Goal: Task Accomplishment & Management: Manage account settings

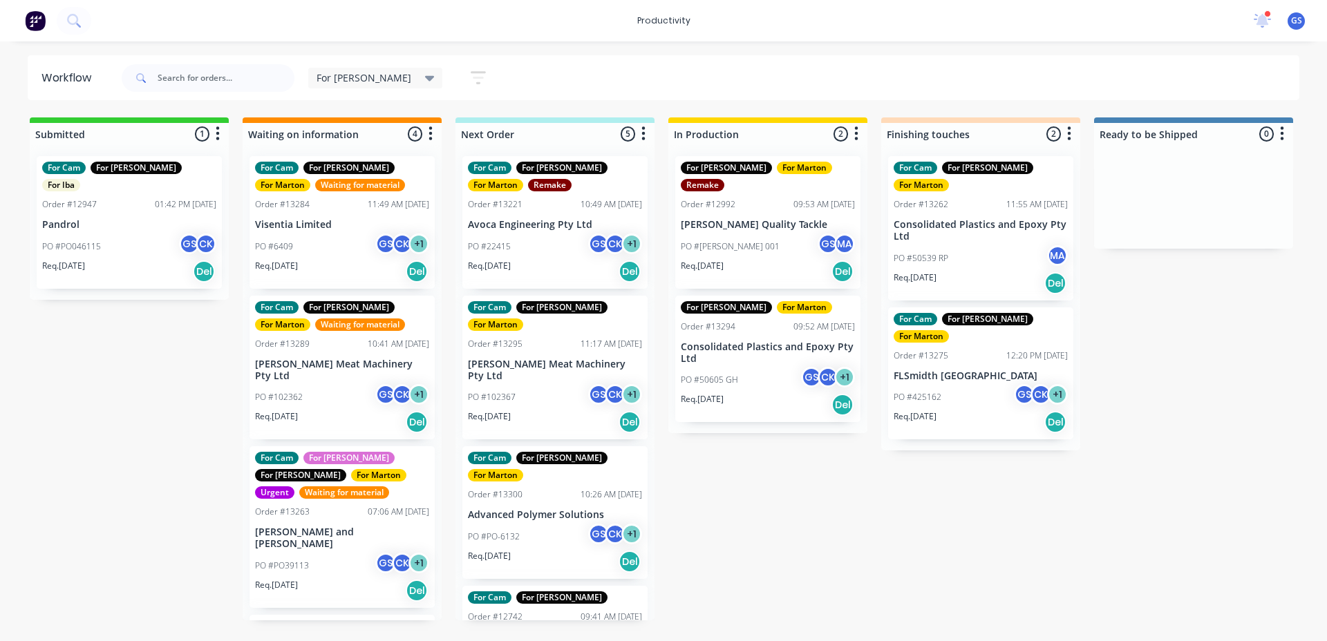
scroll to position [103, 0]
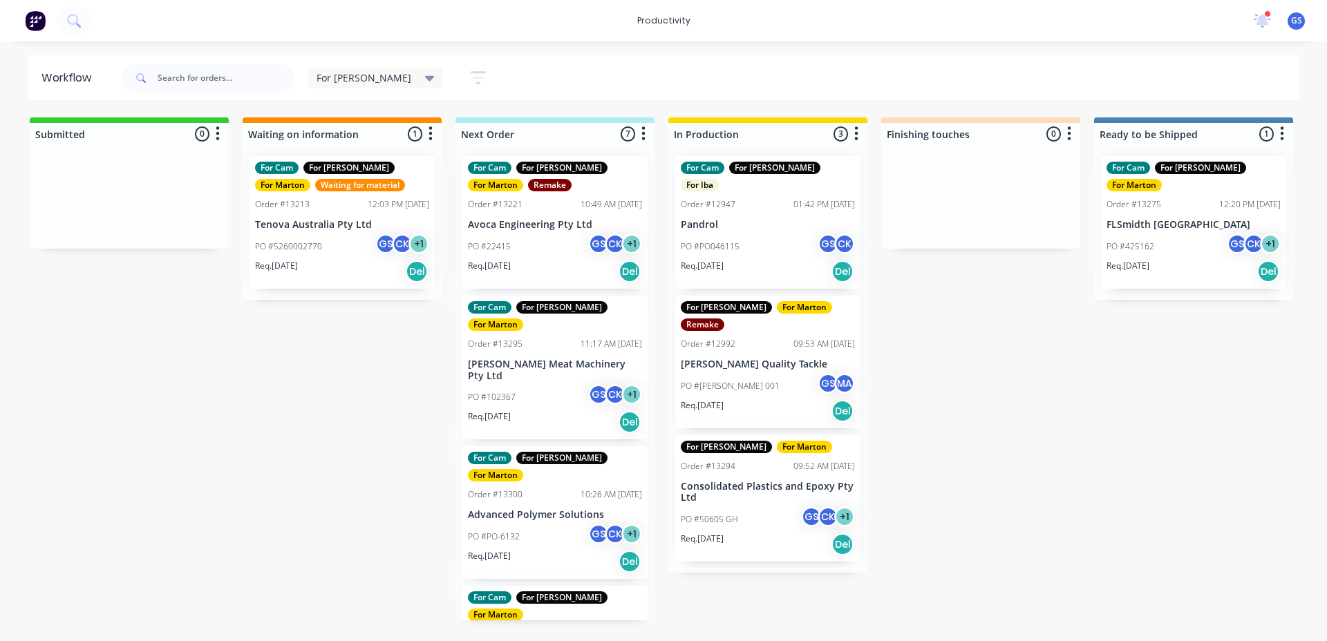
click at [186, 359] on div "Submitted 0 Sort By Created date Required date Order number Customer name Most …" at bounding box center [942, 368] width 1904 height 503
click at [576, 410] on div "Req. [DATE] Del" at bounding box center [555, 421] width 174 height 23
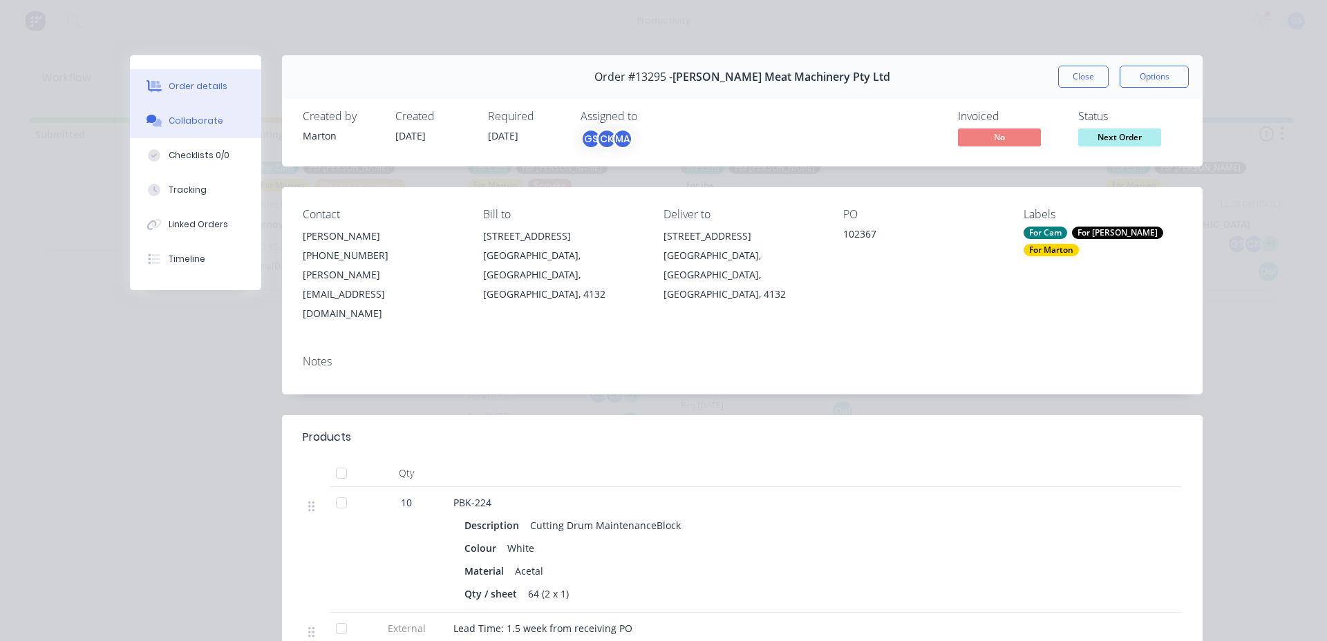
click at [236, 129] on button "Collaborate" at bounding box center [195, 121] width 131 height 35
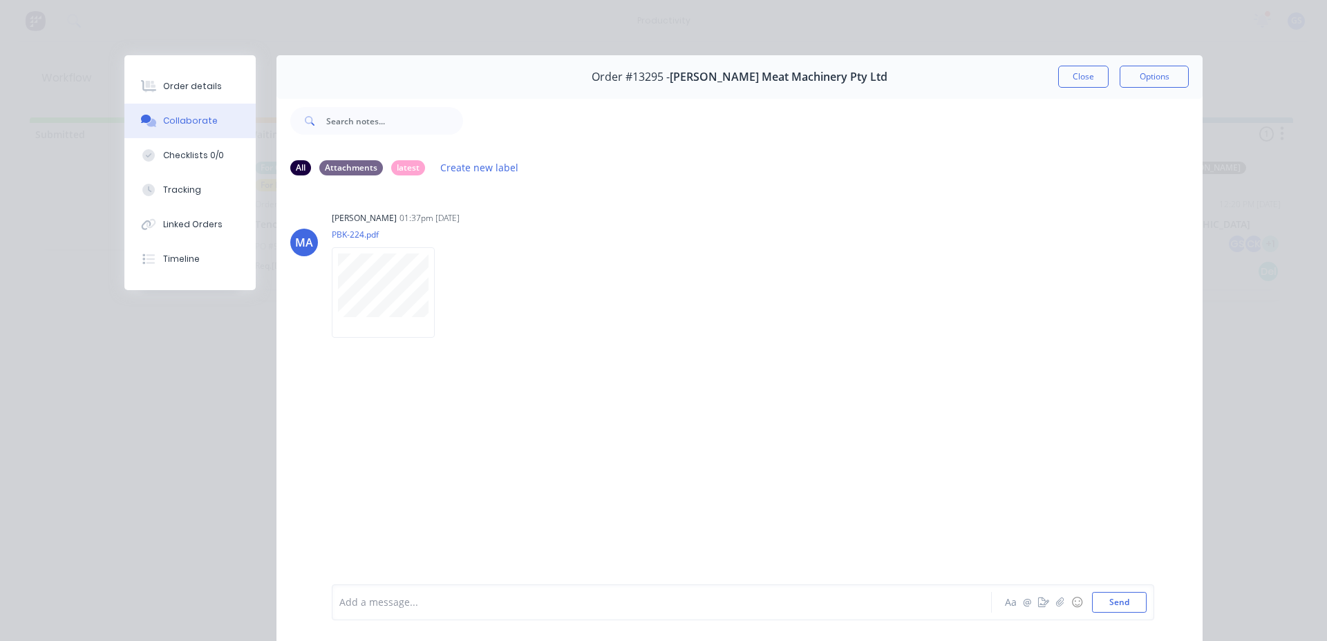
click at [1072, 90] on div "Order #13295 - Thompson Meat Machinery Pty Ltd Close Options" at bounding box center [739, 77] width 926 height 44
click at [1071, 84] on button "Close" at bounding box center [1083, 77] width 50 height 22
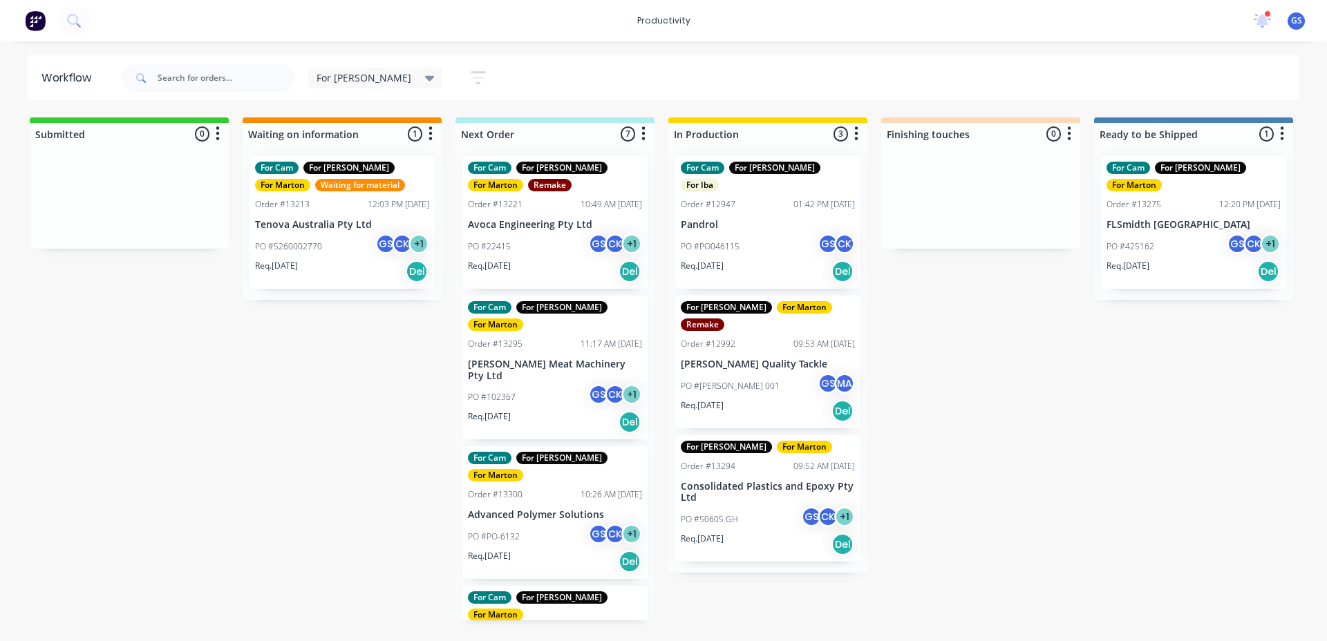
click at [580, 628] on div "10:41 AM [DATE]" at bounding box center [610, 634] width 61 height 12
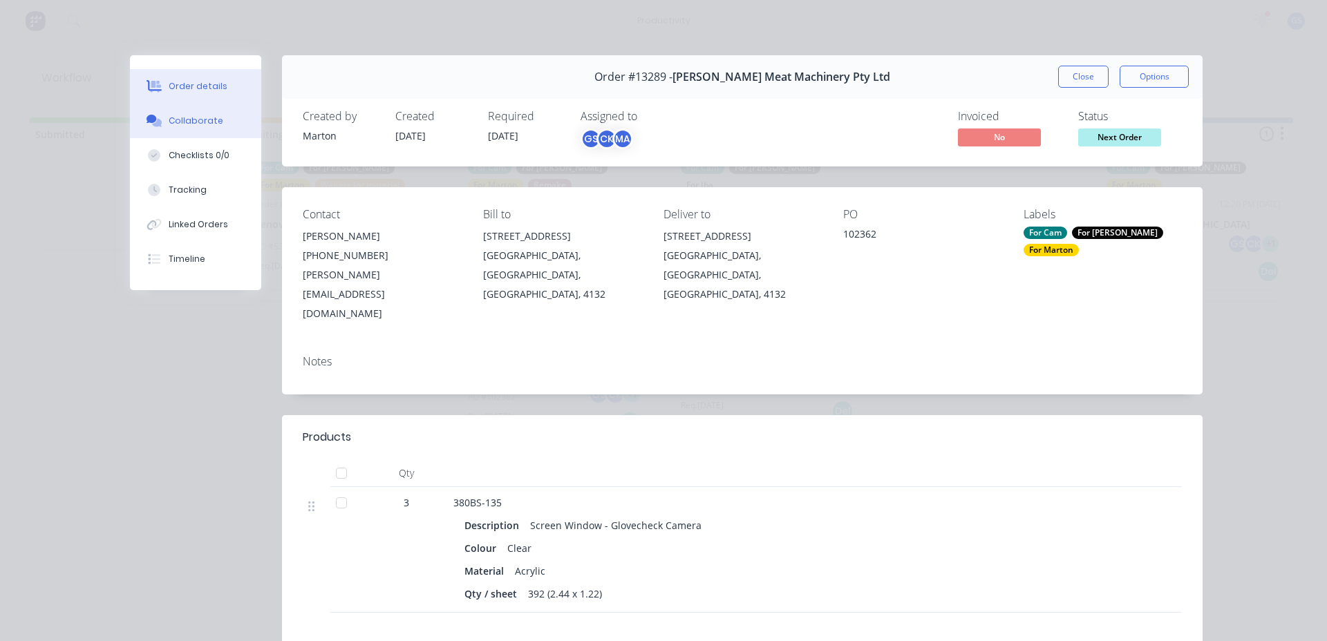
click at [207, 135] on button "Collaborate" at bounding box center [195, 121] width 131 height 35
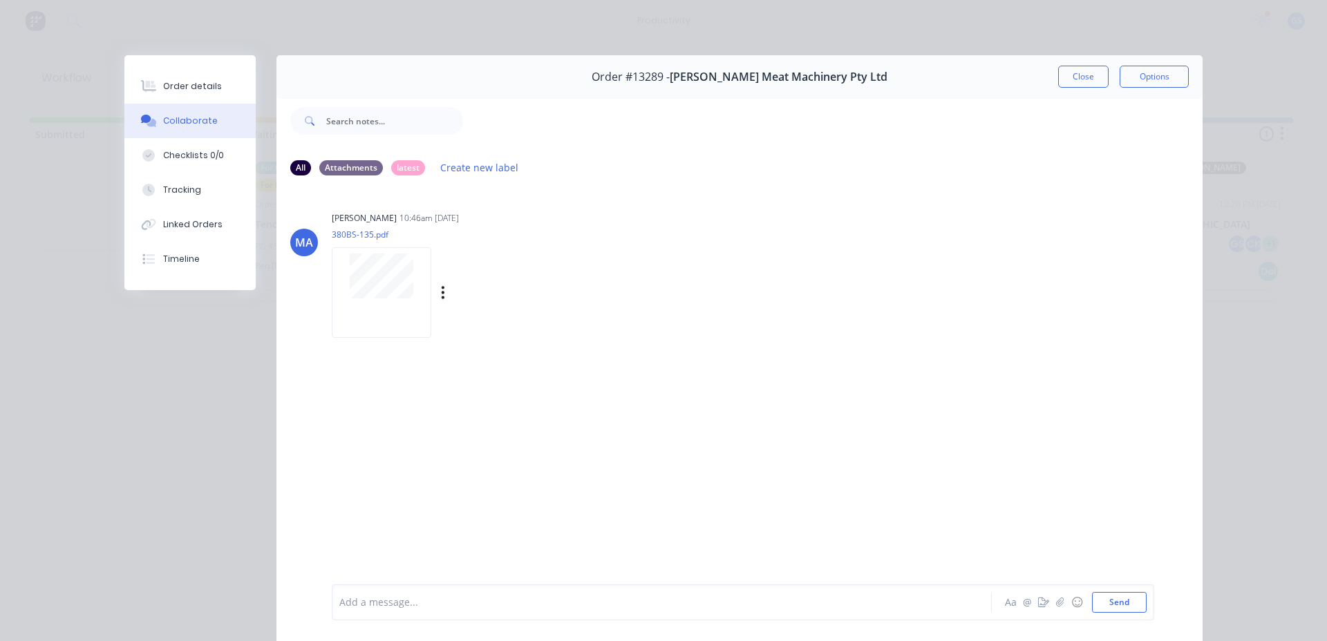
click at [370, 247] on div at bounding box center [382, 292] width 100 height 91
click at [1065, 82] on button "Close" at bounding box center [1083, 77] width 50 height 22
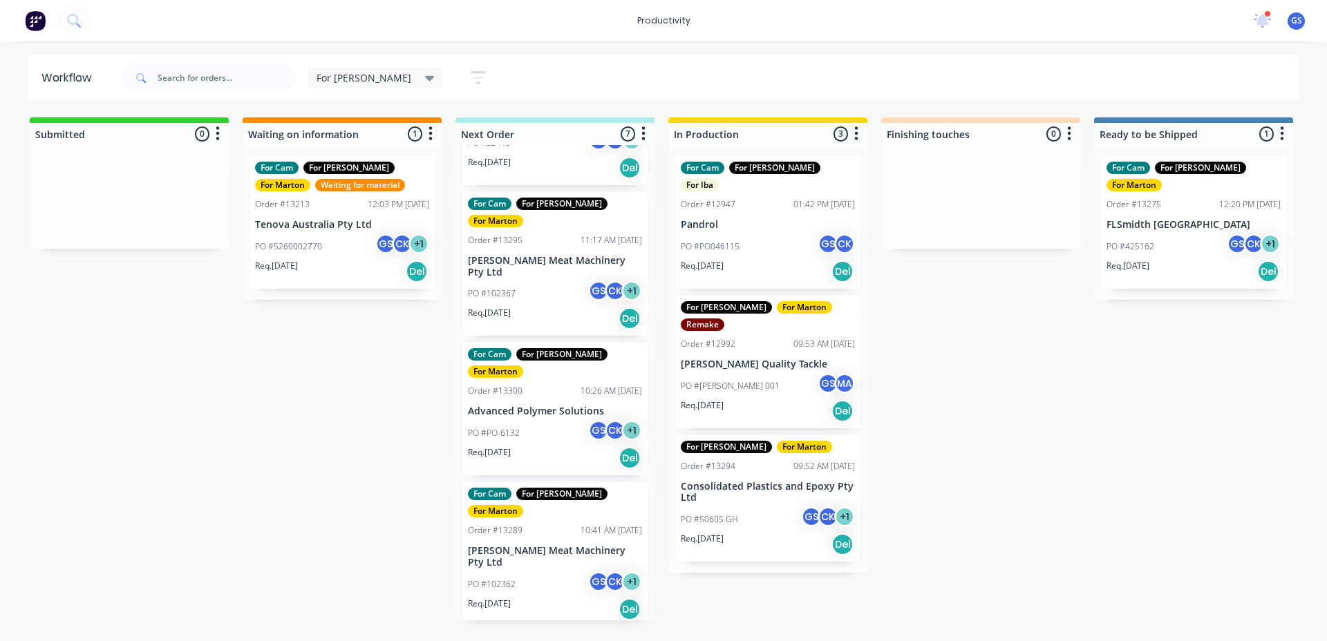
scroll to position [418, 0]
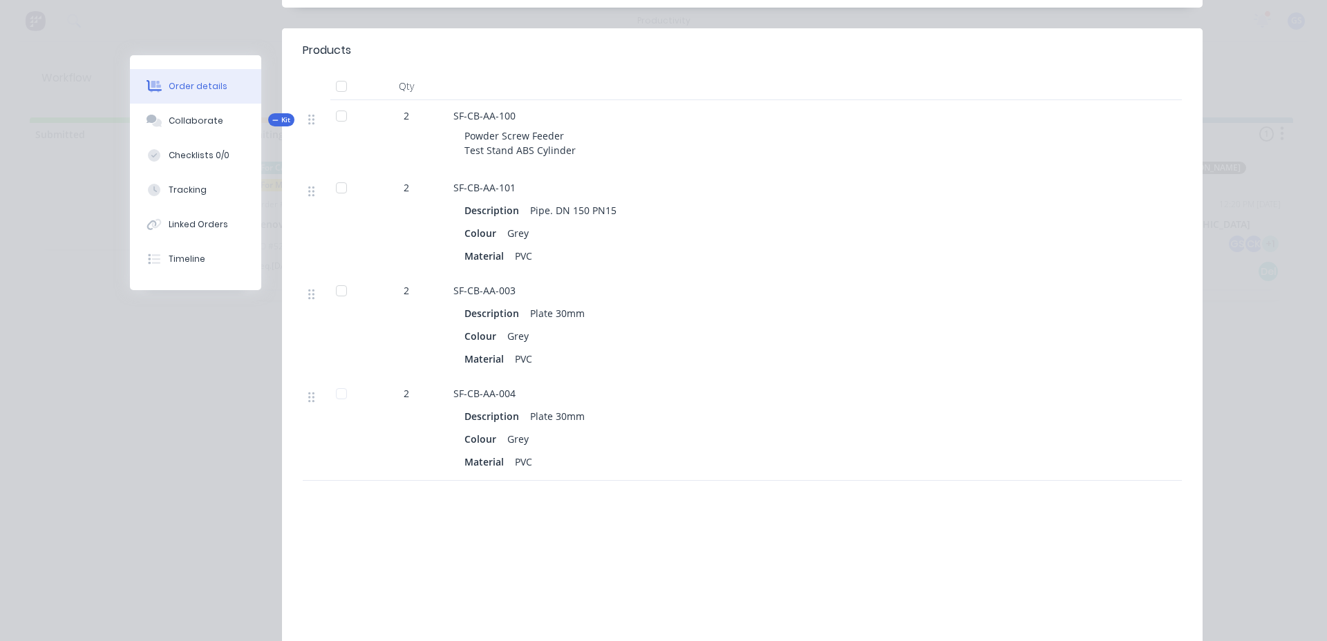
scroll to position [415, 0]
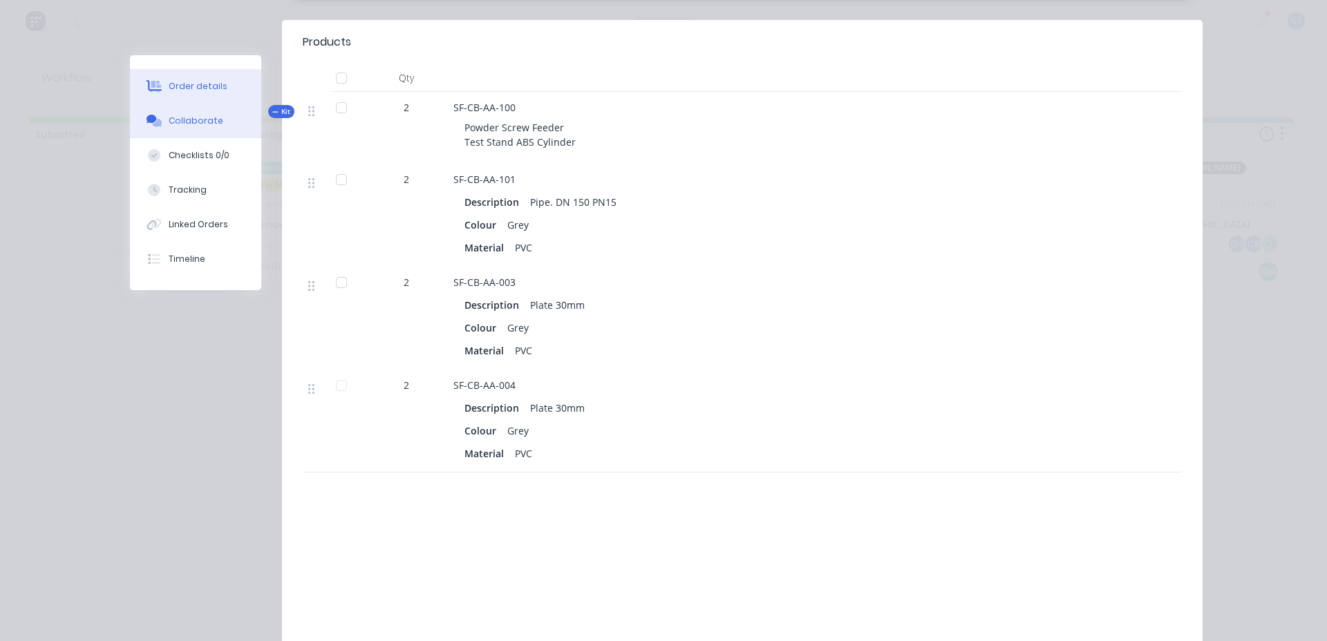
click at [161, 117] on button "Collaborate" at bounding box center [195, 121] width 131 height 35
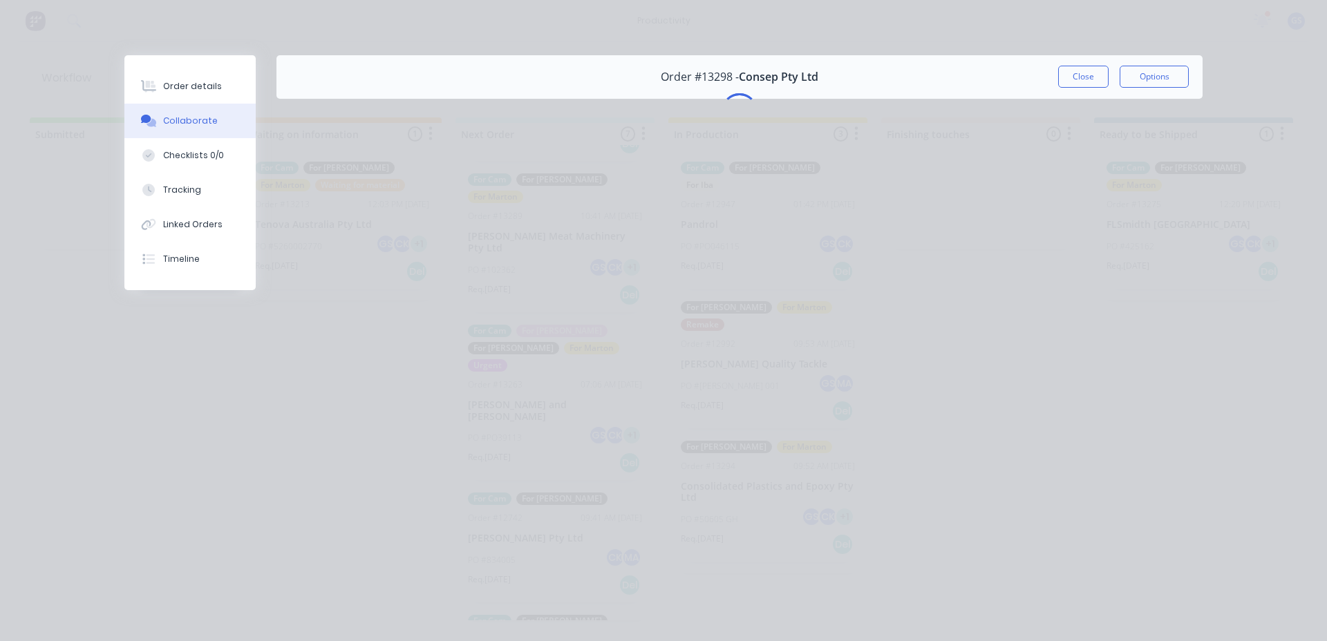
scroll to position [0, 0]
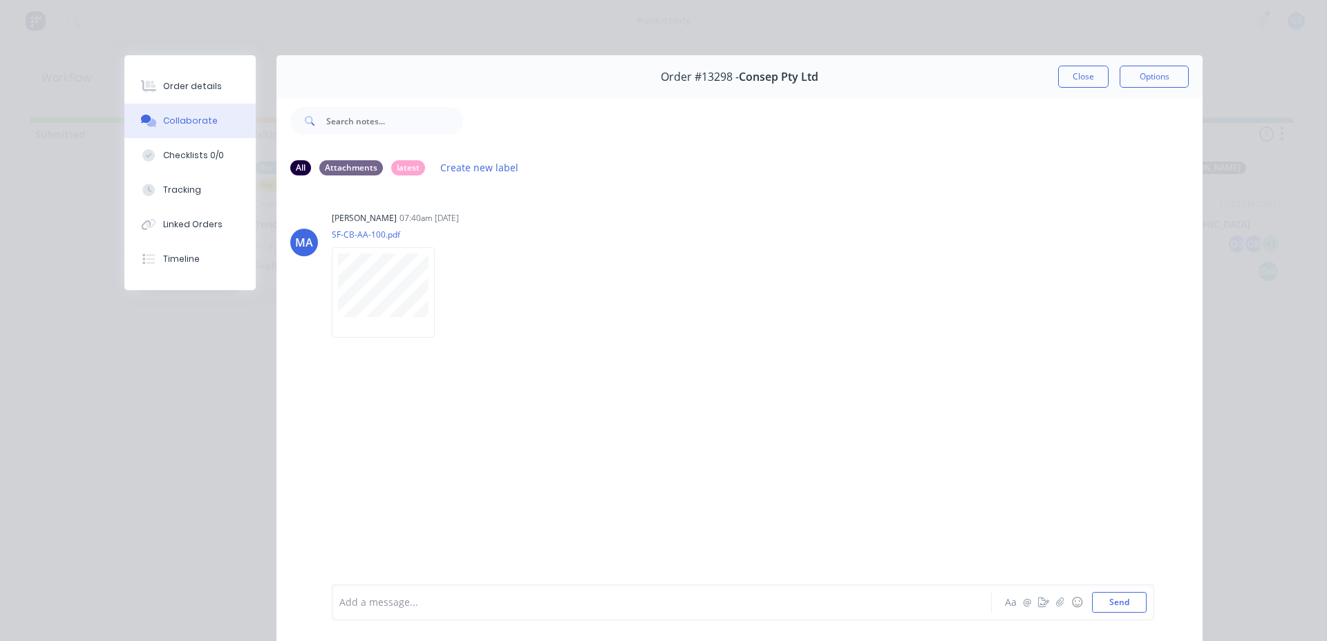
click at [1072, 77] on button "Close" at bounding box center [1083, 77] width 50 height 22
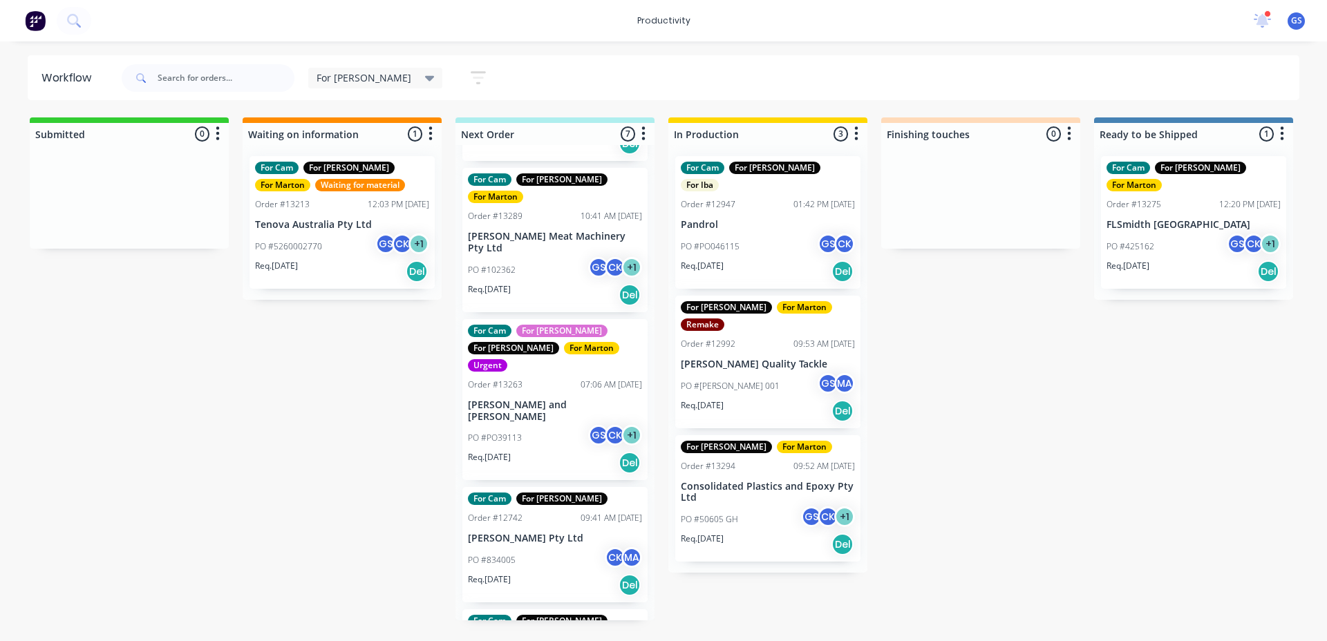
click at [561, 547] on div "PO #834005 CK MA" at bounding box center [555, 560] width 174 height 26
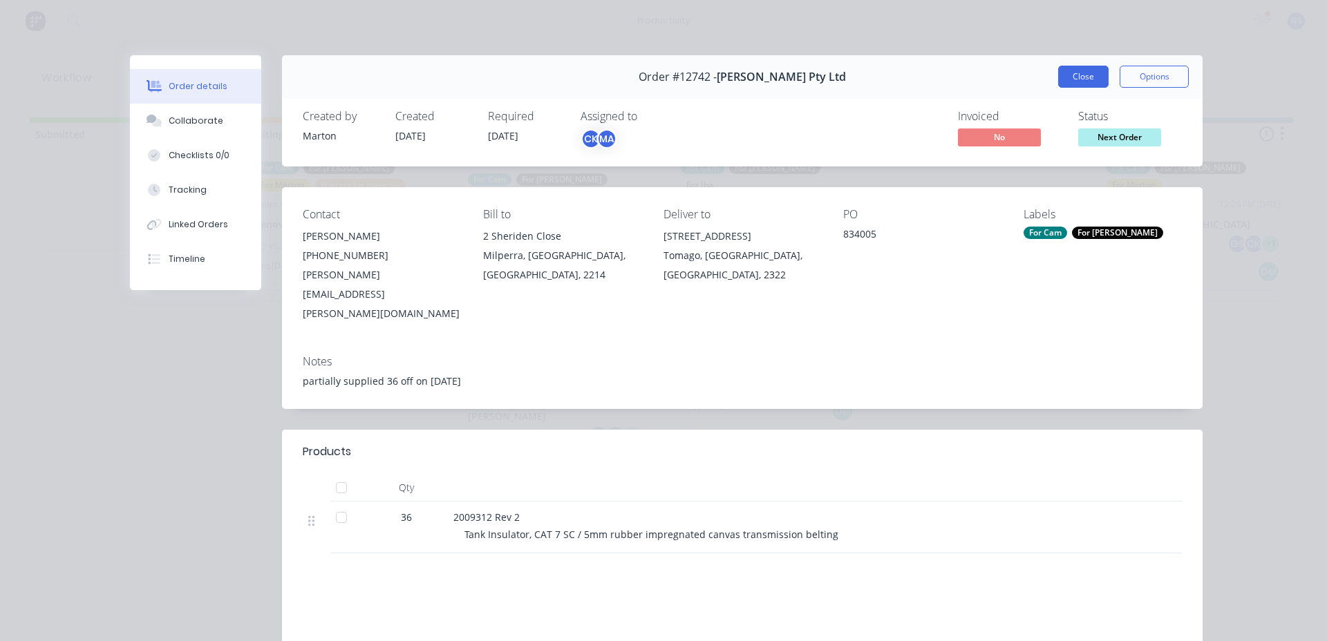
click at [1064, 84] on button "Close" at bounding box center [1083, 77] width 50 height 22
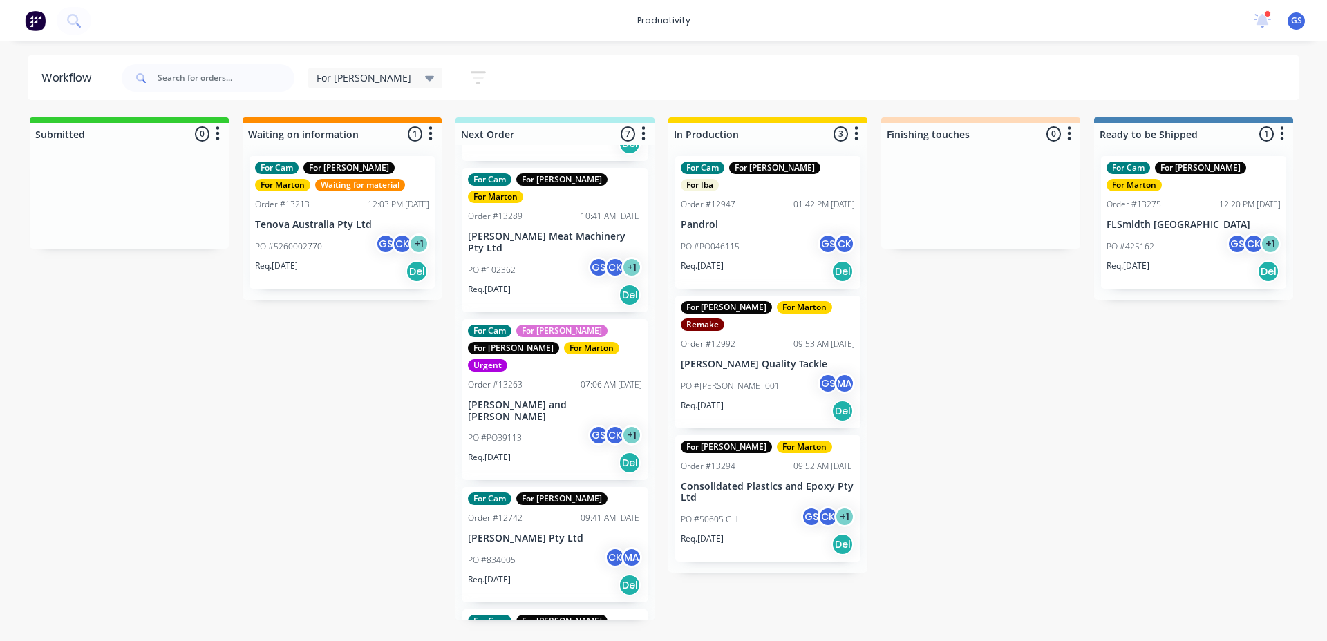
click at [576, 399] on p "[PERSON_NAME] and [PERSON_NAME]" at bounding box center [555, 410] width 174 height 23
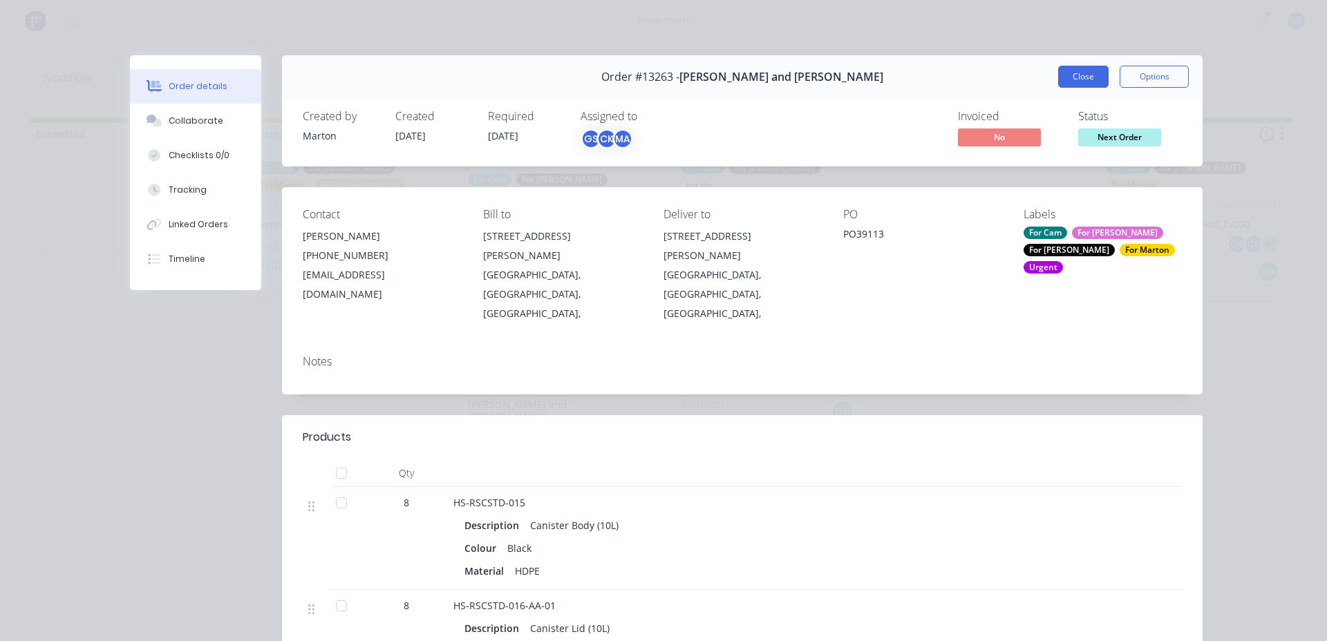
click at [1086, 82] on button "Close" at bounding box center [1083, 77] width 50 height 22
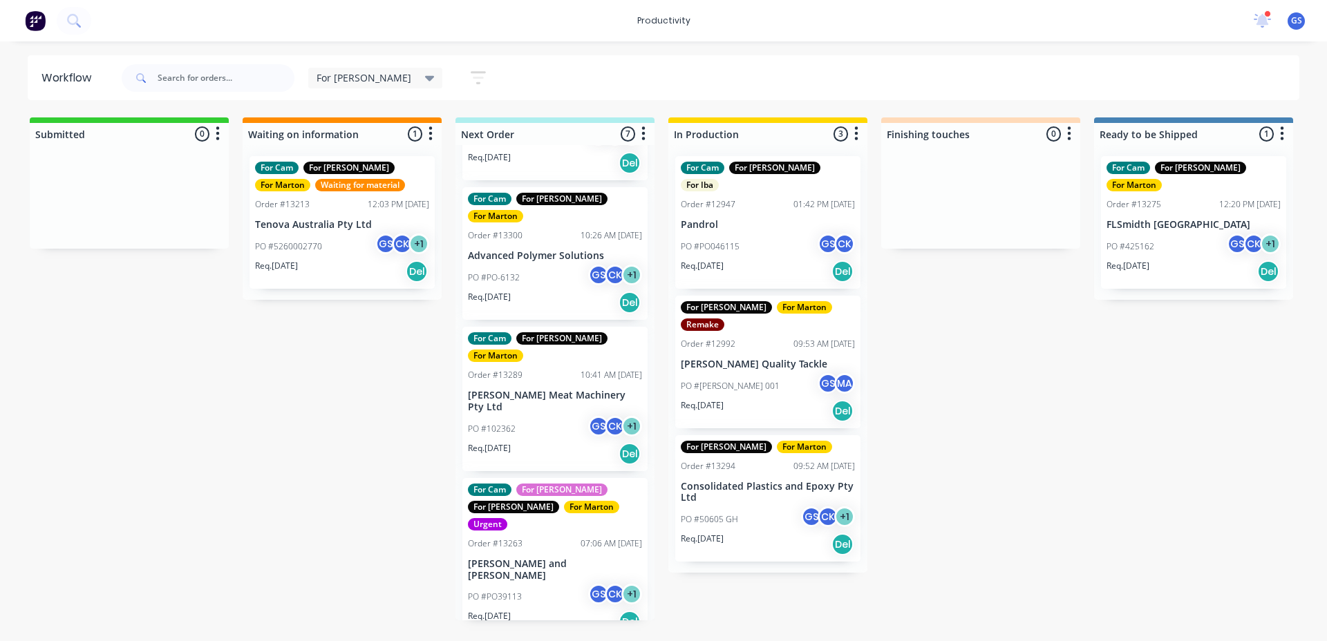
scroll to position [211, 0]
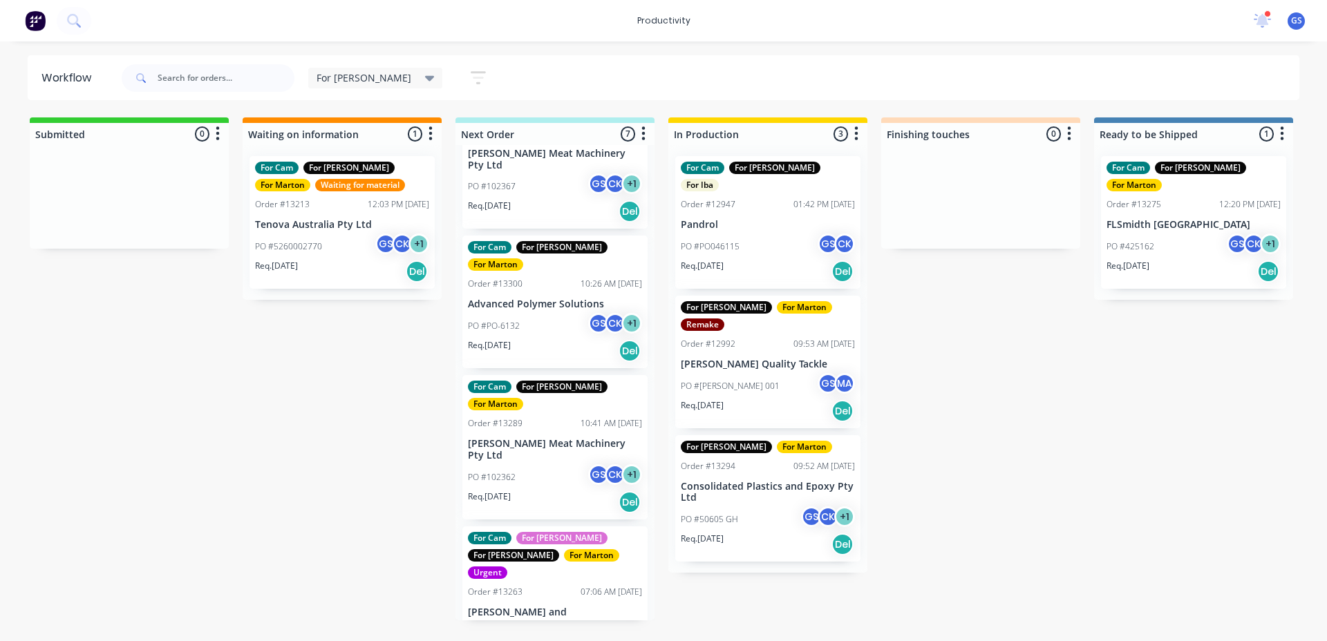
click at [551, 464] on div "PO #102362 GS CK + 1" at bounding box center [555, 477] width 174 height 26
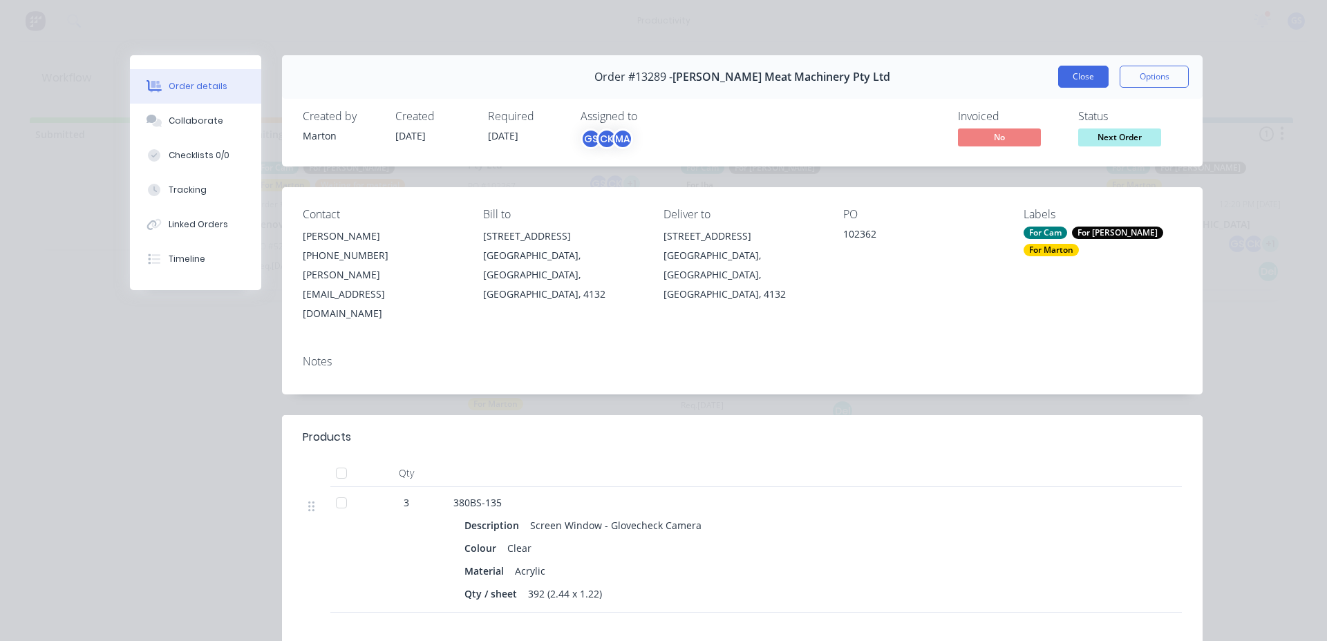
click at [1071, 79] on button "Close" at bounding box center [1083, 77] width 50 height 22
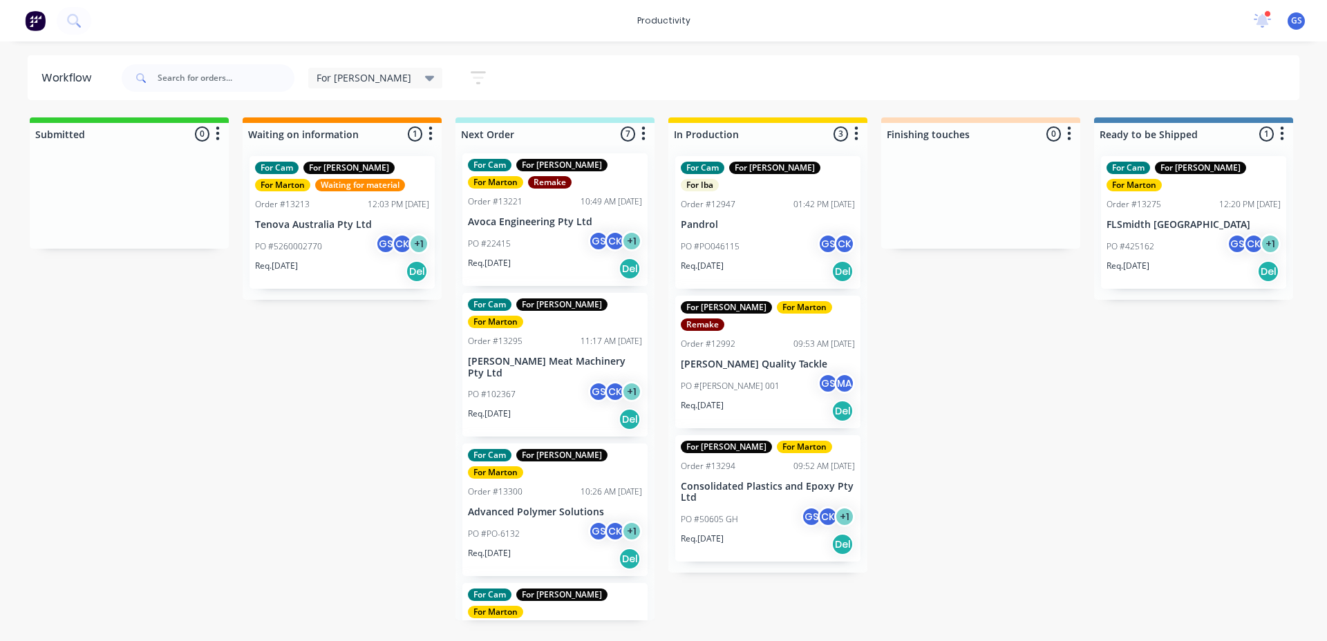
scroll to position [0, 0]
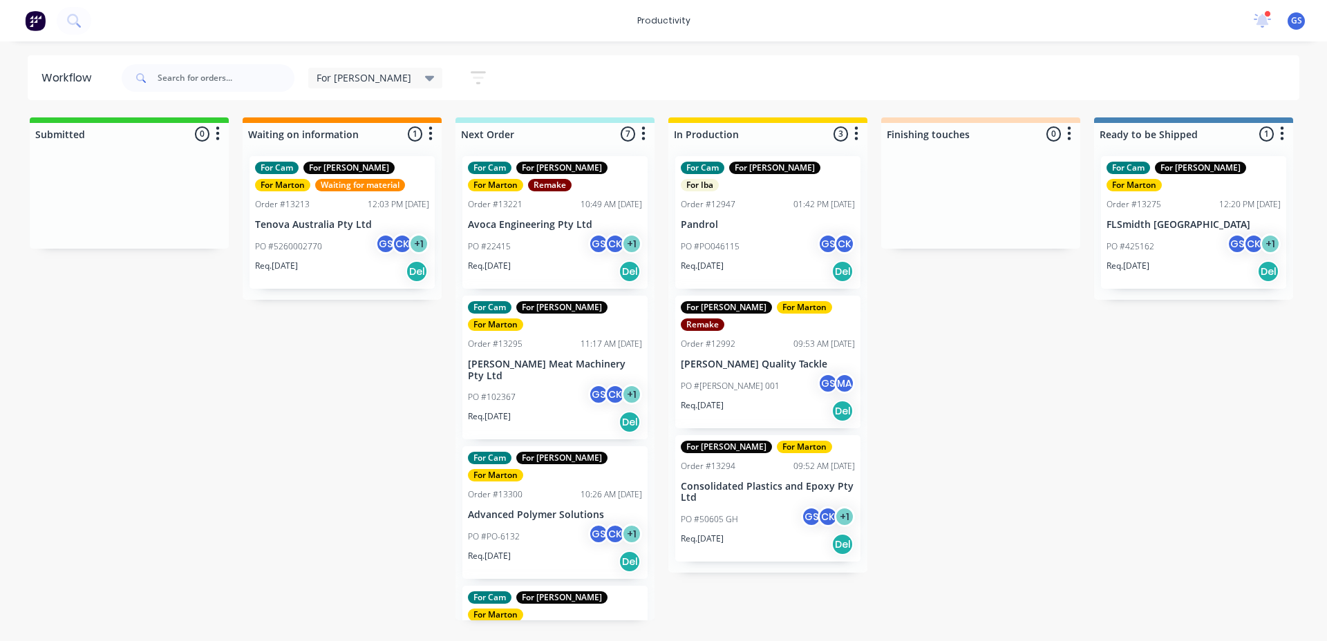
click at [552, 509] on p "Advanced Polymer Solutions" at bounding box center [555, 515] width 174 height 12
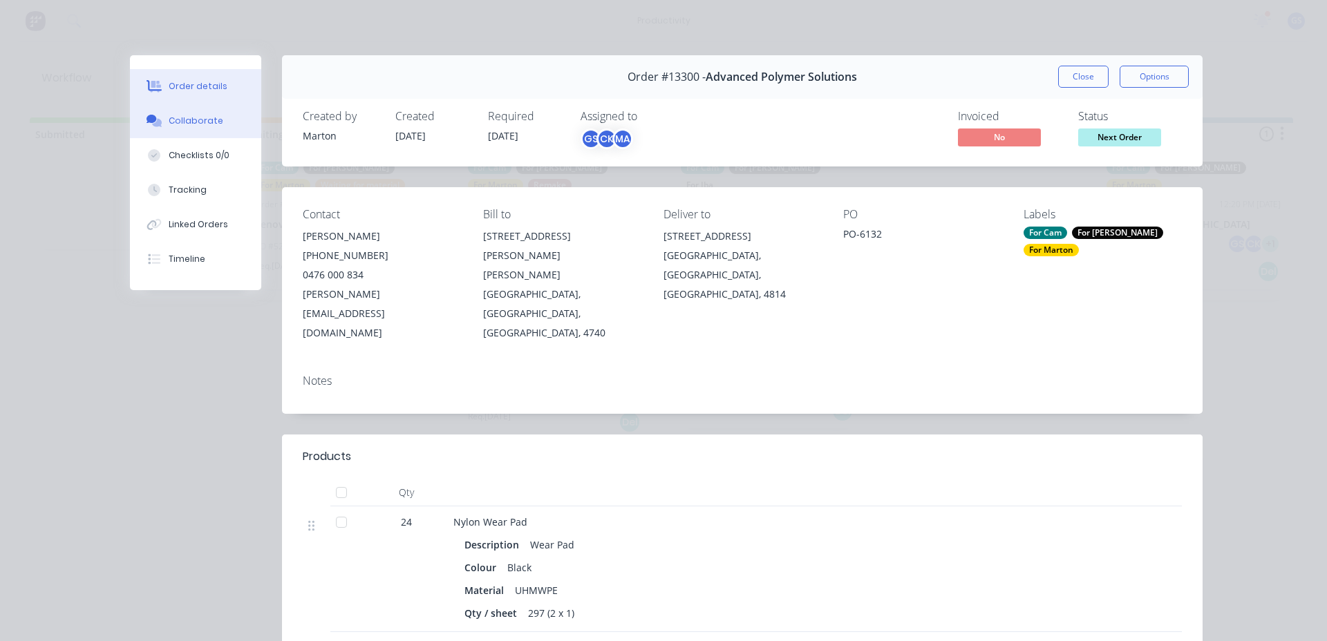
click at [209, 122] on div "Collaborate" at bounding box center [196, 121] width 55 height 12
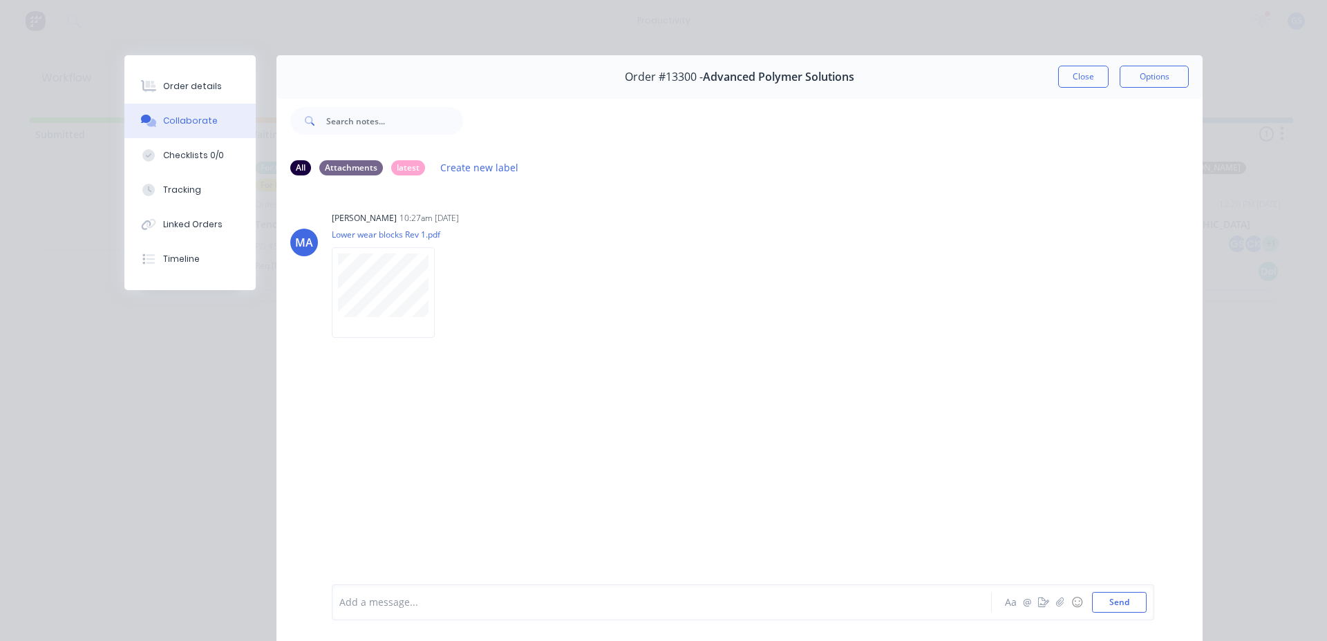
click at [1095, 72] on button "Close" at bounding box center [1083, 77] width 50 height 22
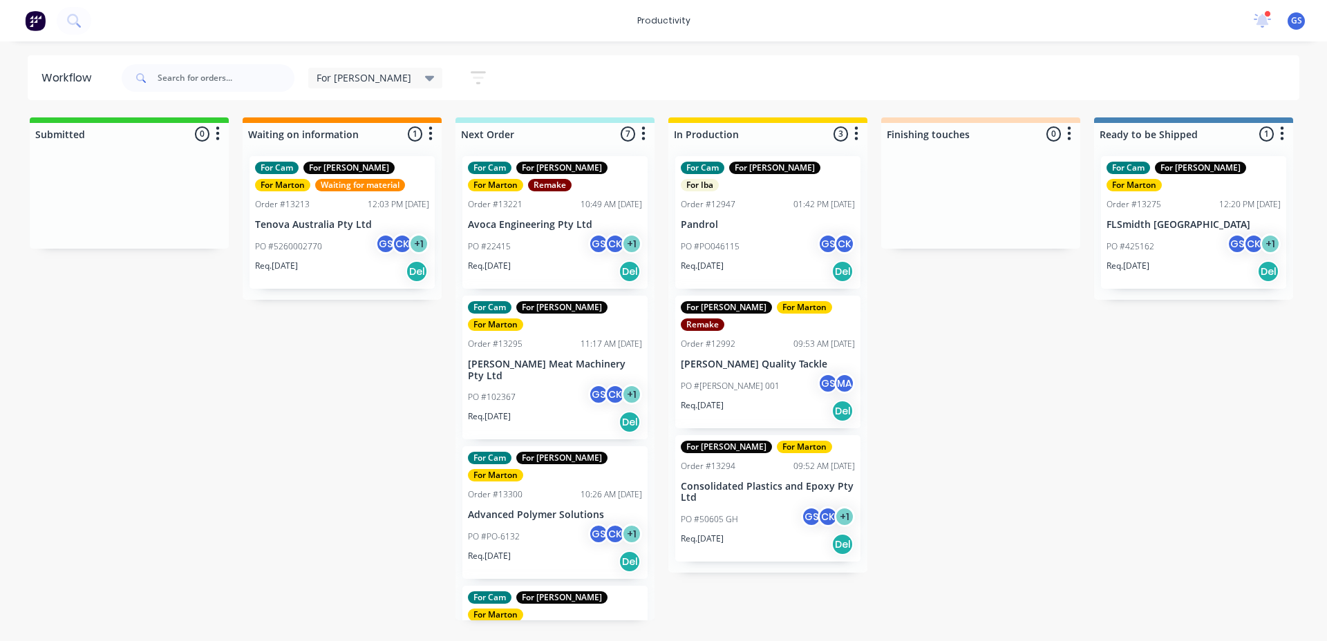
click at [491, 409] on div "For Cam For [PERSON_NAME] For [PERSON_NAME] Order #13295 11:17 AM [DATE] [PERSO…" at bounding box center [554, 368] width 185 height 144
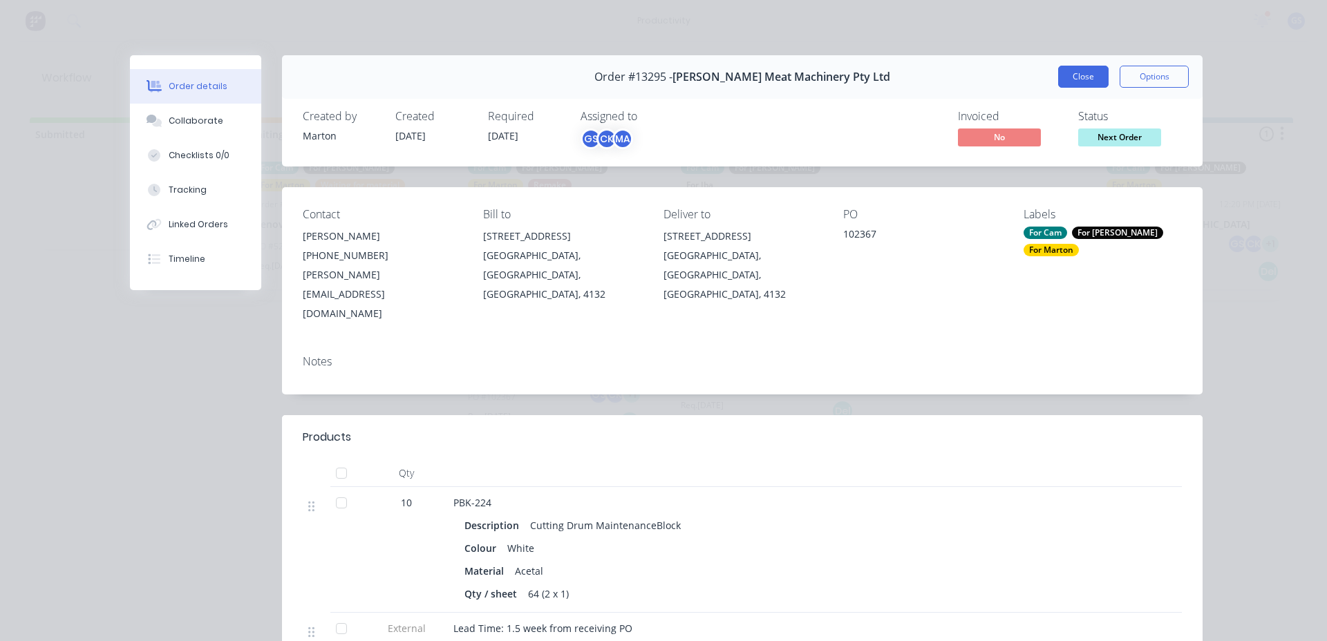
click at [1072, 86] on button "Close" at bounding box center [1083, 77] width 50 height 22
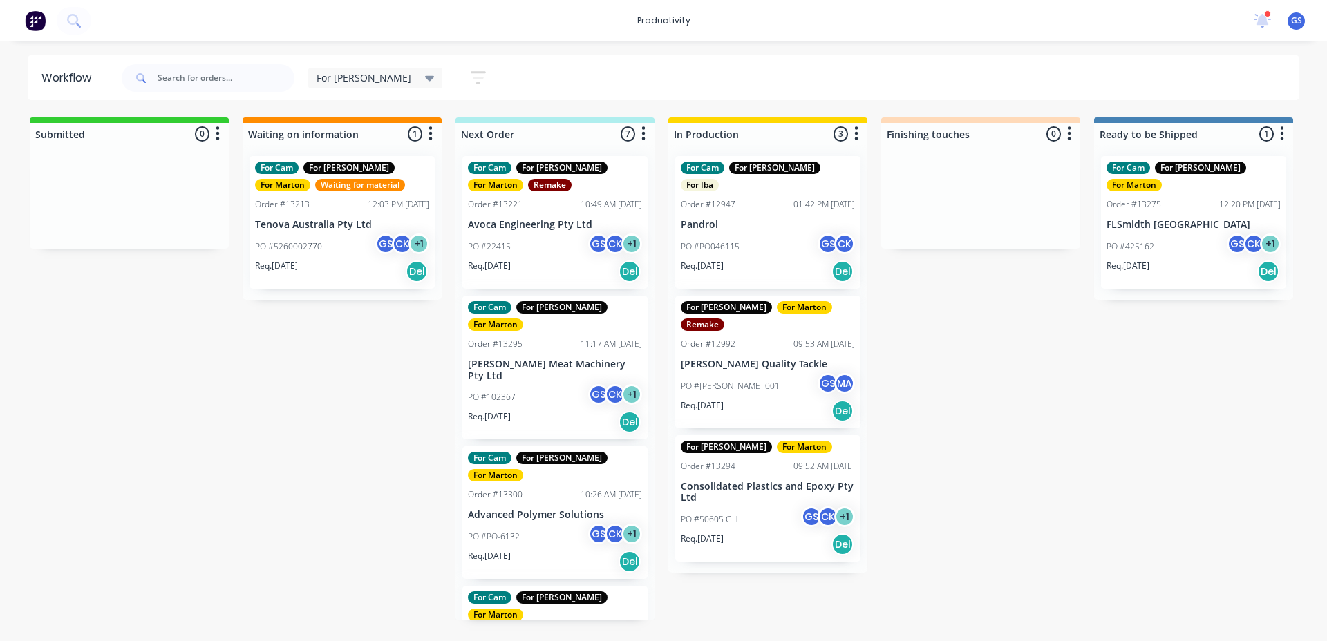
click at [398, 249] on div "GS Gergely Szabo (You) CK Cameron Kotthoff MA Marton Agocs" at bounding box center [349, 205] width 207 height 104
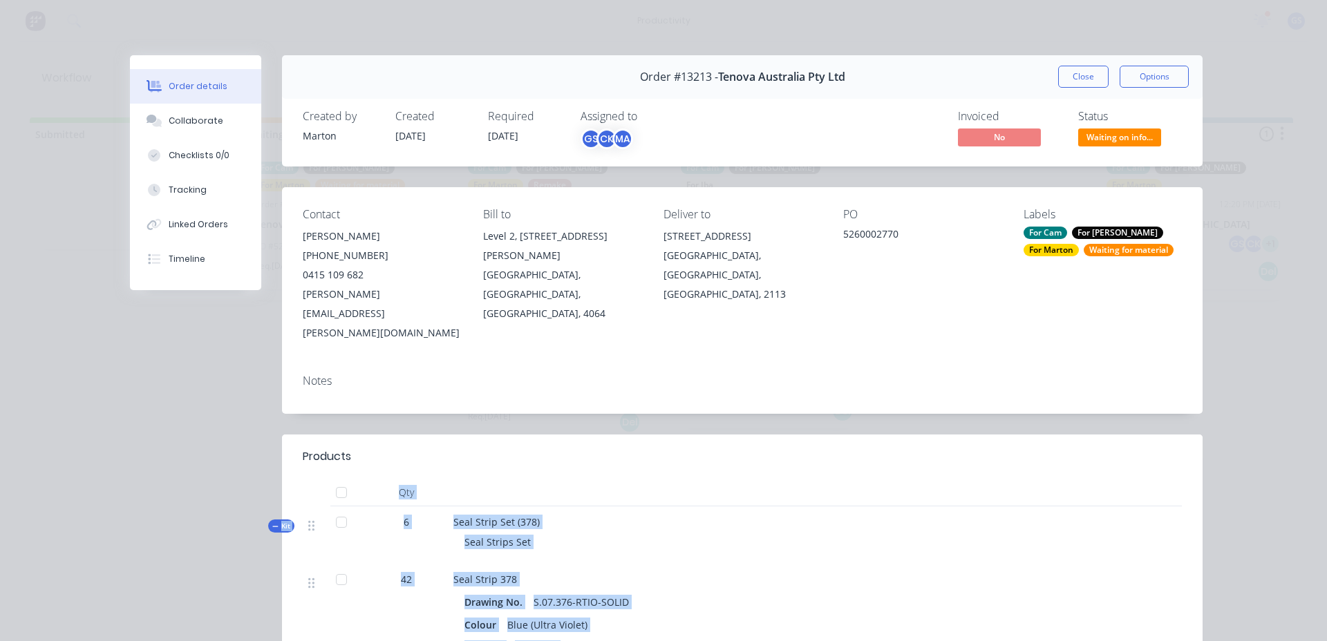
drag, startPoint x: 569, startPoint y: 412, endPoint x: 376, endPoint y: 449, distance: 196.4
click at [378, 479] on div "Qty" at bounding box center [406, 493] width 83 height 28
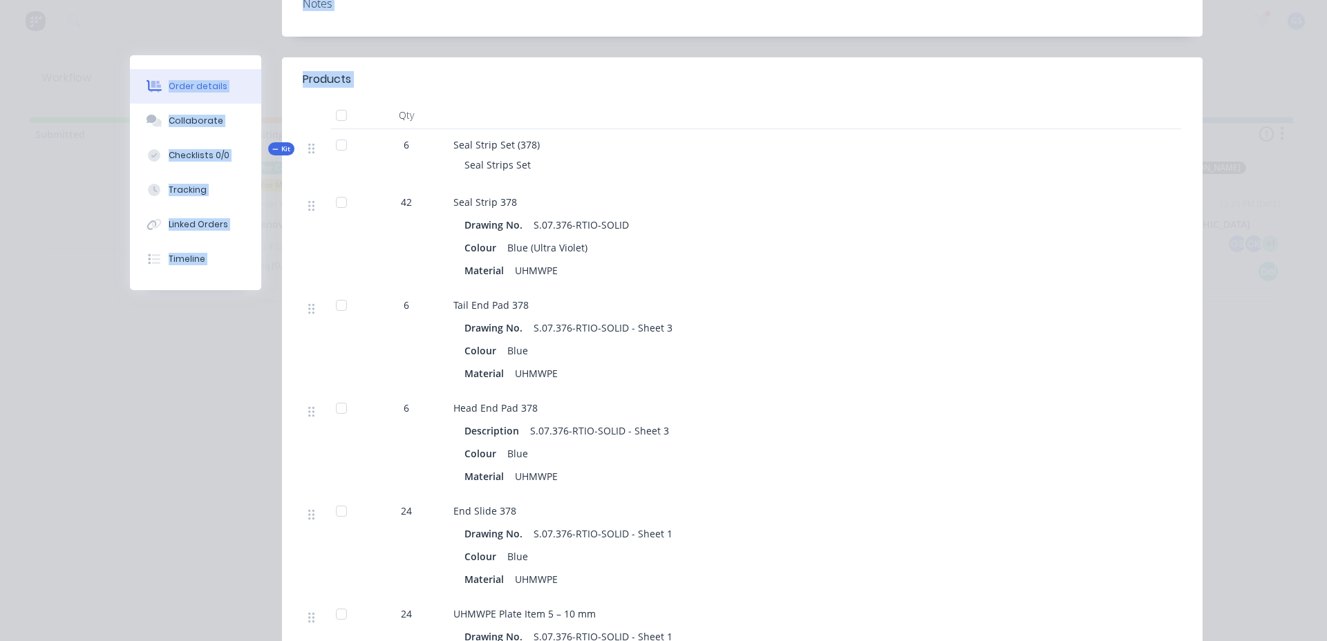
scroll to position [1090, 0]
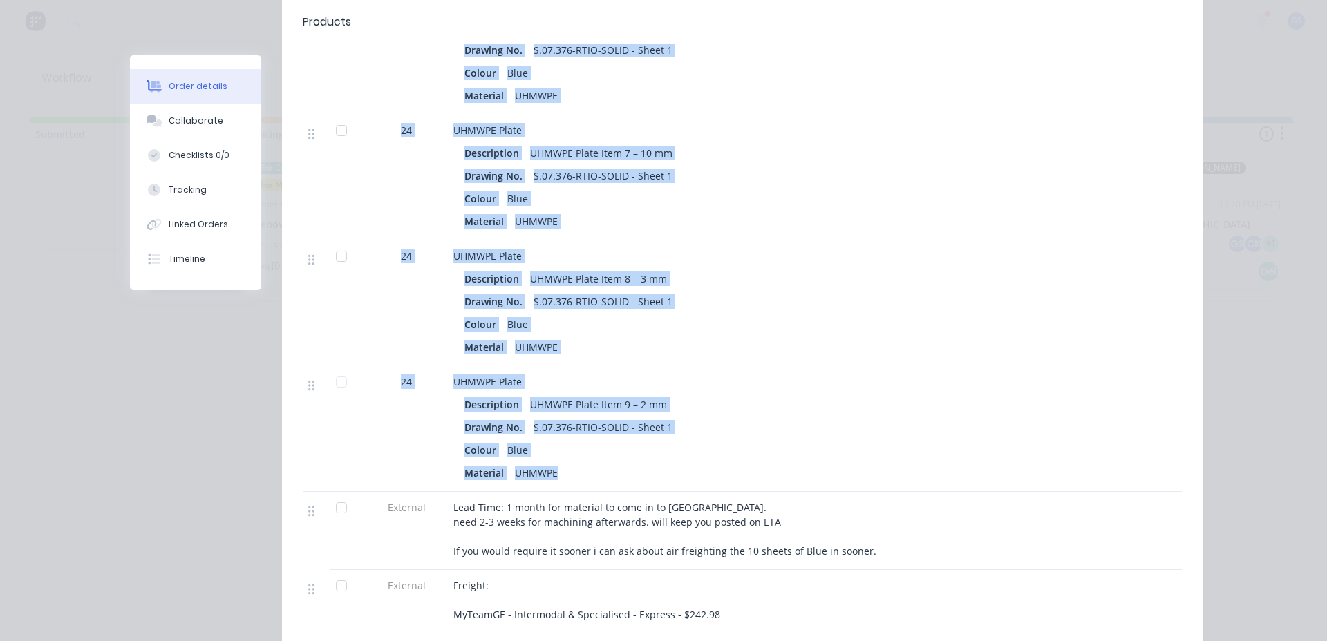
drag, startPoint x: 381, startPoint y: 446, endPoint x: 620, endPoint y: 439, distance: 239.2
click at [620, 439] on div "Qty Kit 6 Seal Strip Set (378) Seal Strips Set 42 Seal Strip 378 Drawing No. S.…" at bounding box center [742, 11] width 879 height 1245
click at [618, 463] on div "Material UHMWPE" at bounding box center [724, 473] width 520 height 20
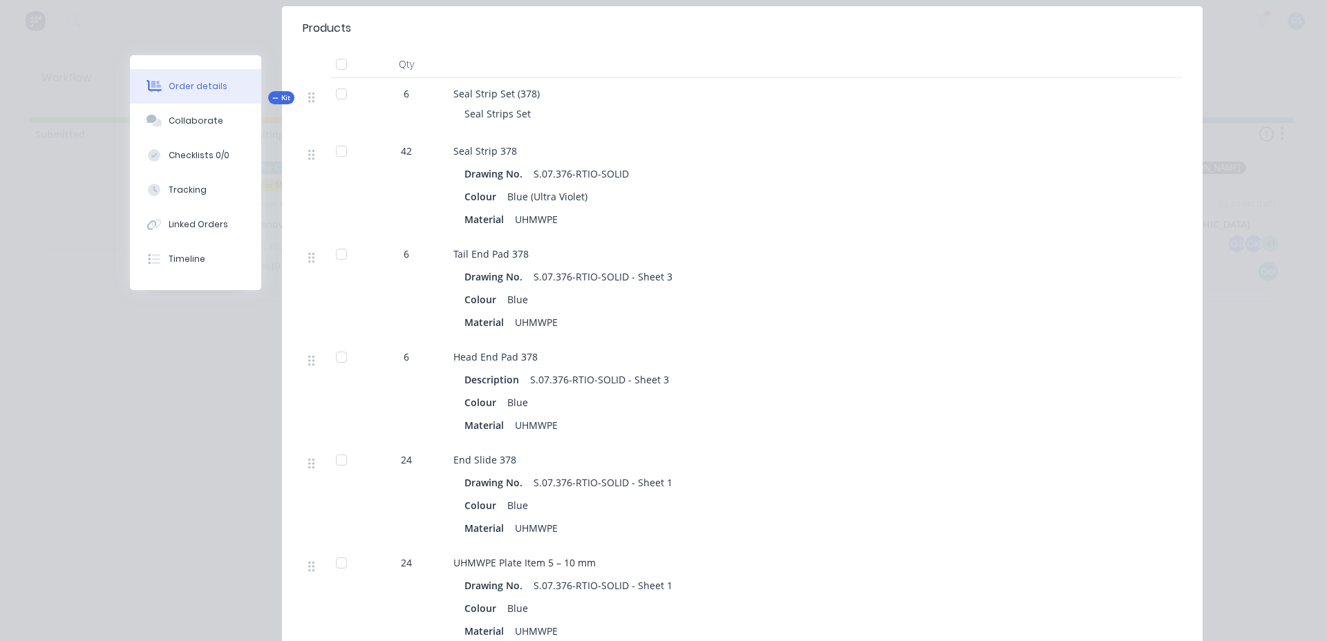
scroll to position [106, 0]
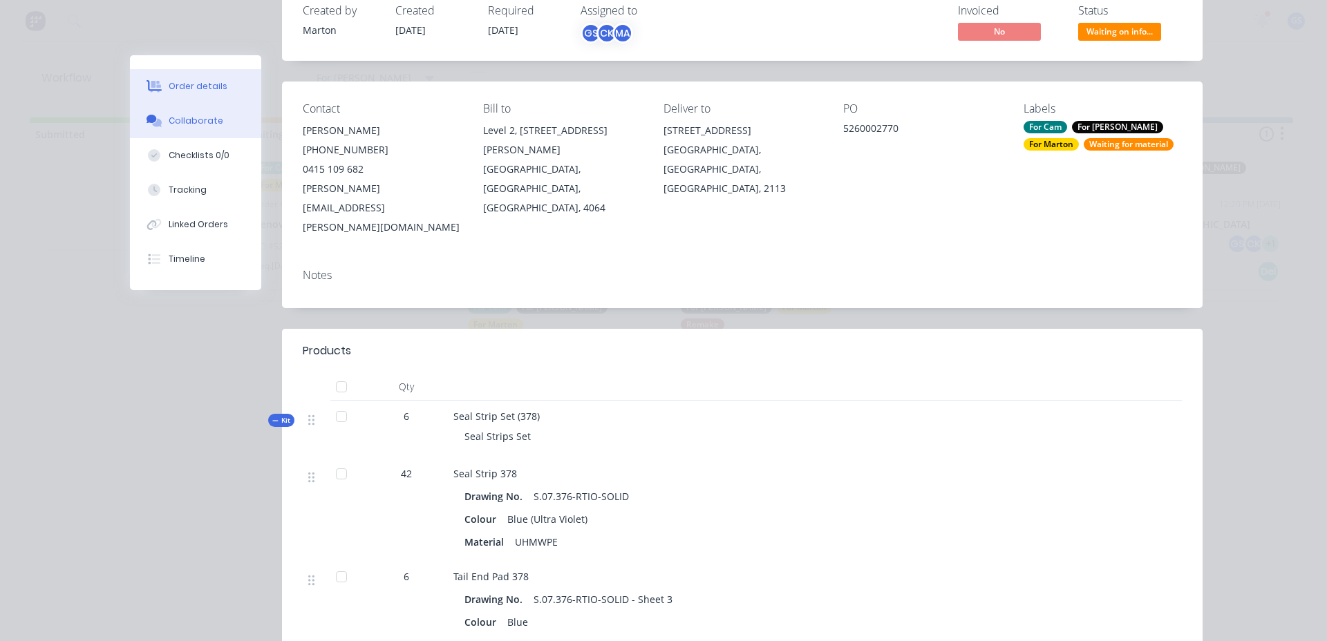
click at [211, 122] on div "Collaborate" at bounding box center [196, 121] width 55 height 12
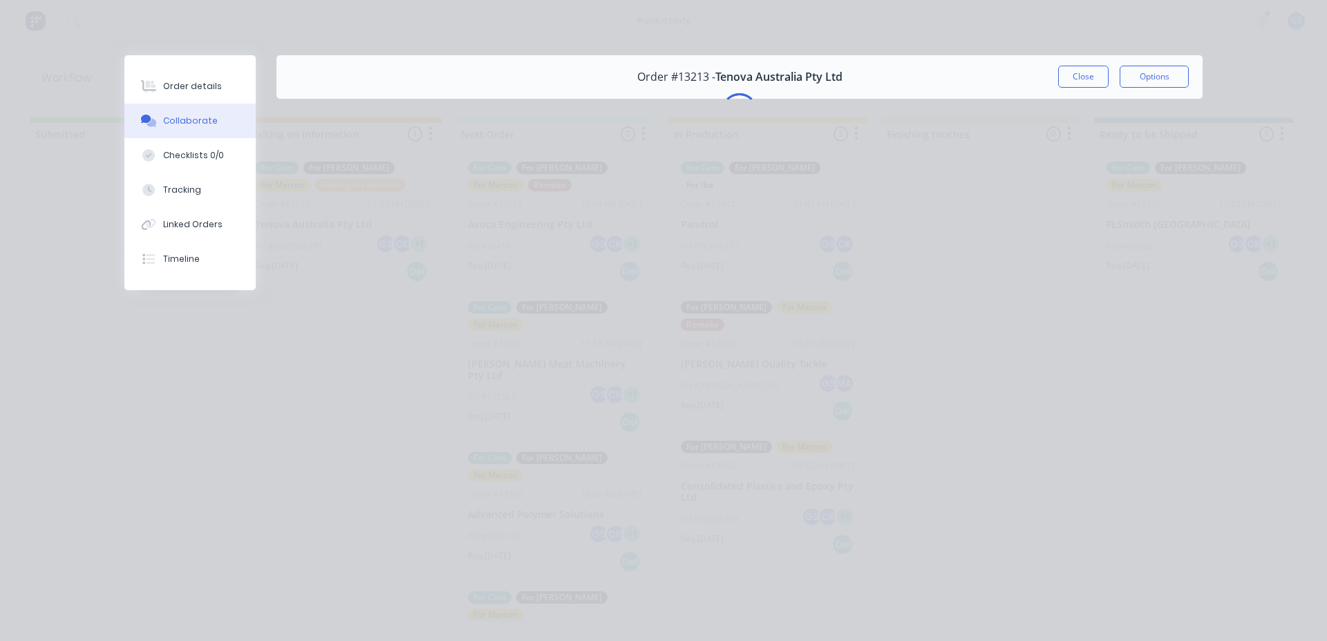
scroll to position [0, 0]
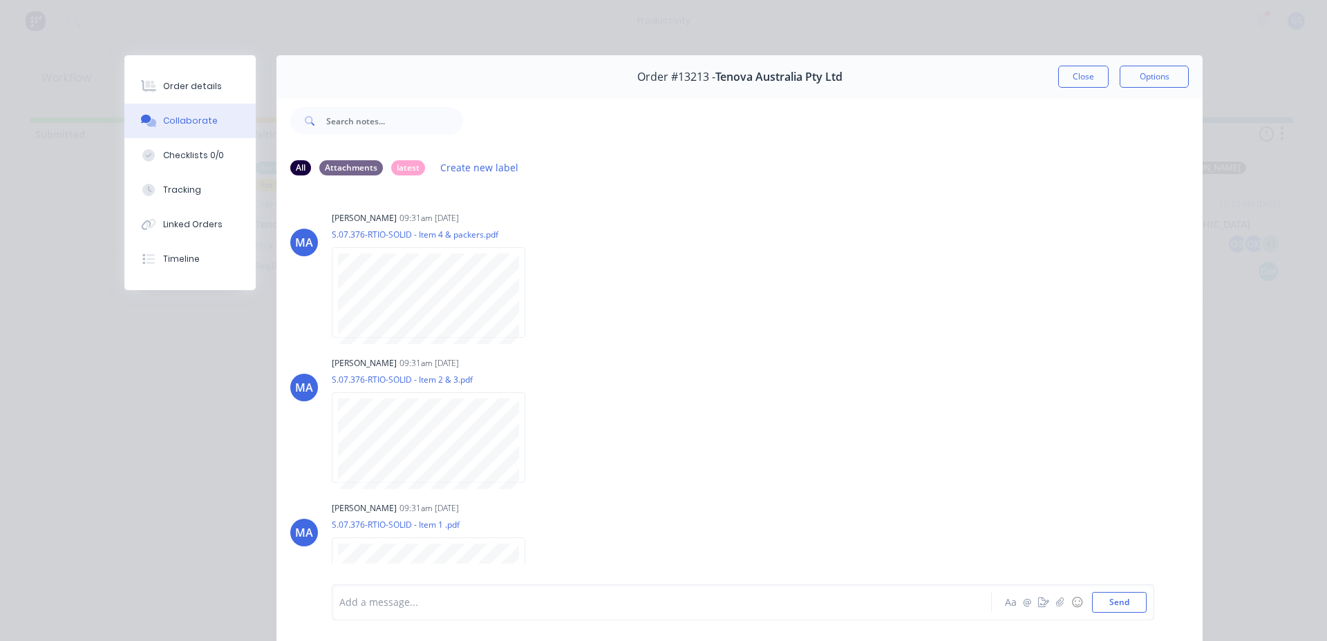
click at [1058, 79] on button "Close" at bounding box center [1083, 77] width 50 height 22
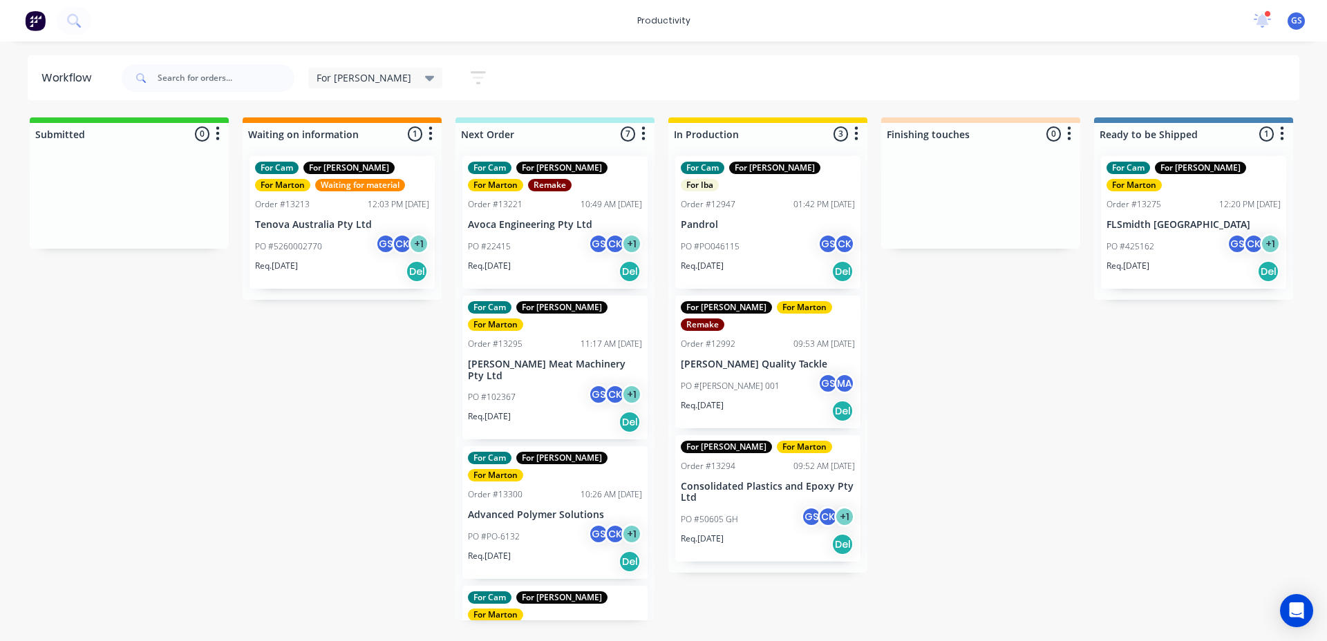
click at [694, 200] on div "For Cam For [PERSON_NAME] For Iba Order #12947 01:42 PM [DATE] Pandrol PO #PO04…" at bounding box center [767, 222] width 185 height 133
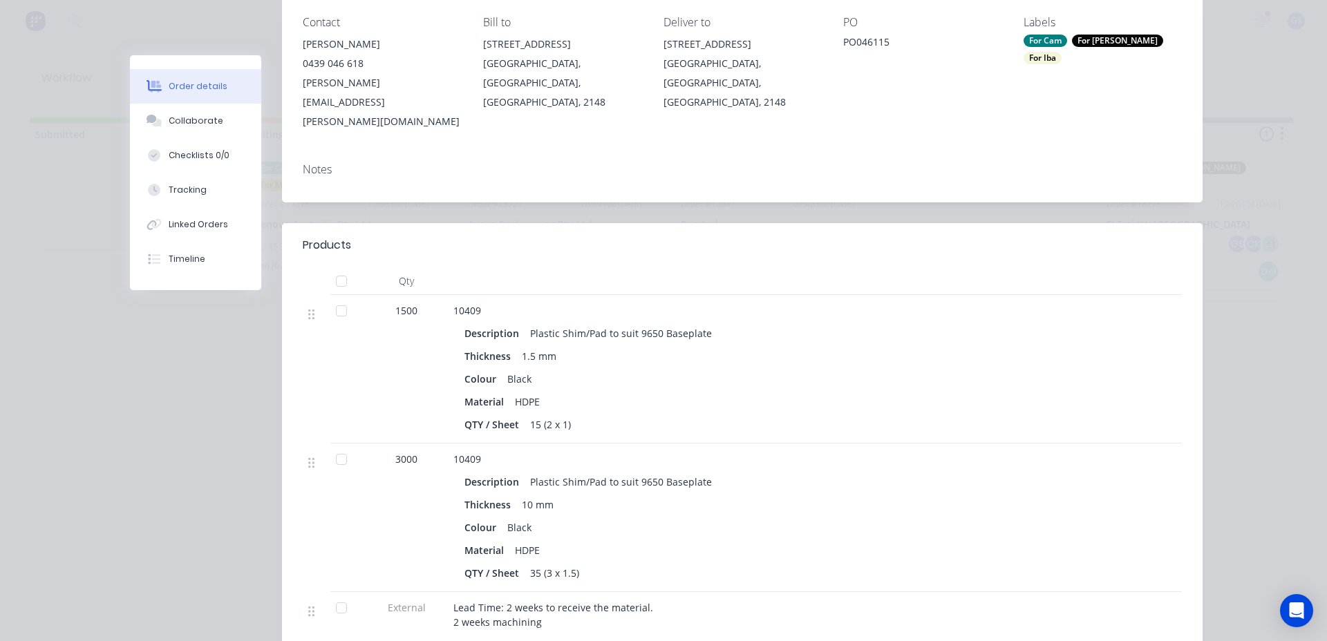
scroll to position [276, 0]
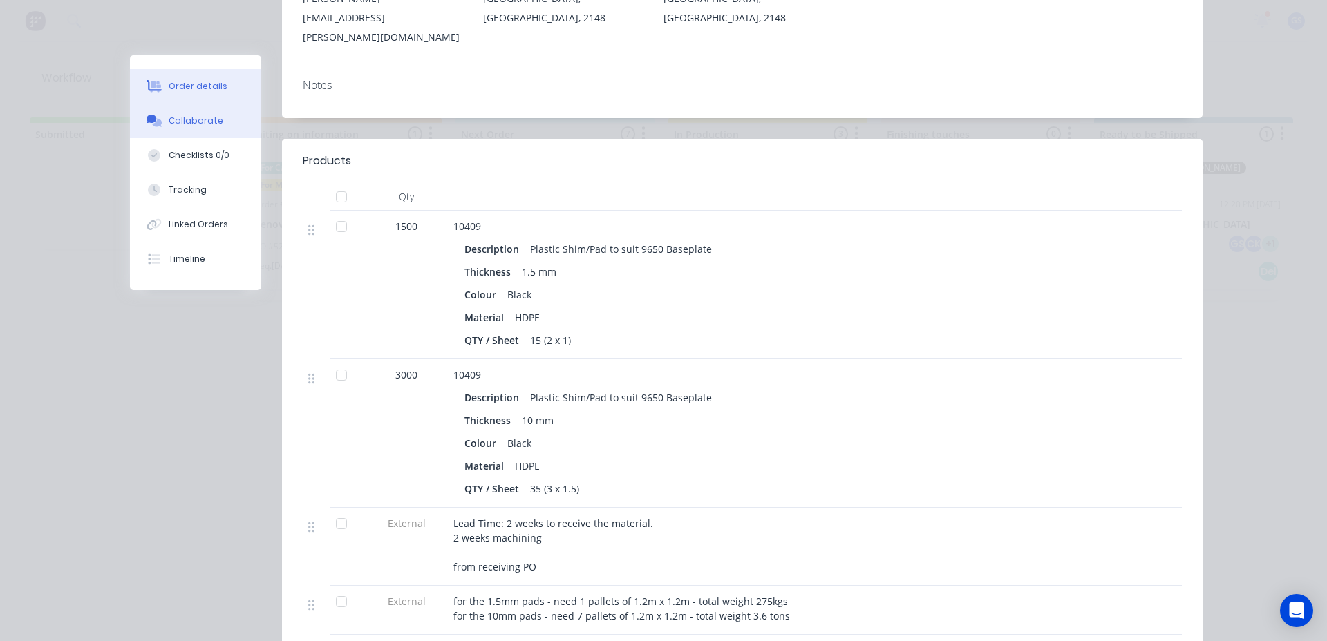
click at [191, 122] on div "Collaborate" at bounding box center [196, 121] width 55 height 12
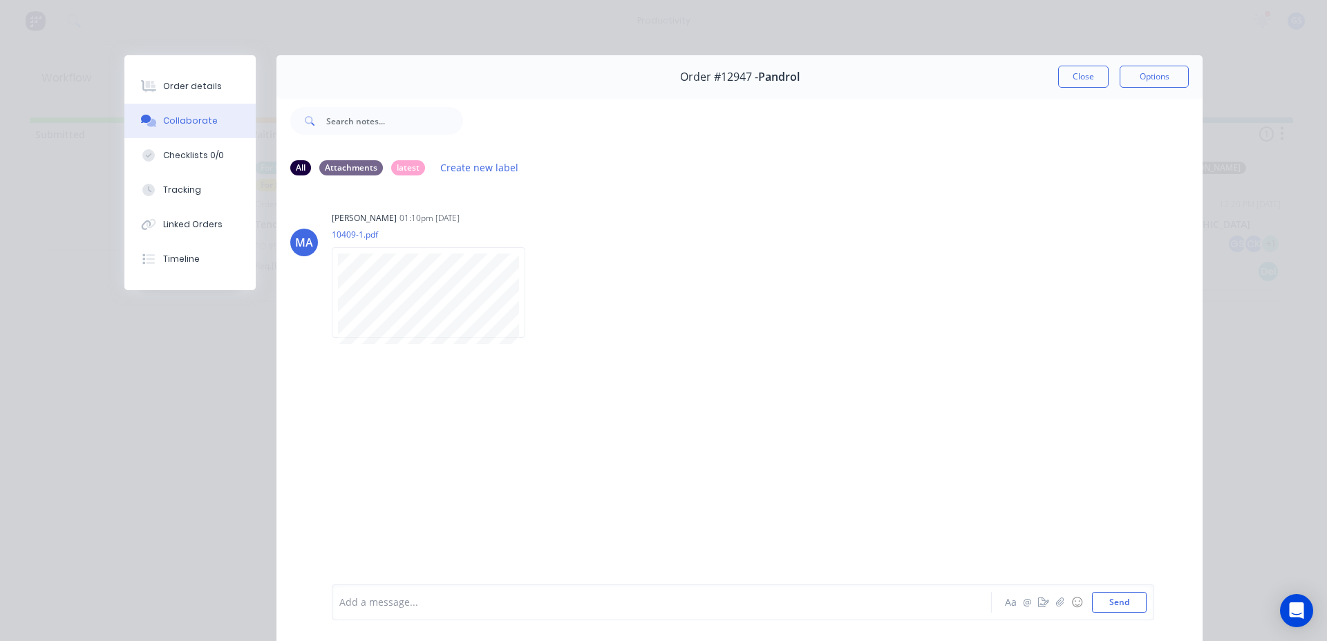
click at [1075, 77] on button "Close" at bounding box center [1083, 77] width 50 height 22
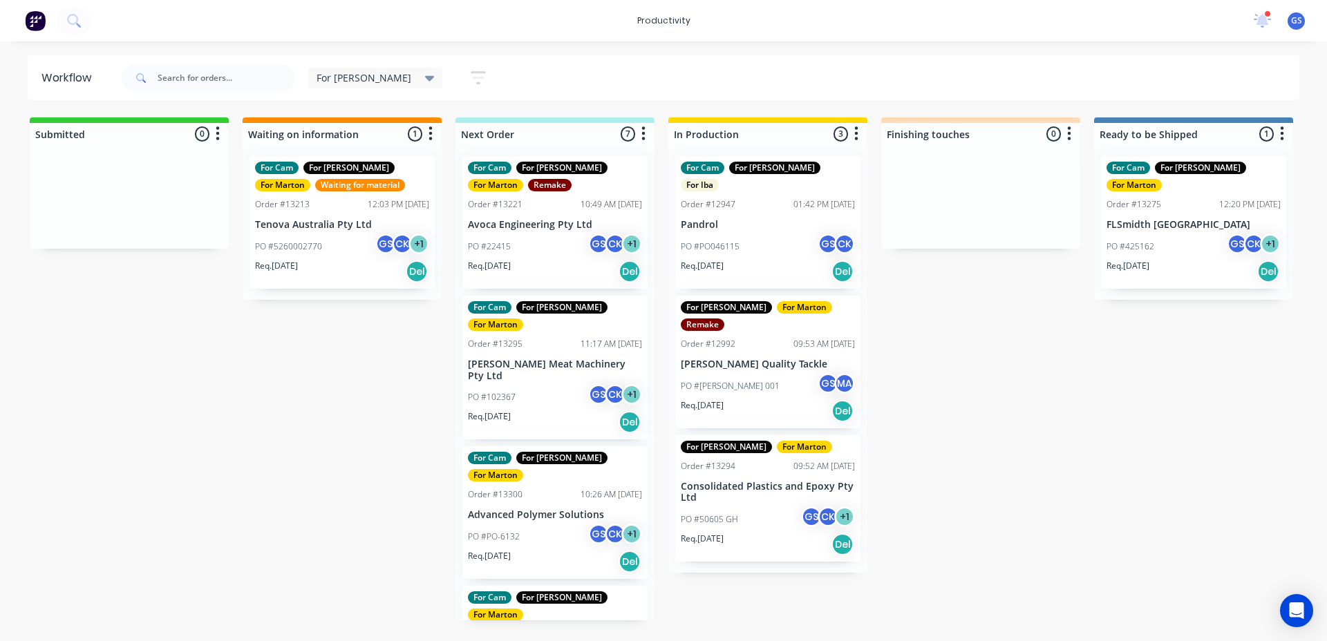
click at [354, 249] on div "PO #5260002770 GS CK + 1" at bounding box center [342, 247] width 174 height 26
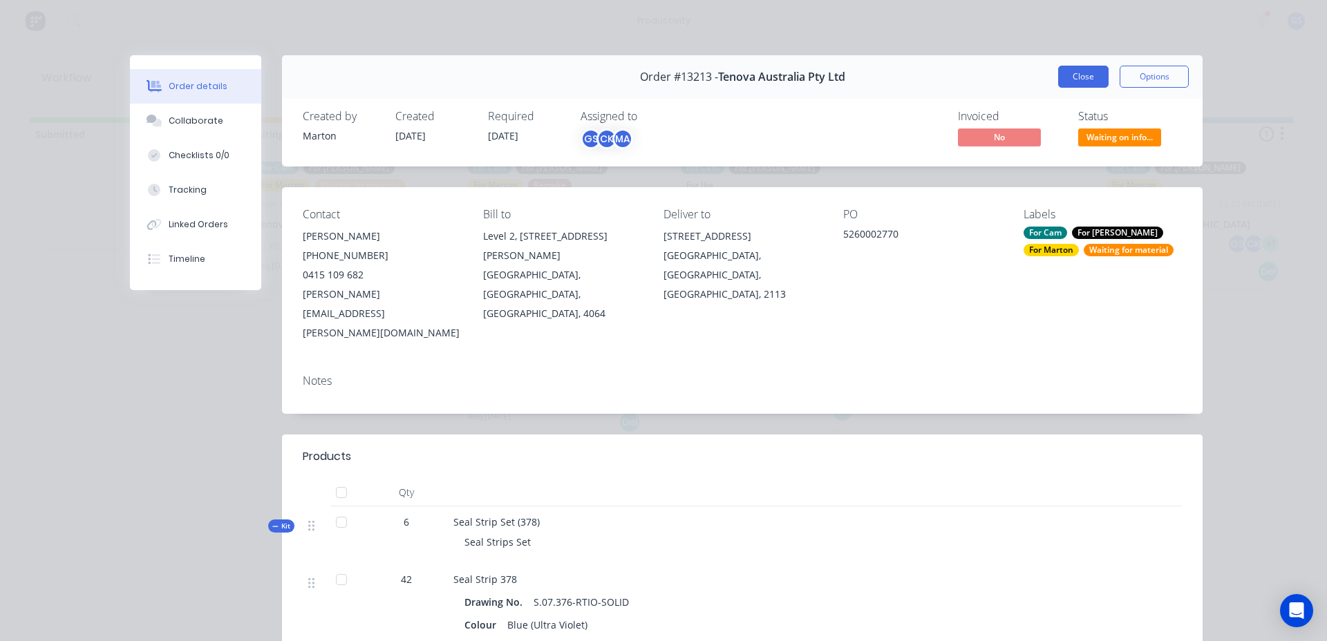
click at [1076, 77] on button "Close" at bounding box center [1083, 77] width 50 height 22
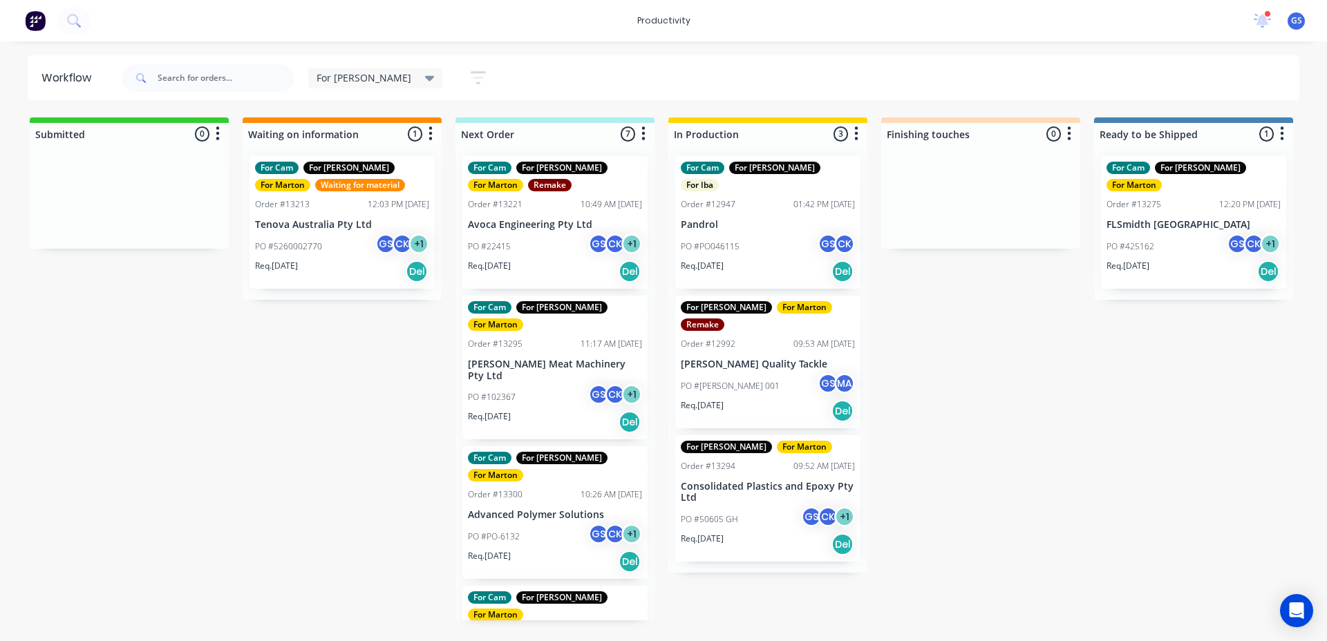
click at [513, 359] on p "[PERSON_NAME] Meat Machinery Pty Ltd" at bounding box center [555, 370] width 174 height 23
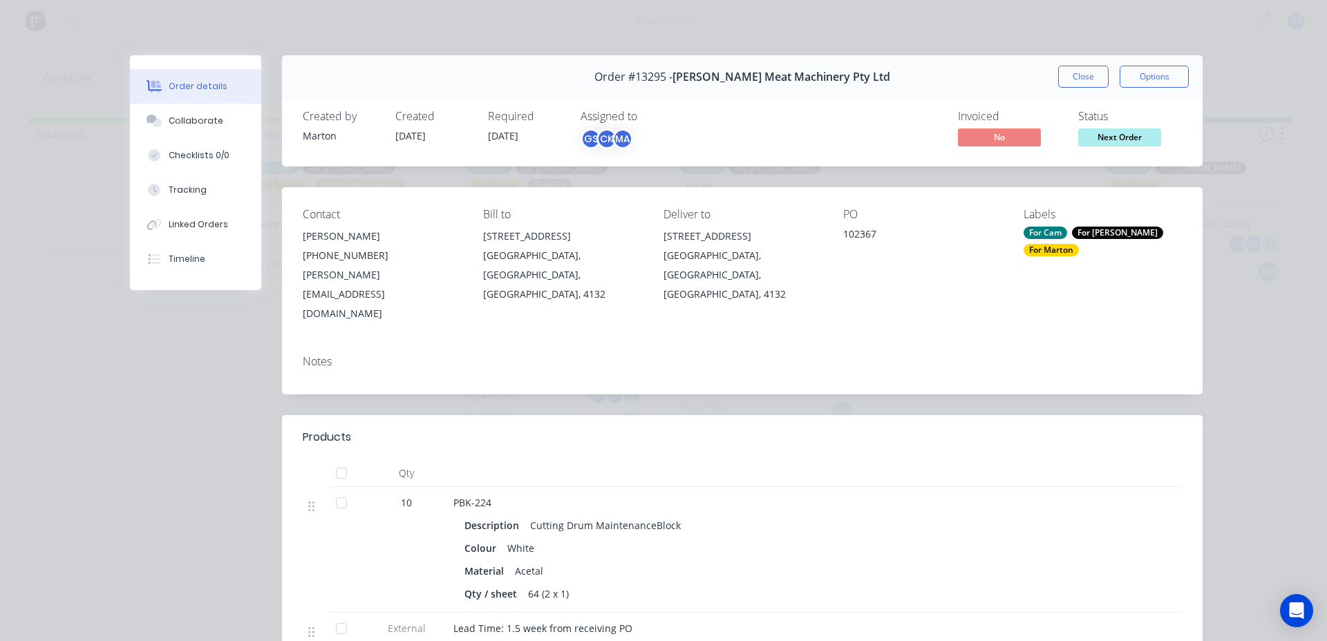
click at [1070, 80] on button "Close" at bounding box center [1083, 77] width 50 height 22
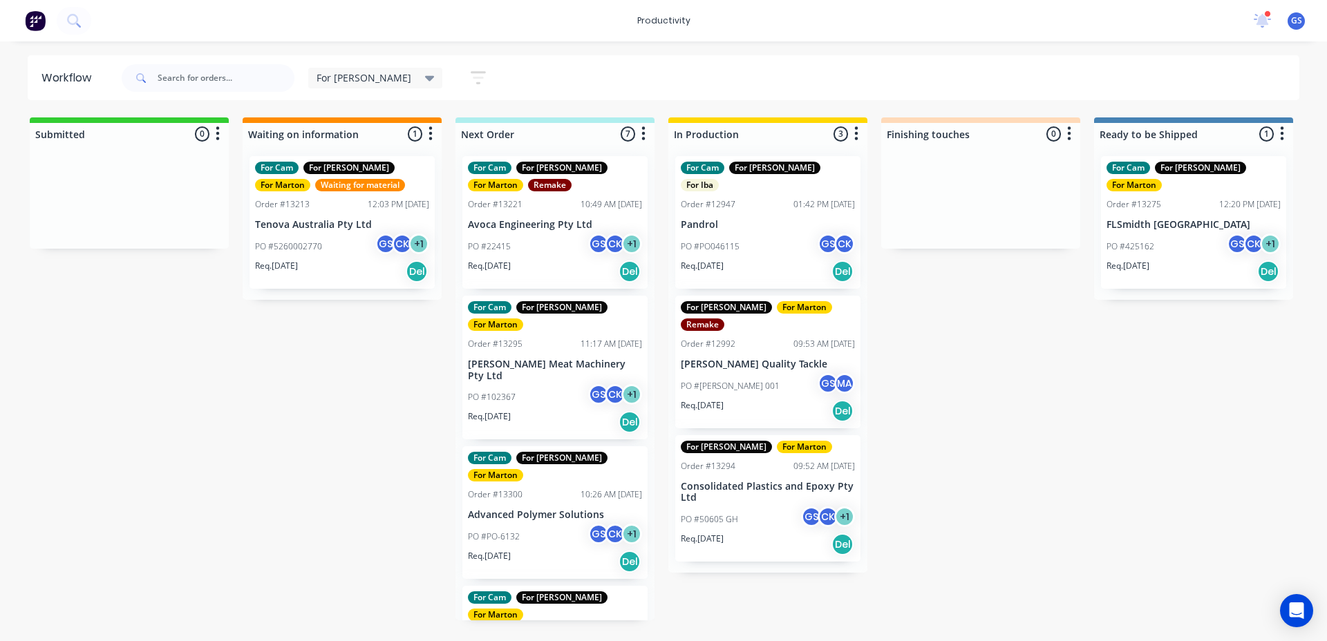
click at [556, 509] on p "Advanced Polymer Solutions" at bounding box center [555, 515] width 174 height 12
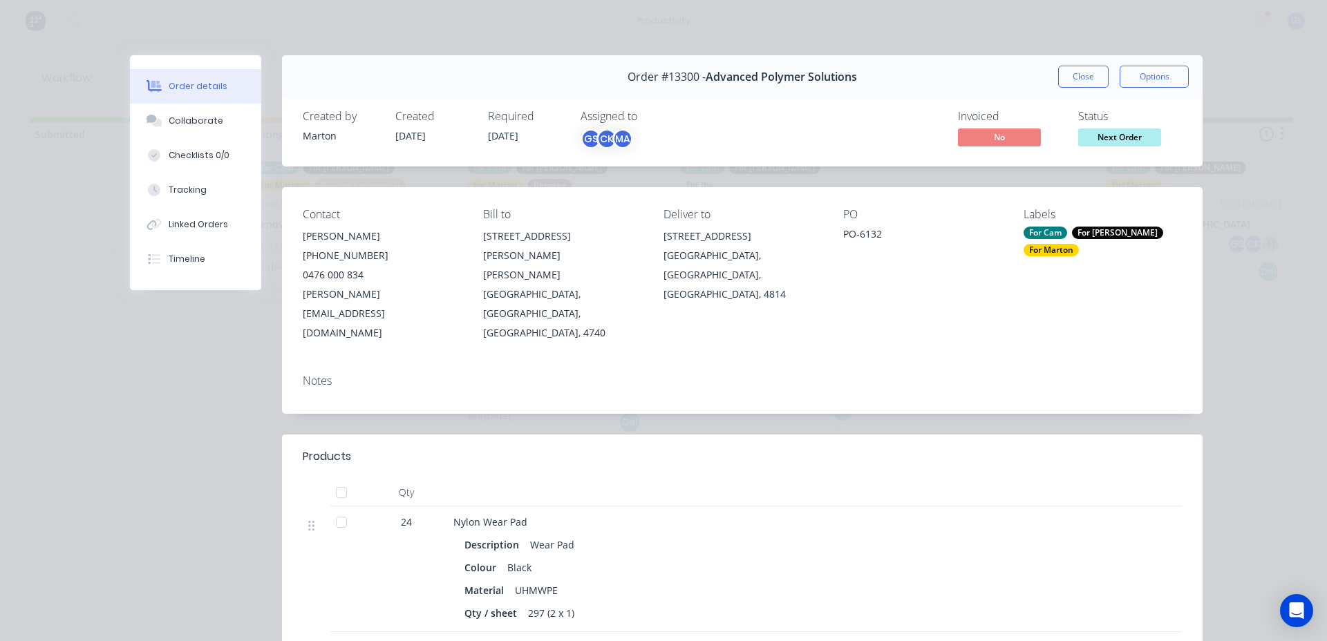
click at [1072, 69] on button "Close" at bounding box center [1083, 77] width 50 height 22
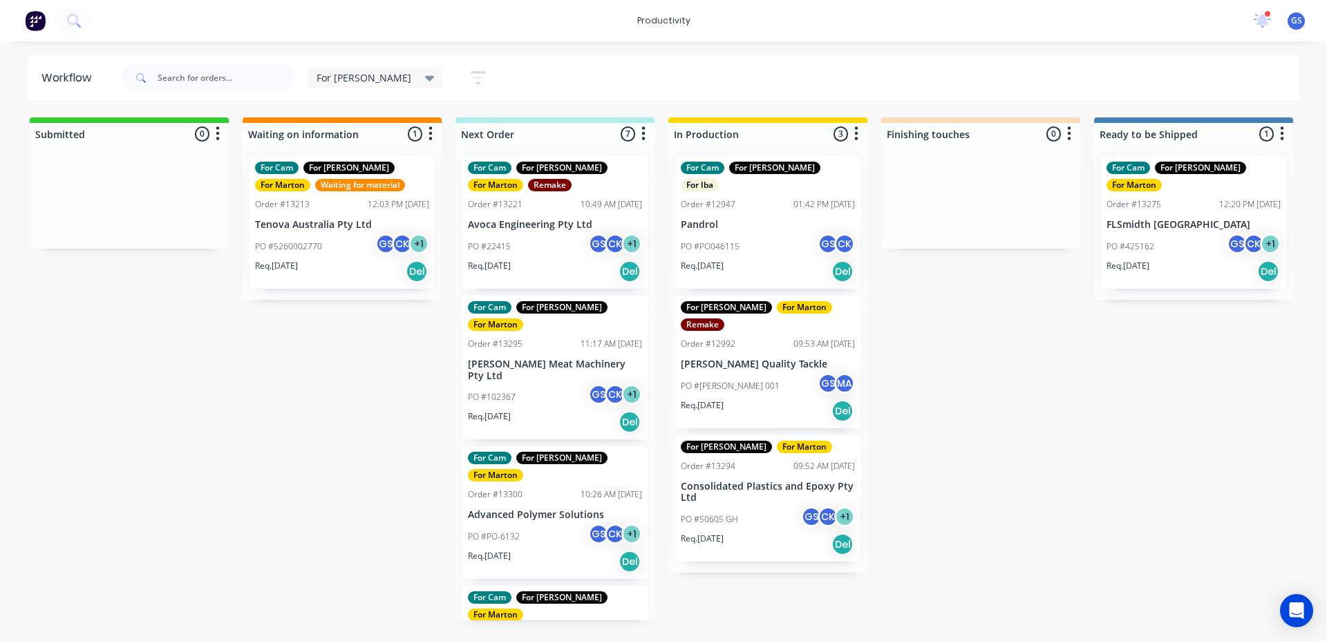
click at [361, 86] on div "For [PERSON_NAME]" at bounding box center [375, 78] width 135 height 21
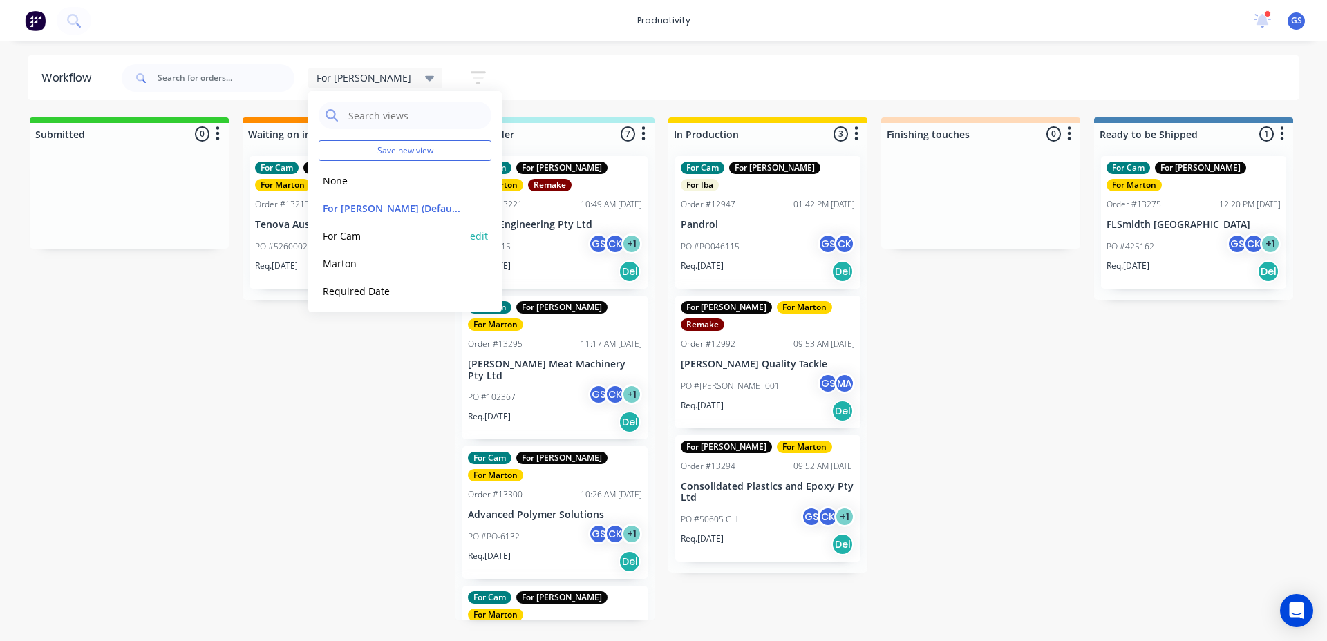
click at [375, 238] on button "For Cam" at bounding box center [392, 236] width 147 height 16
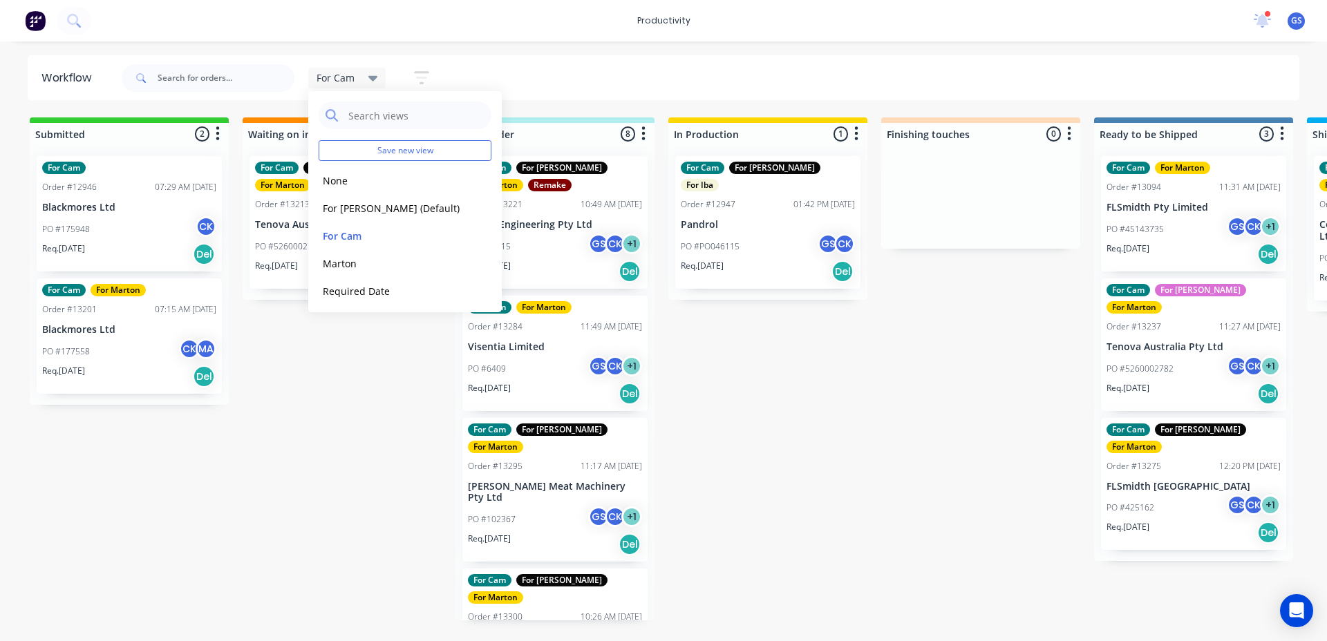
click at [393, 446] on div "Submitted 2 Sort By Created date Required date Order number Customer name Most …" at bounding box center [942, 368] width 1904 height 503
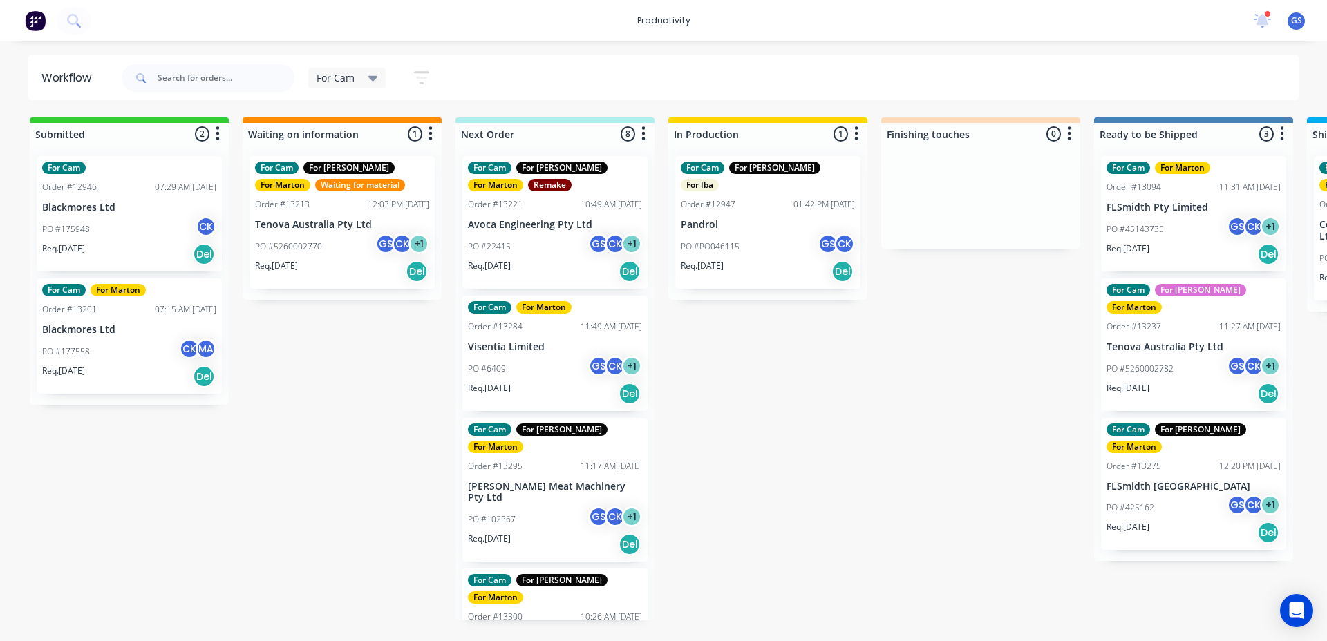
click at [528, 352] on p "Visentia Limited" at bounding box center [555, 347] width 174 height 12
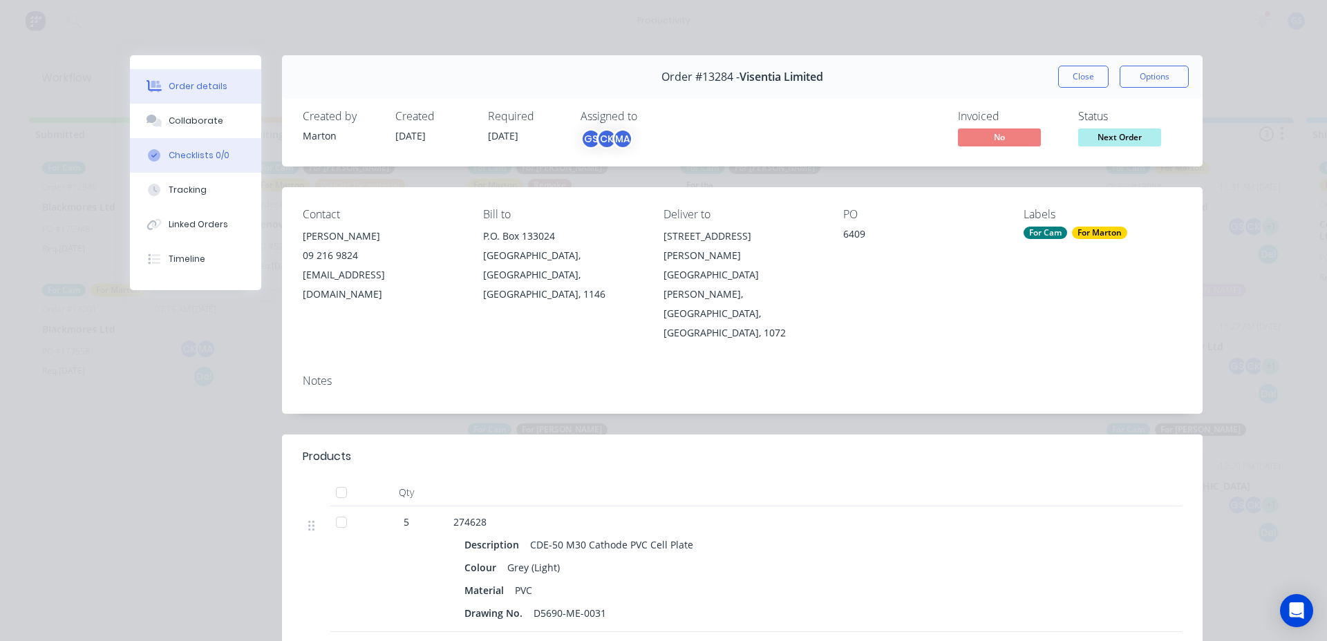
click at [208, 140] on button "Checklists 0/0" at bounding box center [195, 155] width 131 height 35
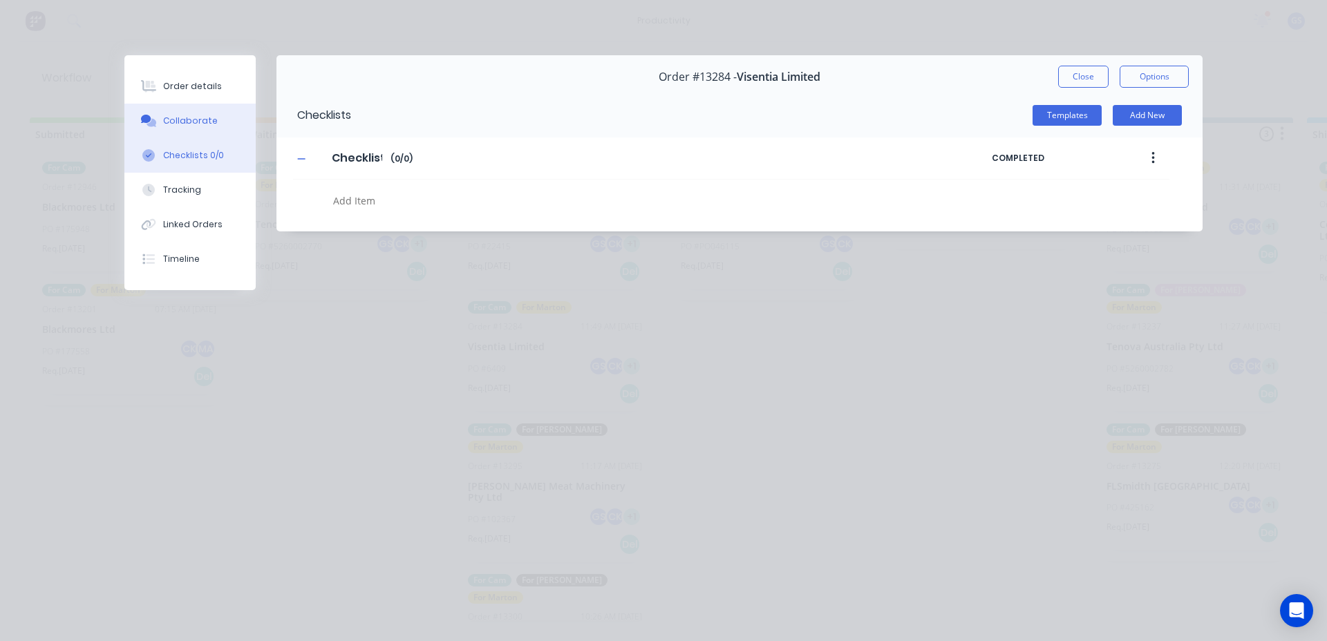
type textarea "x"
click at [209, 122] on div "Collaborate" at bounding box center [190, 121] width 55 height 12
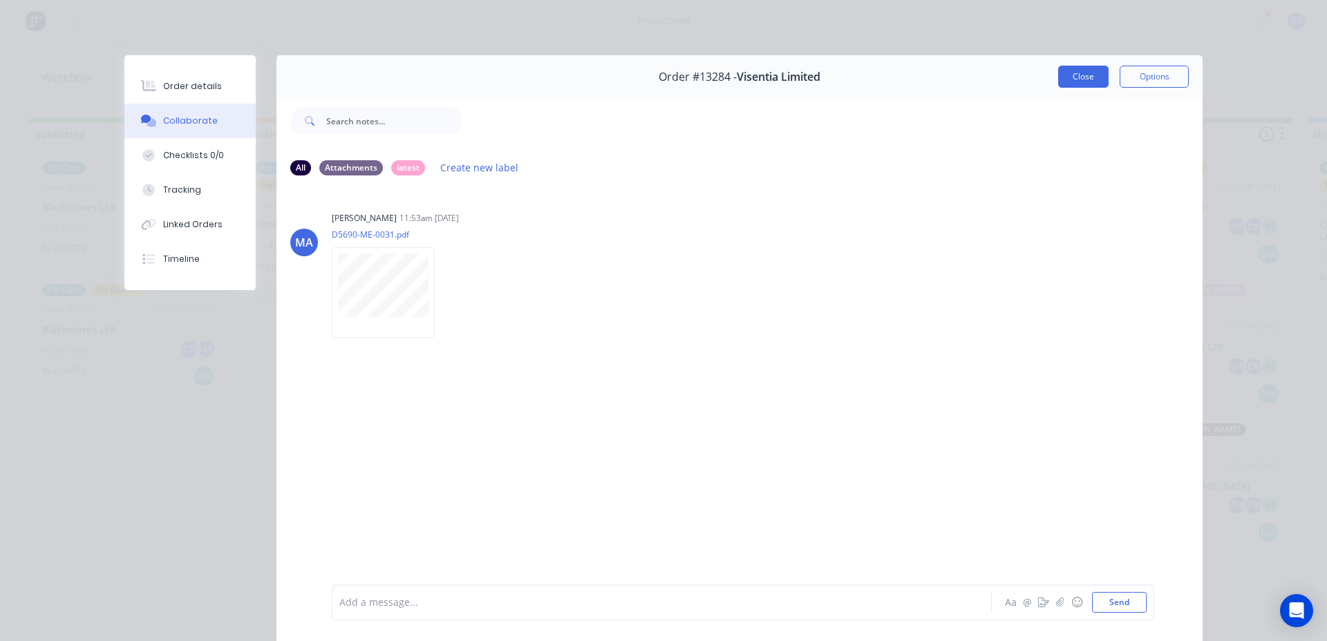
click at [1068, 84] on button "Close" at bounding box center [1083, 77] width 50 height 22
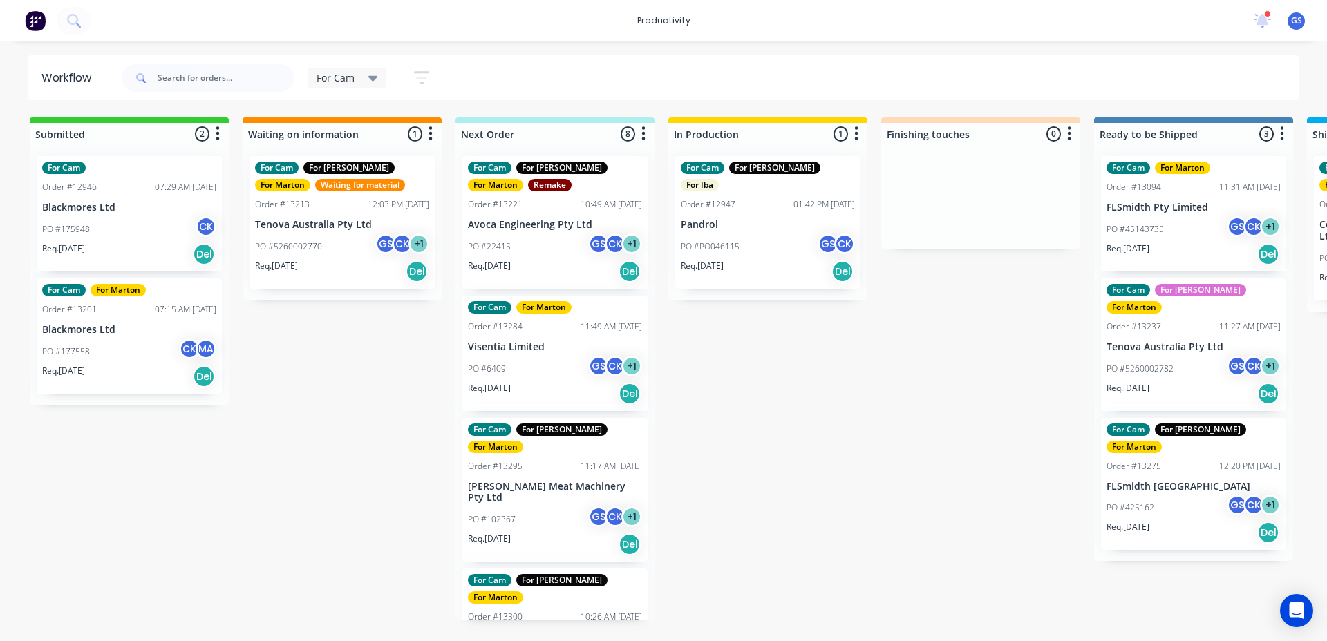
click at [548, 533] on div "Req. [DATE] Del" at bounding box center [555, 544] width 174 height 23
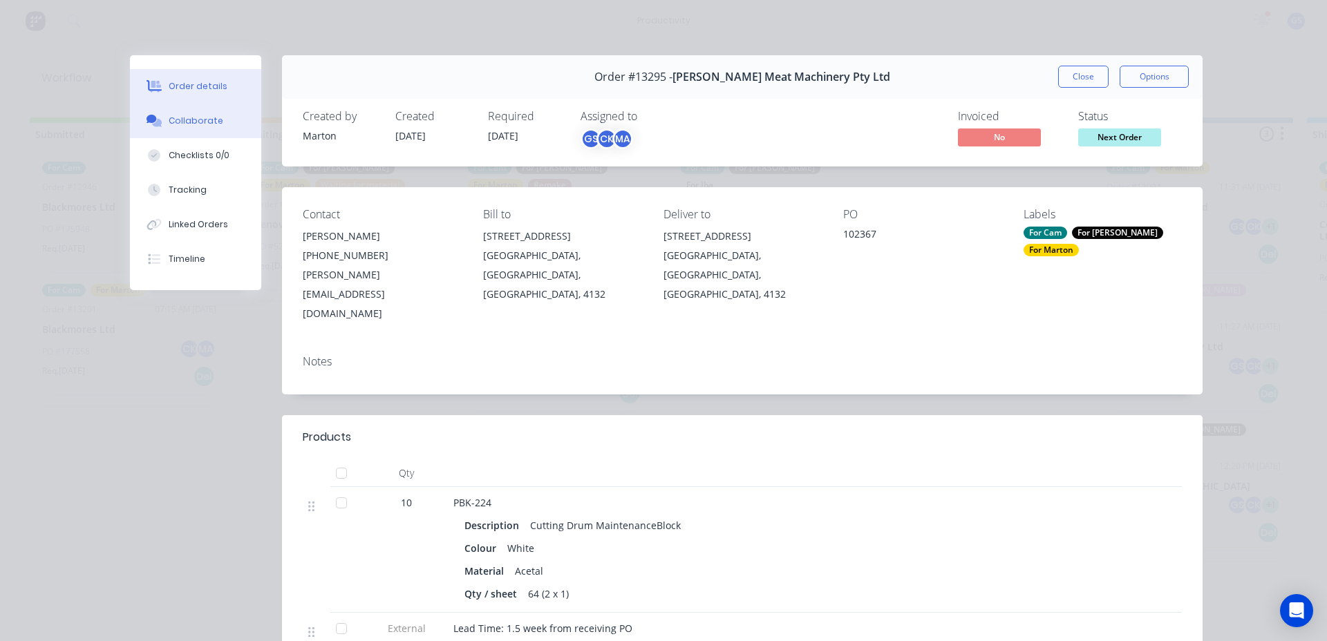
click at [203, 117] on div "Collaborate" at bounding box center [196, 121] width 55 height 12
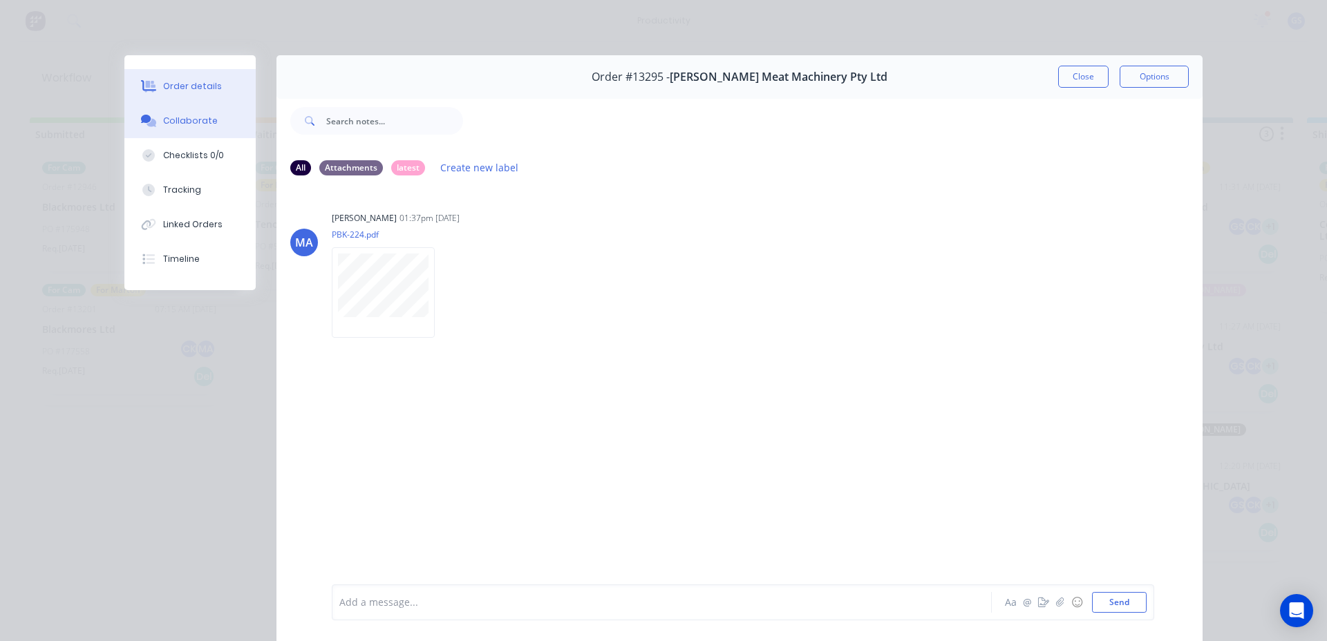
click at [219, 73] on button "Order details" at bounding box center [189, 86] width 131 height 35
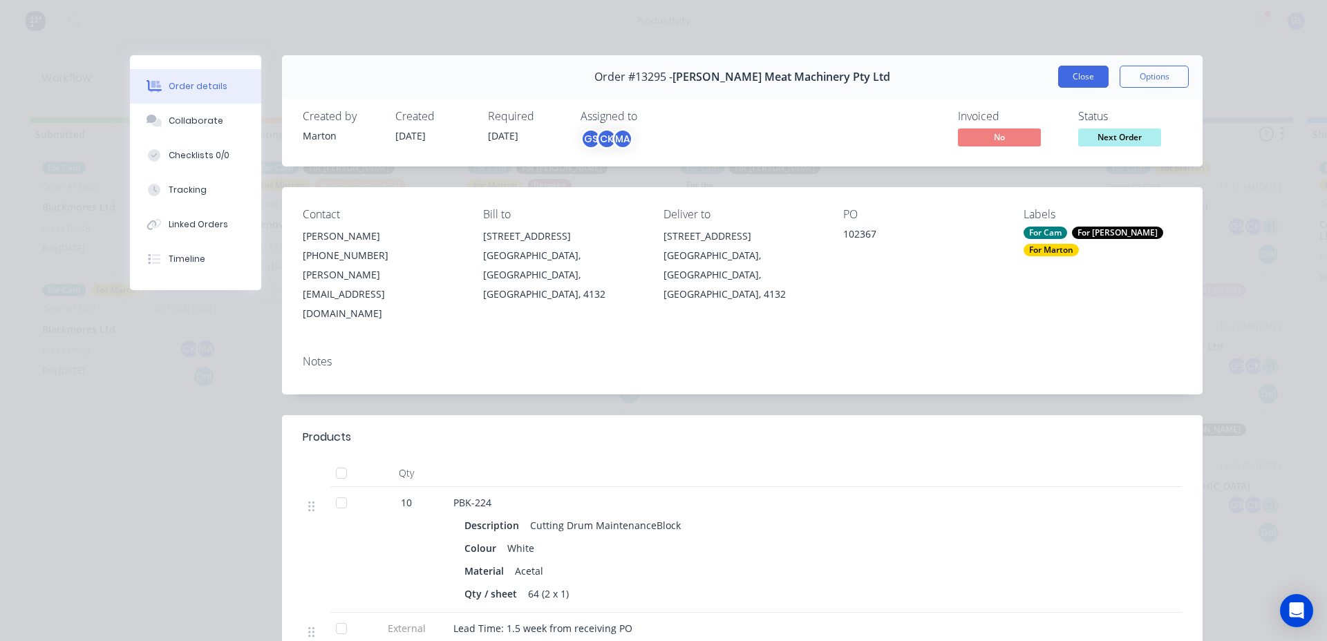
click at [1060, 69] on button "Close" at bounding box center [1083, 77] width 50 height 22
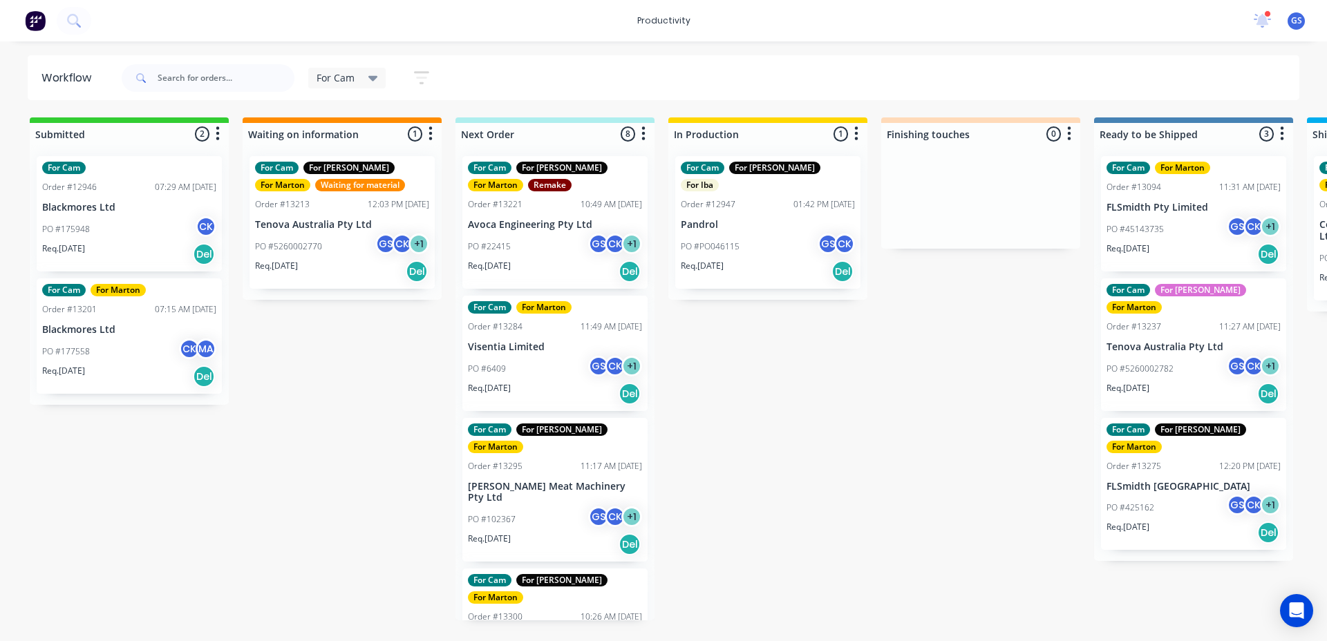
click at [349, 85] on div "For Cam" at bounding box center [347, 78] width 78 height 21
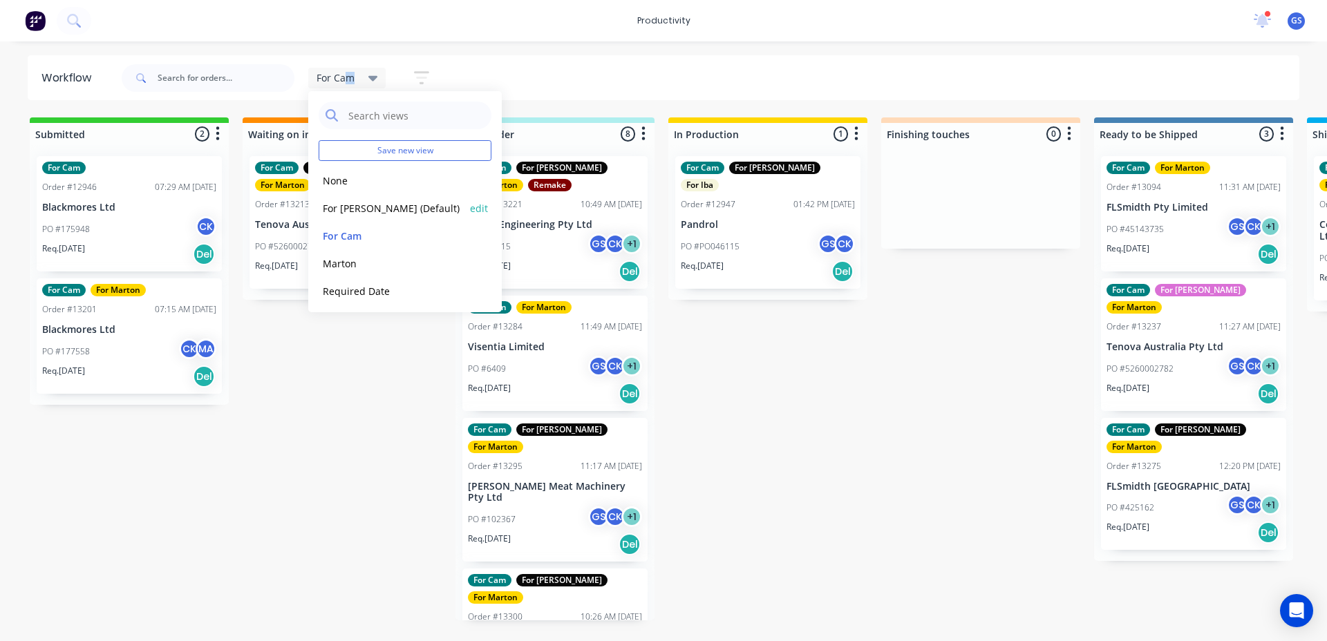
click at [394, 207] on button "For [PERSON_NAME] (Default)" at bounding box center [392, 208] width 147 height 16
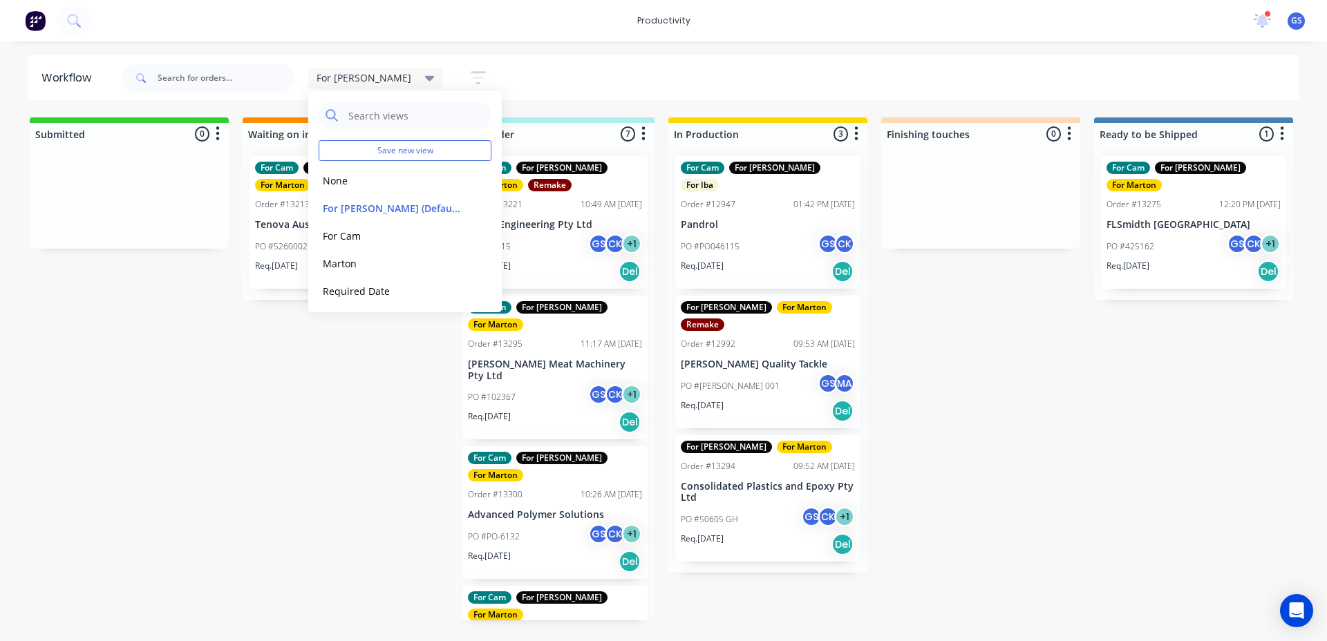
drag, startPoint x: 732, startPoint y: 79, endPoint x: 719, endPoint y: 86, distance: 14.6
click at [719, 83] on div "For [PERSON_NAME] Save new view None edit For [PERSON_NAME] (Default) edit For …" at bounding box center [709, 77] width 1181 height 41
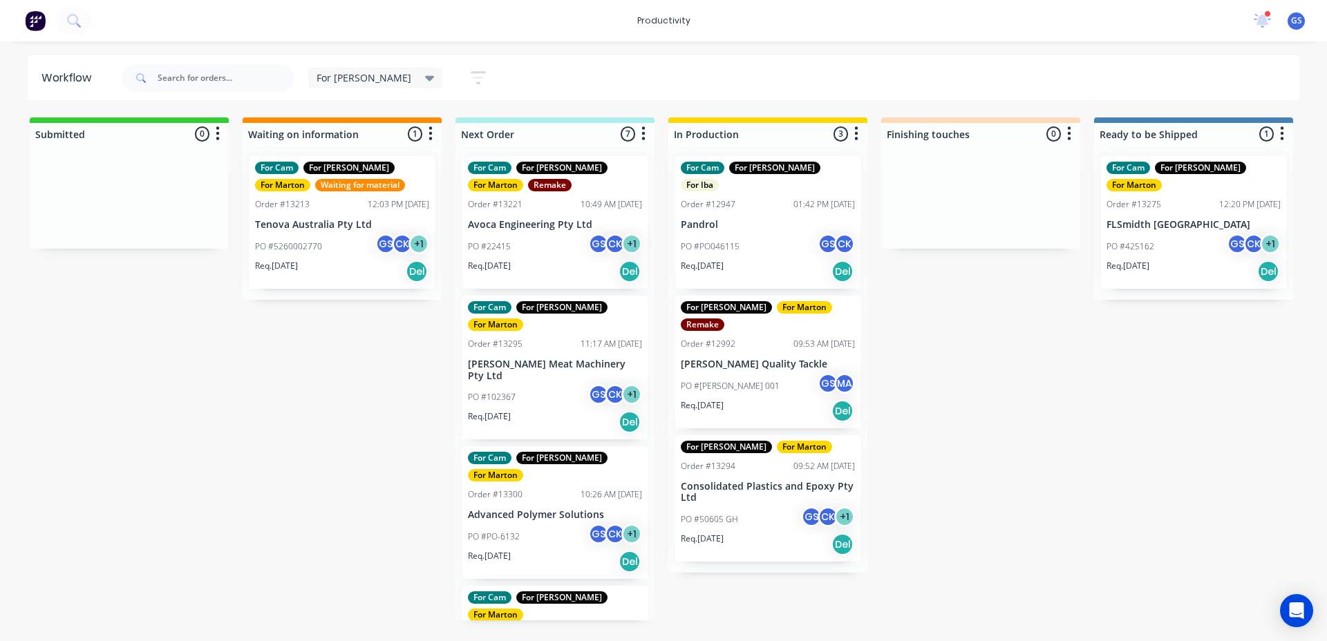
click at [775, 481] on p "Consolidated Plastics and Epoxy Pty Ltd" at bounding box center [768, 492] width 174 height 23
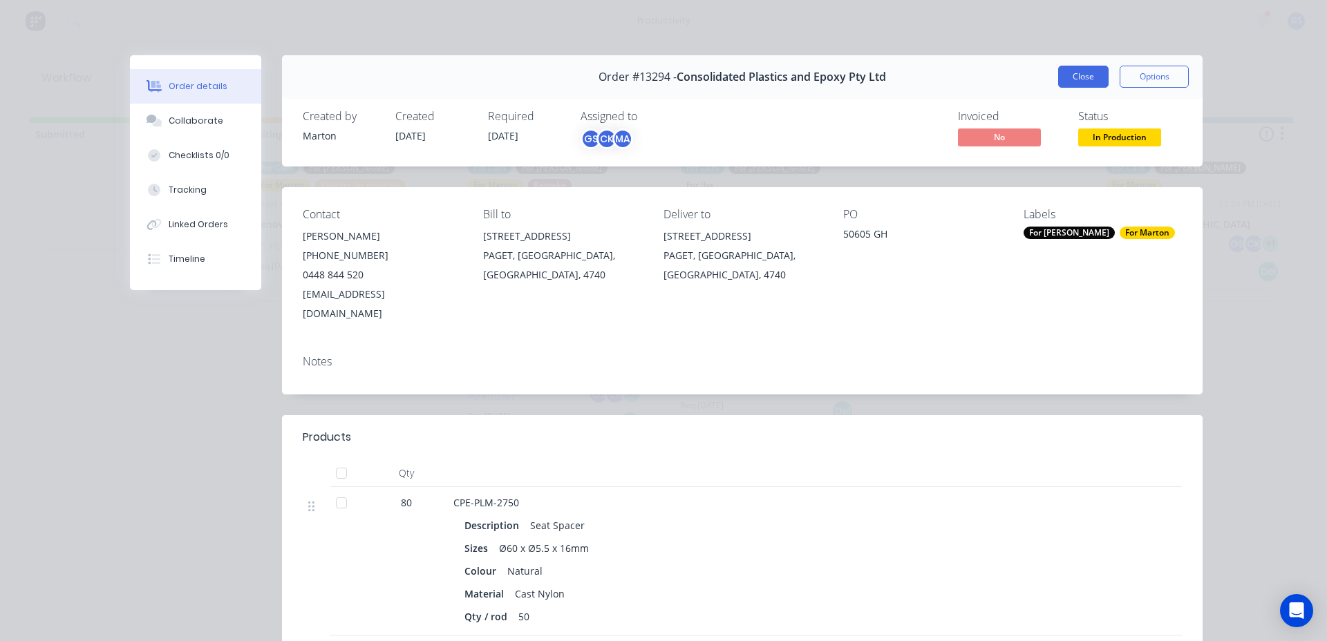
click at [1058, 86] on button "Close" at bounding box center [1083, 77] width 50 height 22
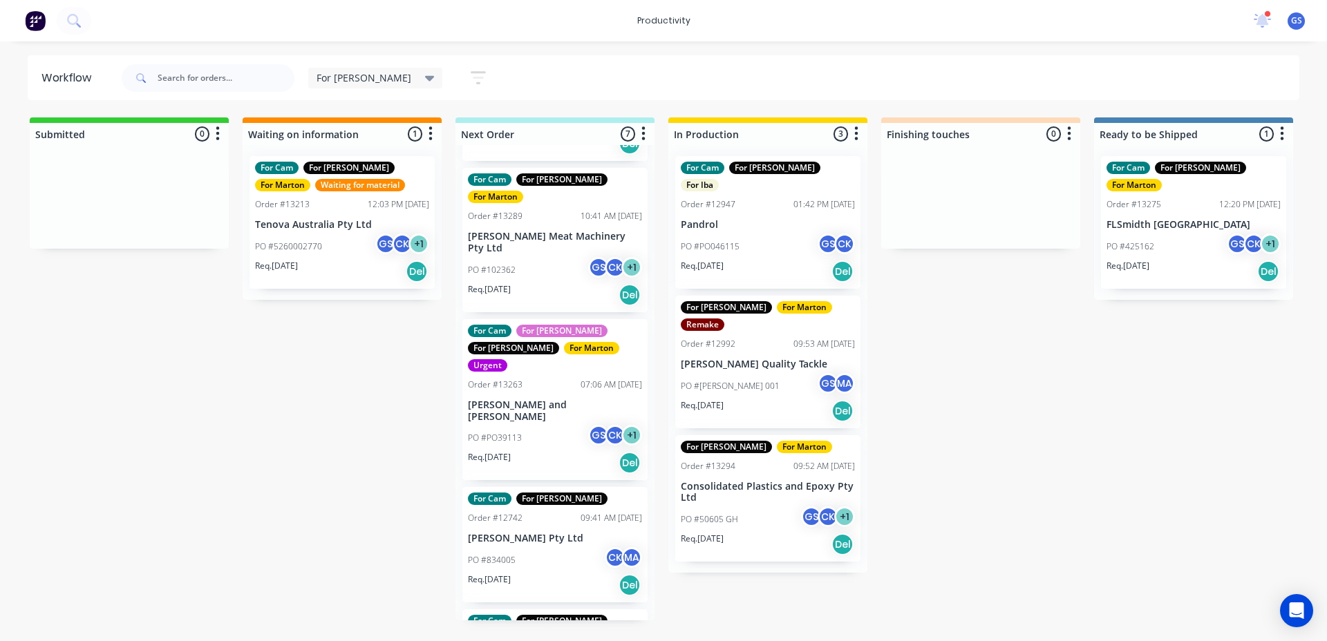
scroll to position [280, 0]
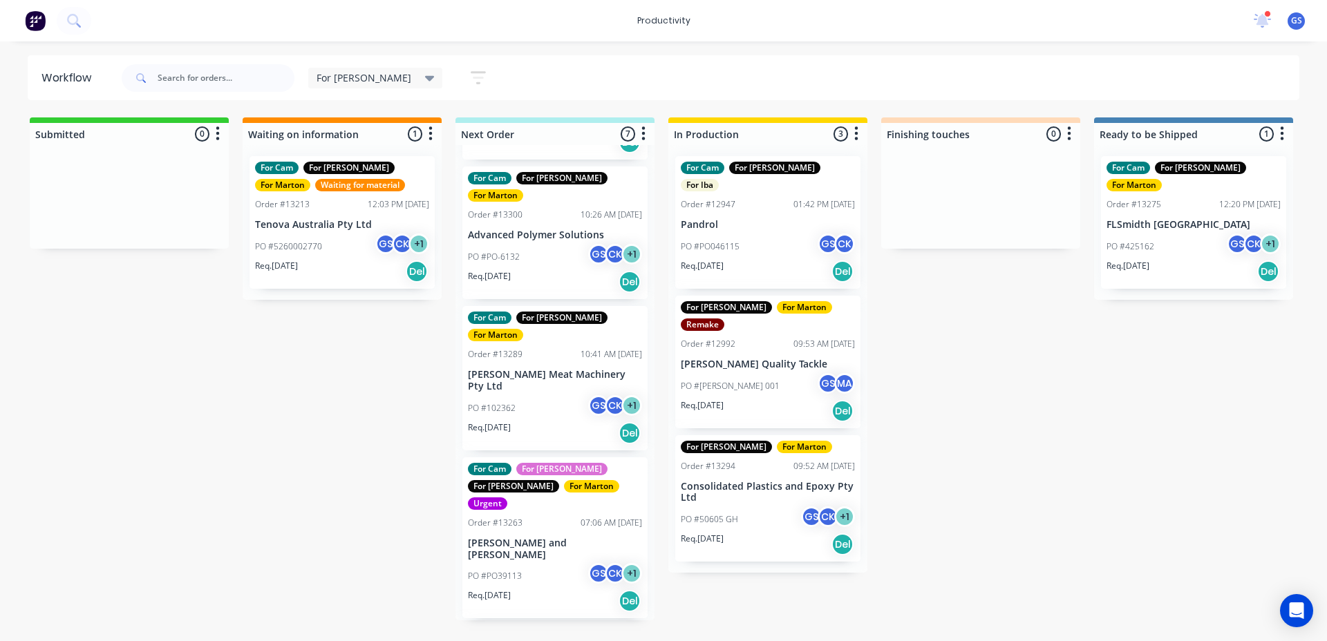
click at [533, 75] on div "For [PERSON_NAME] Save new view None edit For [PERSON_NAME] (Default) edit For …" at bounding box center [709, 77] width 1181 height 41
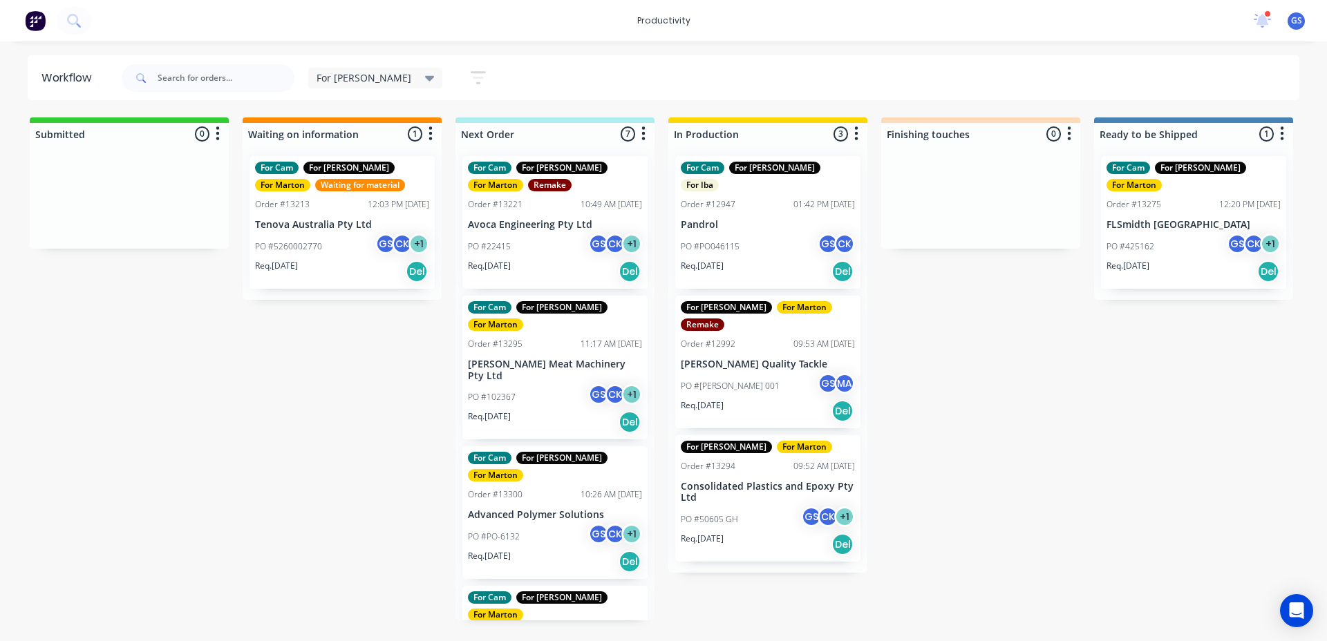
click at [536, 238] on div "PO #22415 GS CK + 1" at bounding box center [555, 247] width 174 height 26
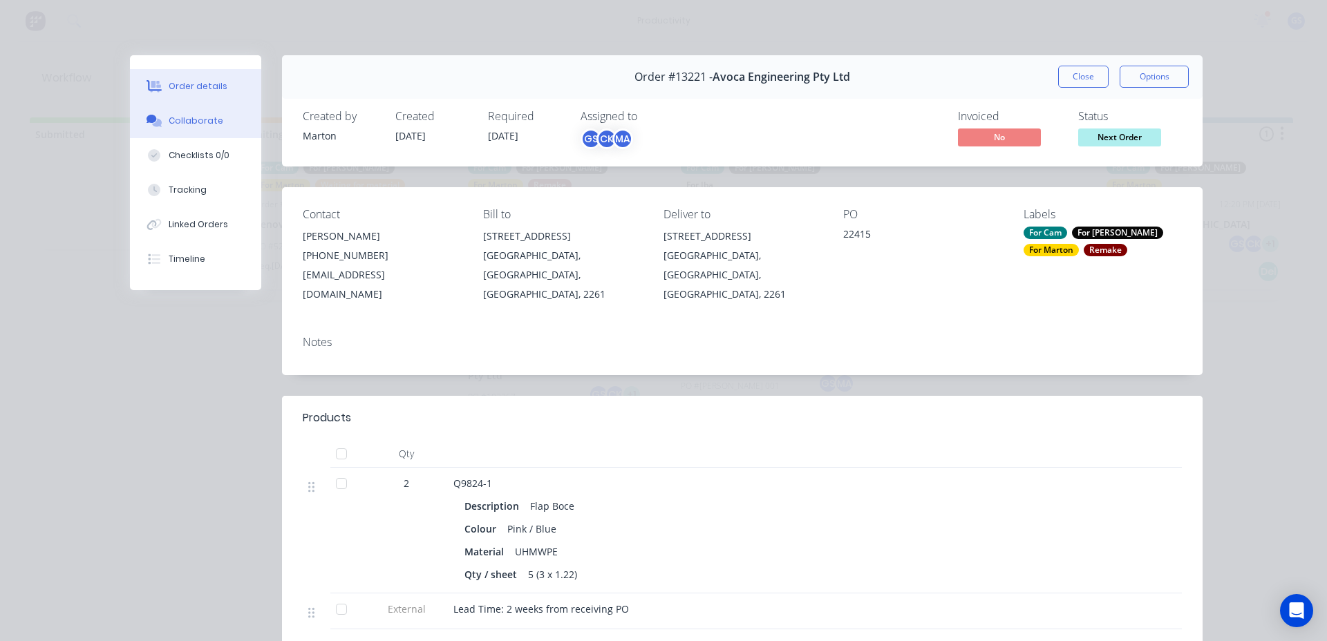
click at [193, 118] on div "Collaborate" at bounding box center [196, 121] width 55 height 12
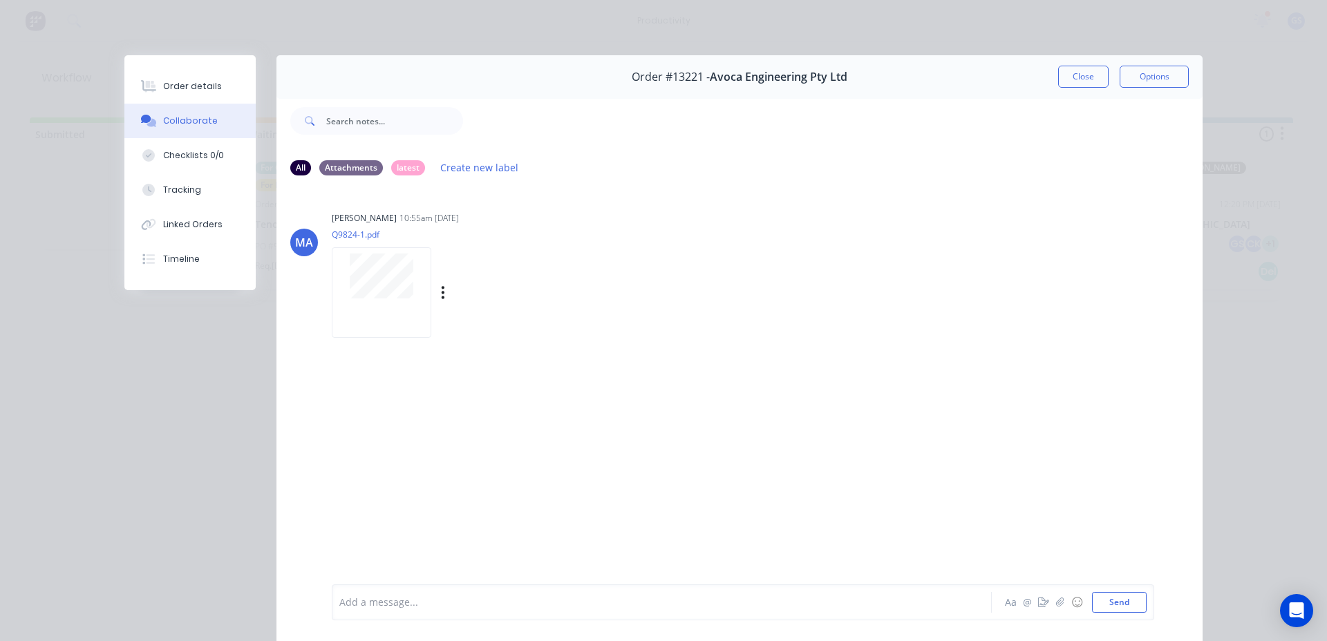
click at [392, 301] on div at bounding box center [382, 292] width 100 height 91
click at [1088, 92] on div "Order #13221 - Avoca Engineering Pty Ltd Close Options" at bounding box center [739, 77] width 926 height 44
click at [1086, 86] on button "Close" at bounding box center [1083, 77] width 50 height 22
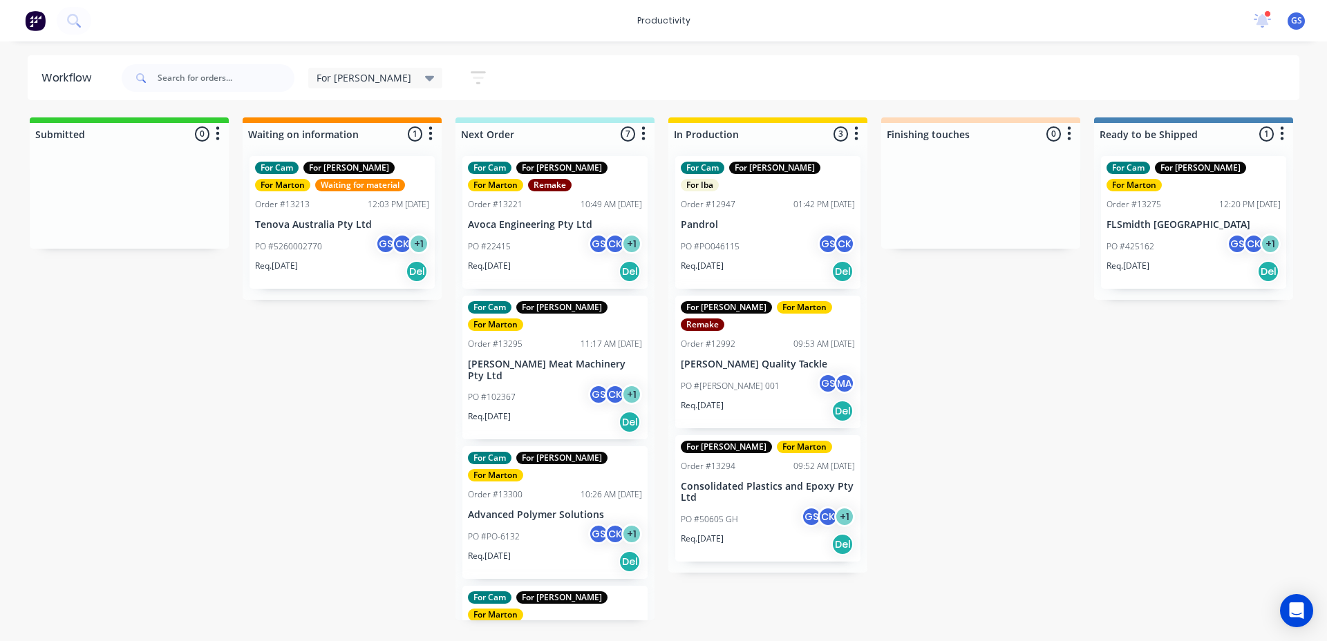
click at [488, 335] on div "For Cam For [PERSON_NAME] For [PERSON_NAME] Order #13295 11:17 AM [DATE] [PERSO…" at bounding box center [554, 368] width 185 height 144
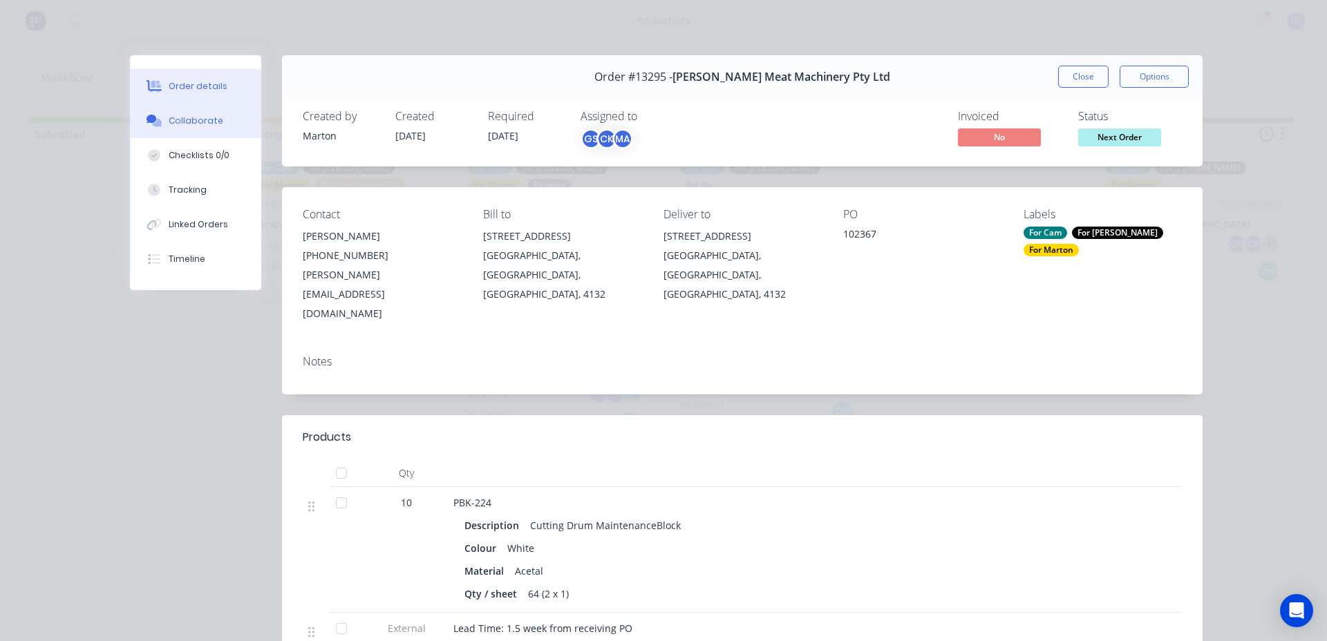
click at [225, 128] on button "Collaborate" at bounding box center [195, 121] width 131 height 35
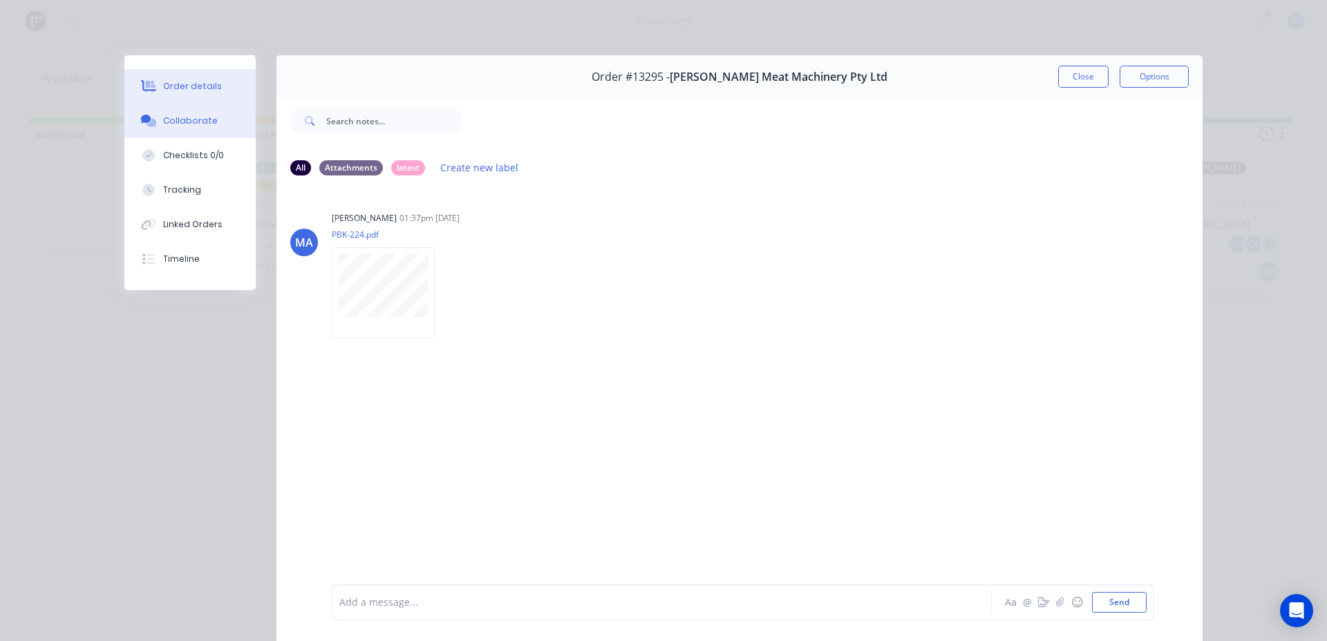
drag, startPoint x: 183, startPoint y: 75, endPoint x: 180, endPoint y: 86, distance: 12.2
click at [180, 79] on button "Order details" at bounding box center [189, 86] width 131 height 35
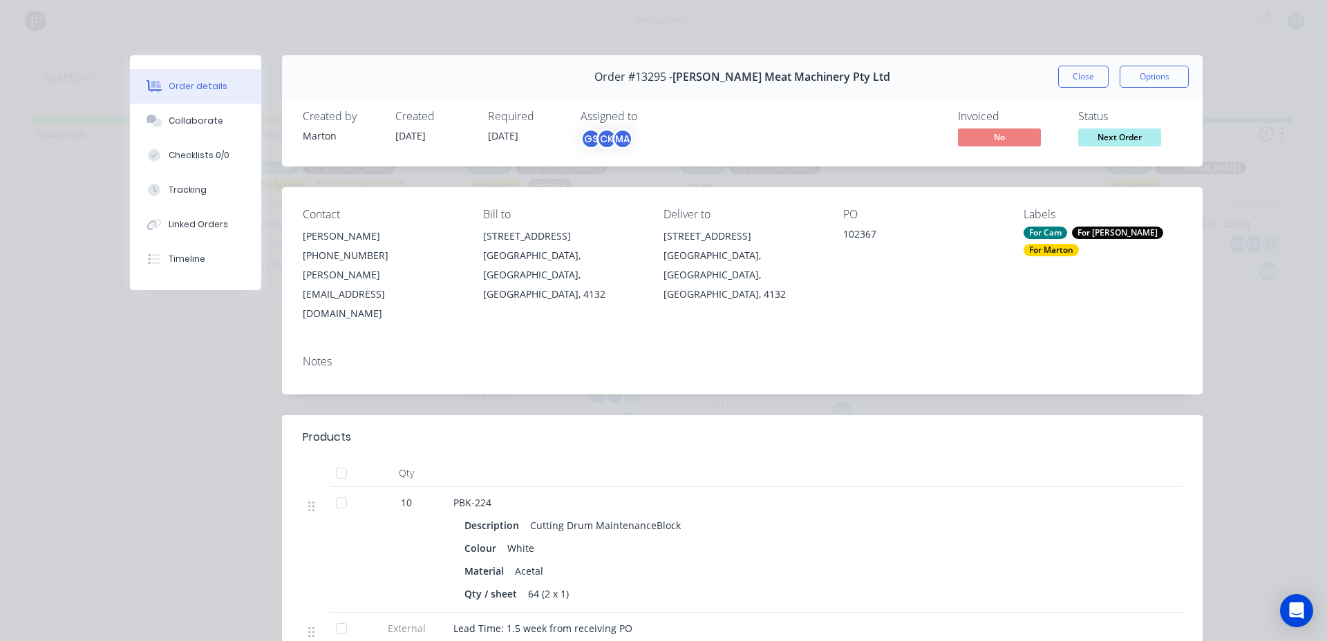
click at [1066, 75] on button "Close" at bounding box center [1083, 77] width 50 height 22
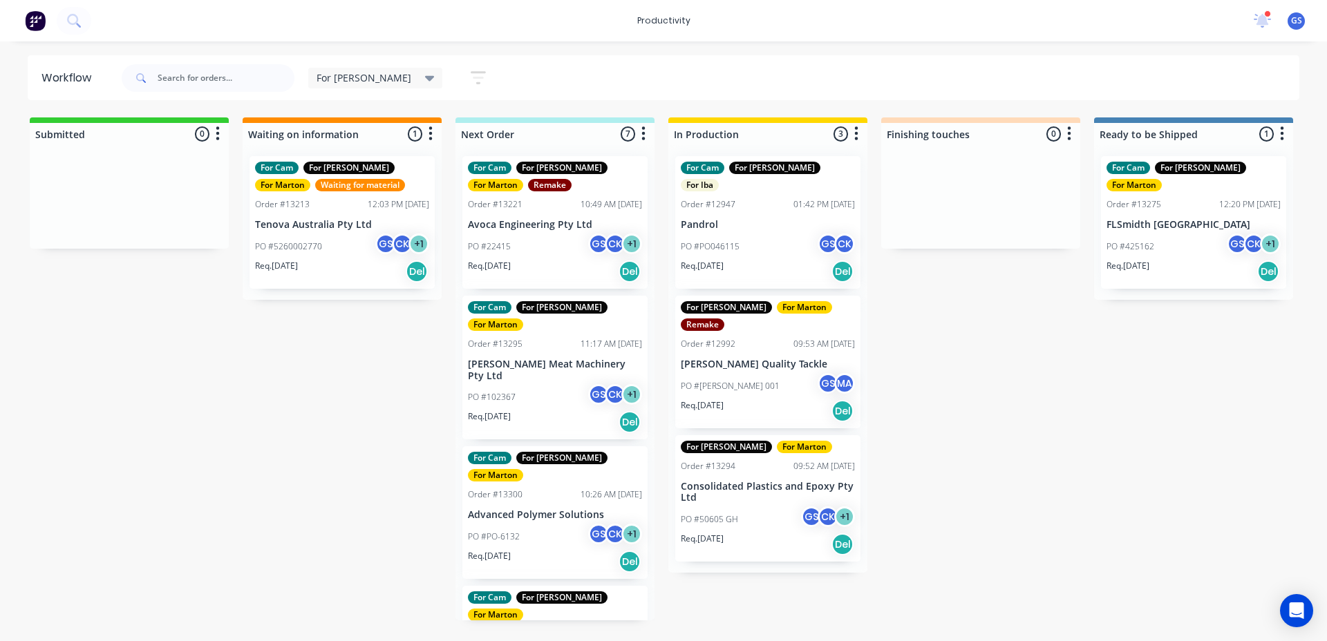
click at [569, 254] on div "PO #22415 GS CK + 1" at bounding box center [555, 247] width 174 height 26
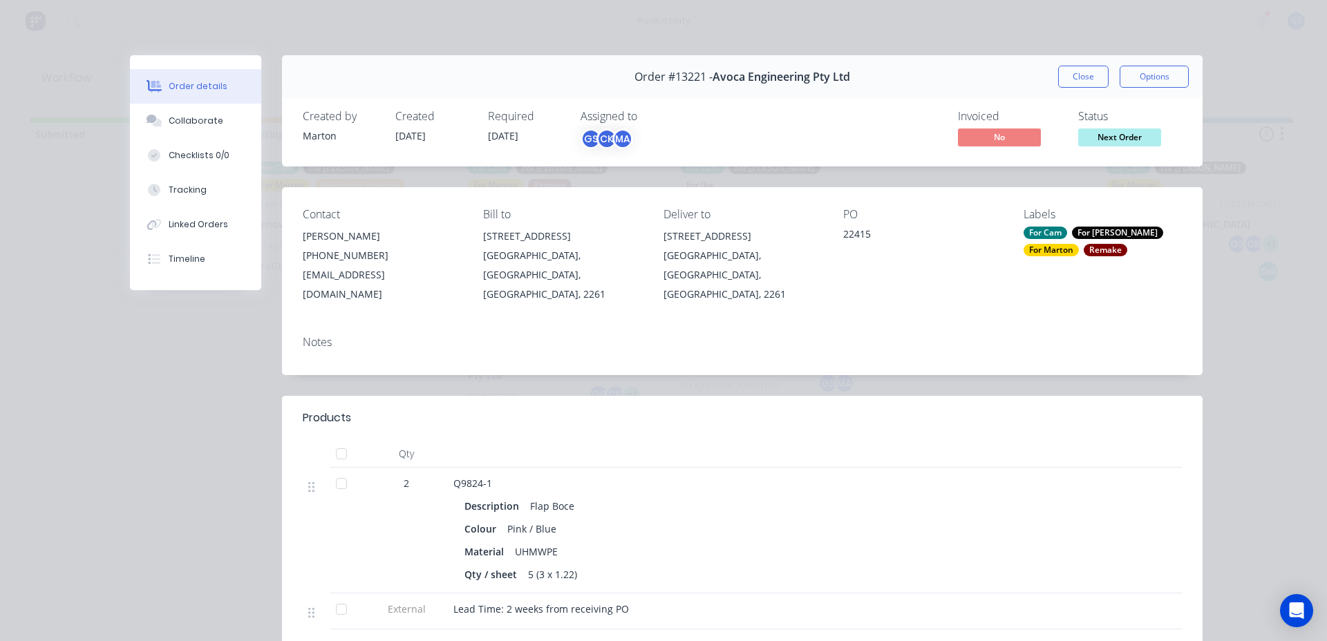
click at [1073, 84] on button "Close" at bounding box center [1083, 77] width 50 height 22
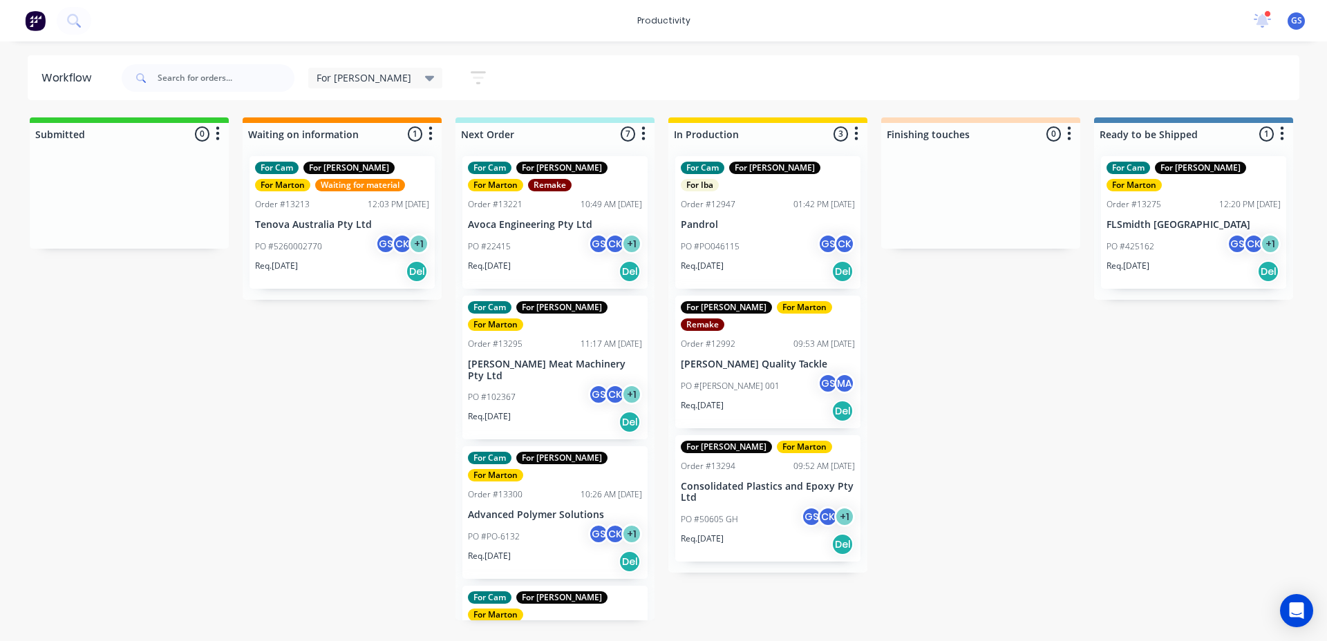
click at [357, 79] on div "For [PERSON_NAME]" at bounding box center [375, 78] width 118 height 12
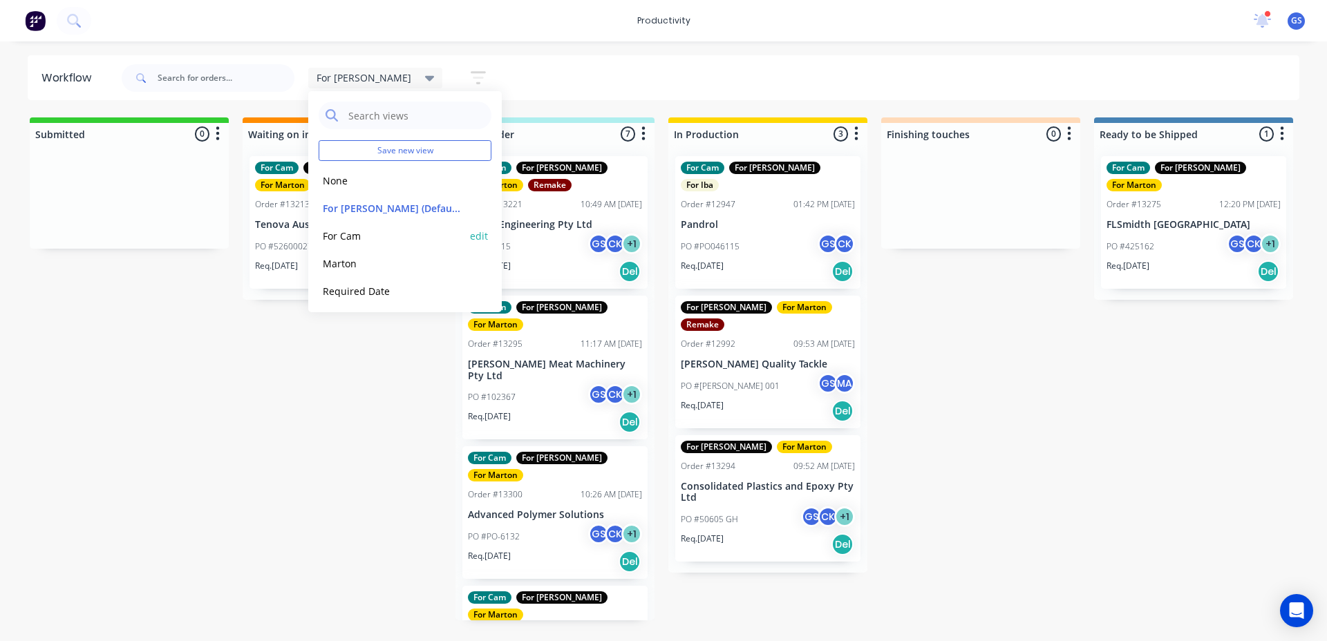
click at [382, 233] on button "For Cam" at bounding box center [392, 236] width 147 height 16
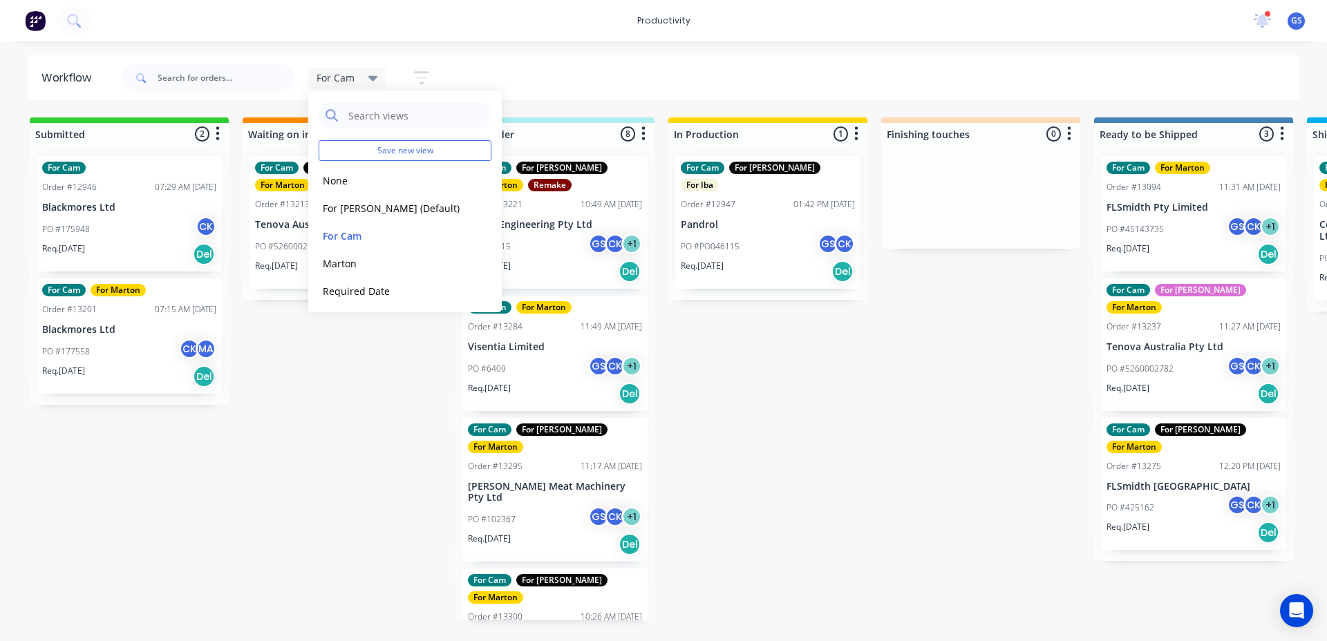
click at [775, 395] on div "Submitted 2 Sort By Created date Required date Order number Customer name Most …" at bounding box center [942, 368] width 1904 height 503
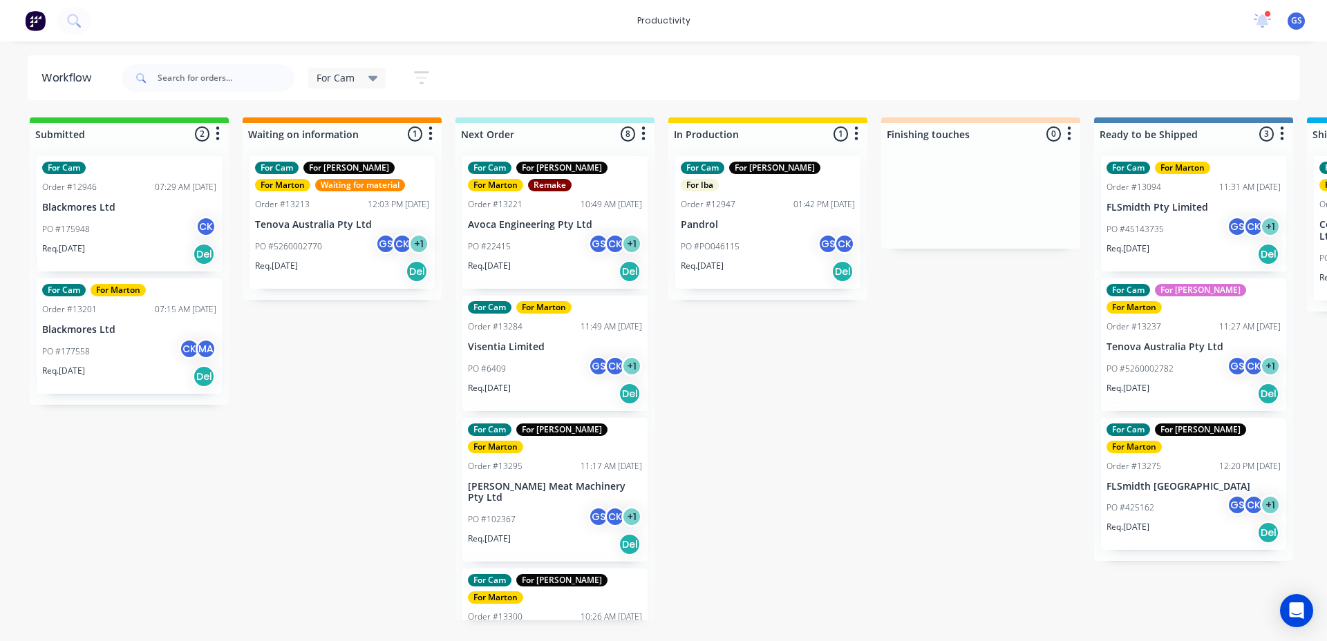
drag, startPoint x: 559, startPoint y: 377, endPoint x: 563, endPoint y: 392, distance: 15.8
click at [575, 397] on div "For Cam For [PERSON_NAME] For [PERSON_NAME] Order #13221 10:49 AM [DATE] Avoca …" at bounding box center [554, 382] width 199 height 475
click at [560, 389] on div "For Cam For [PERSON_NAME] For [PERSON_NAME] Order #13221 10:49 AM [DATE] Avoca …" at bounding box center [554, 382] width 199 height 475
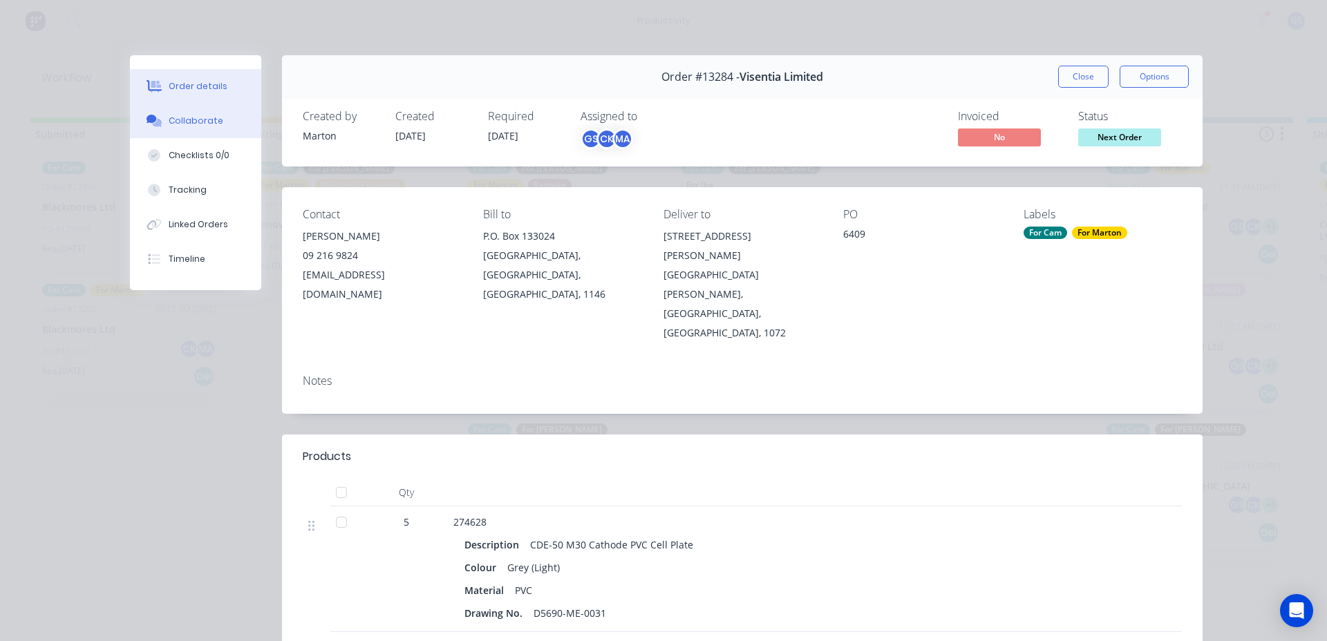
click at [157, 115] on div at bounding box center [154, 121] width 21 height 12
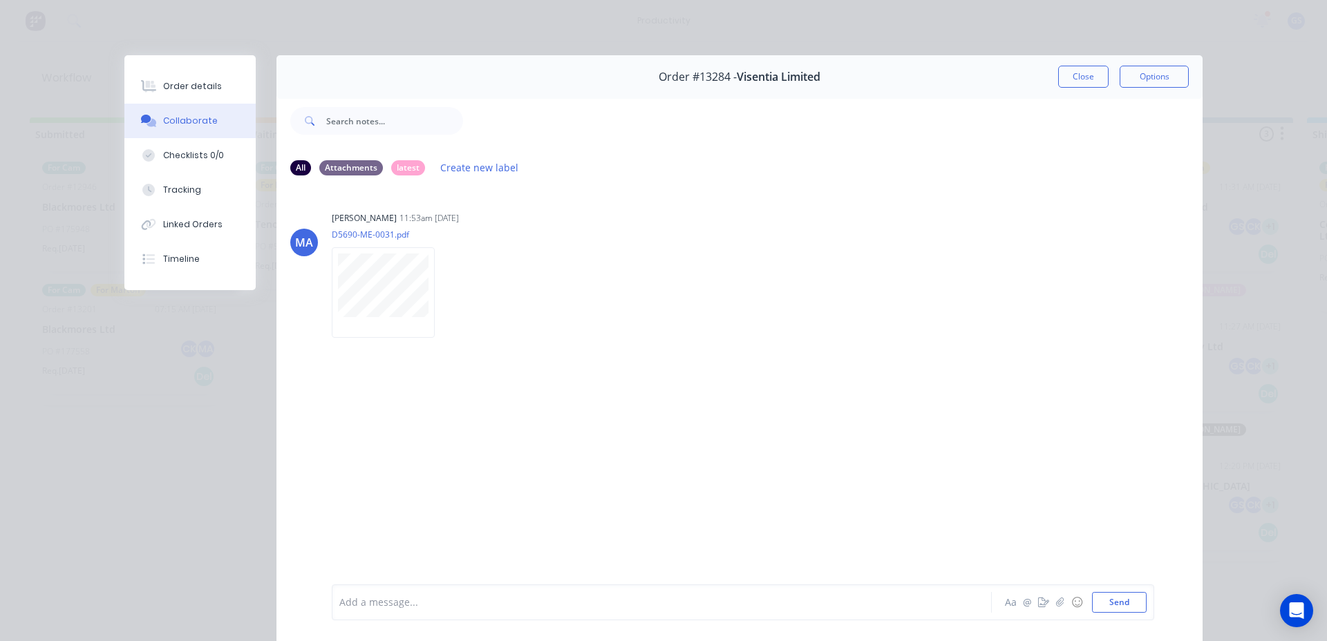
click at [1086, 76] on button "Close" at bounding box center [1083, 77] width 50 height 22
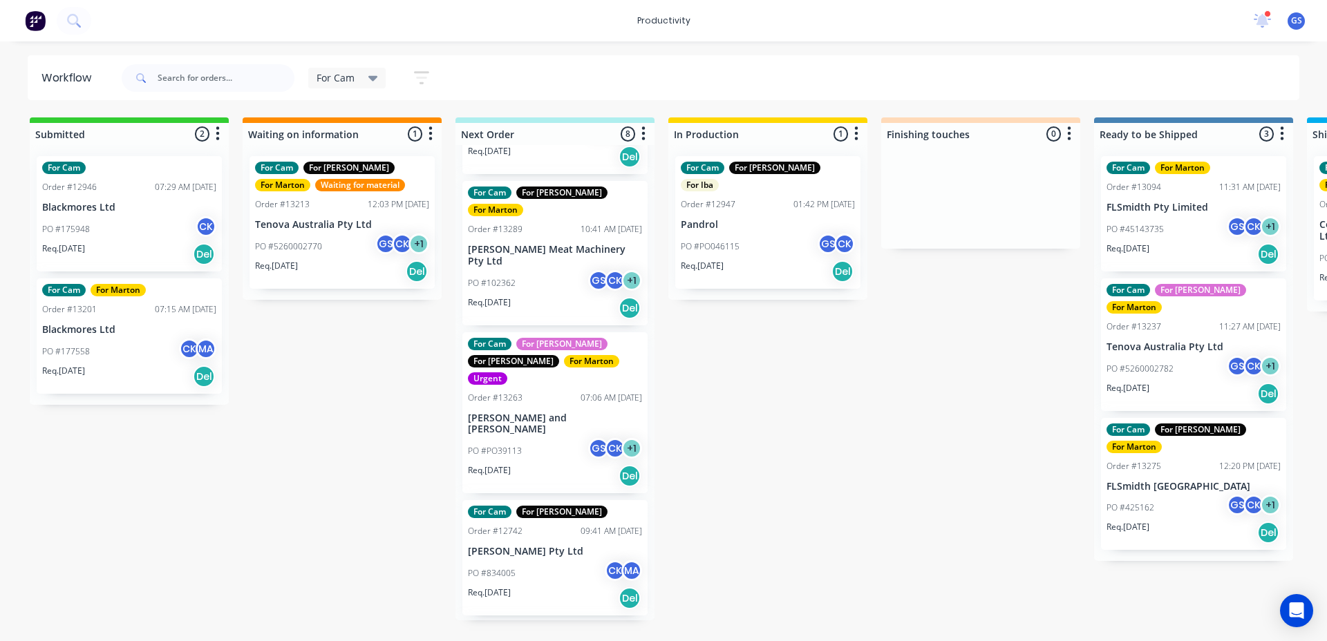
scroll to position [540, 0]
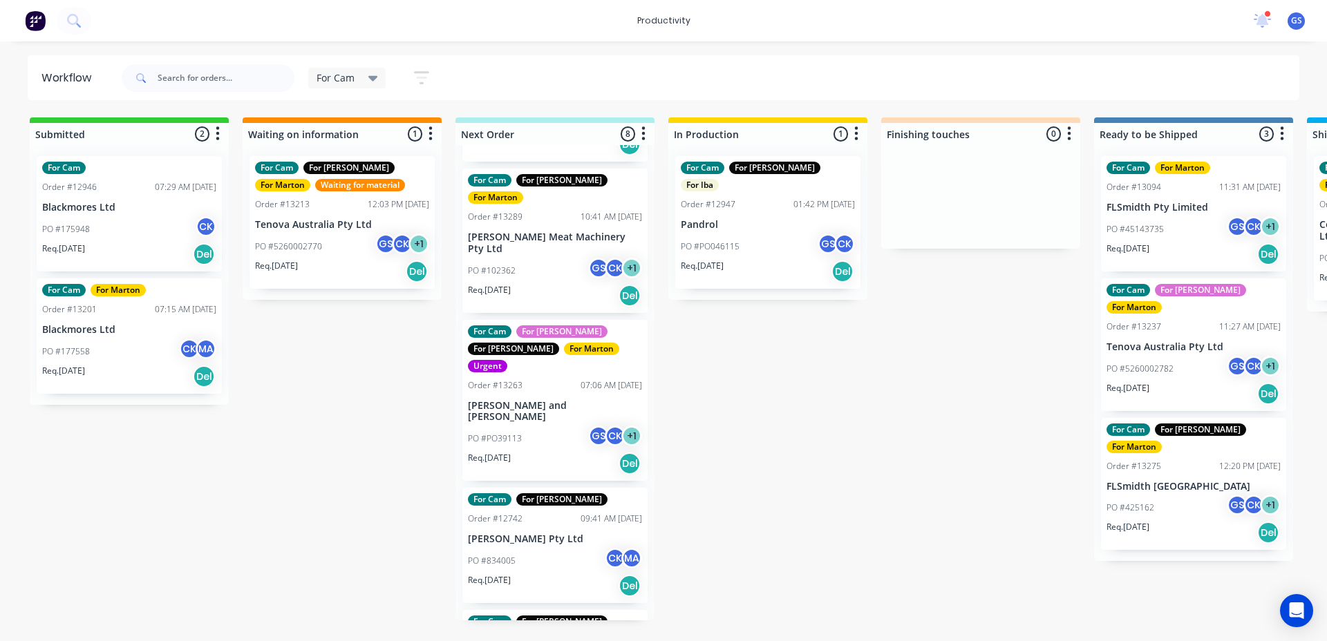
click at [379, 83] on div "For Cam" at bounding box center [347, 78] width 78 height 21
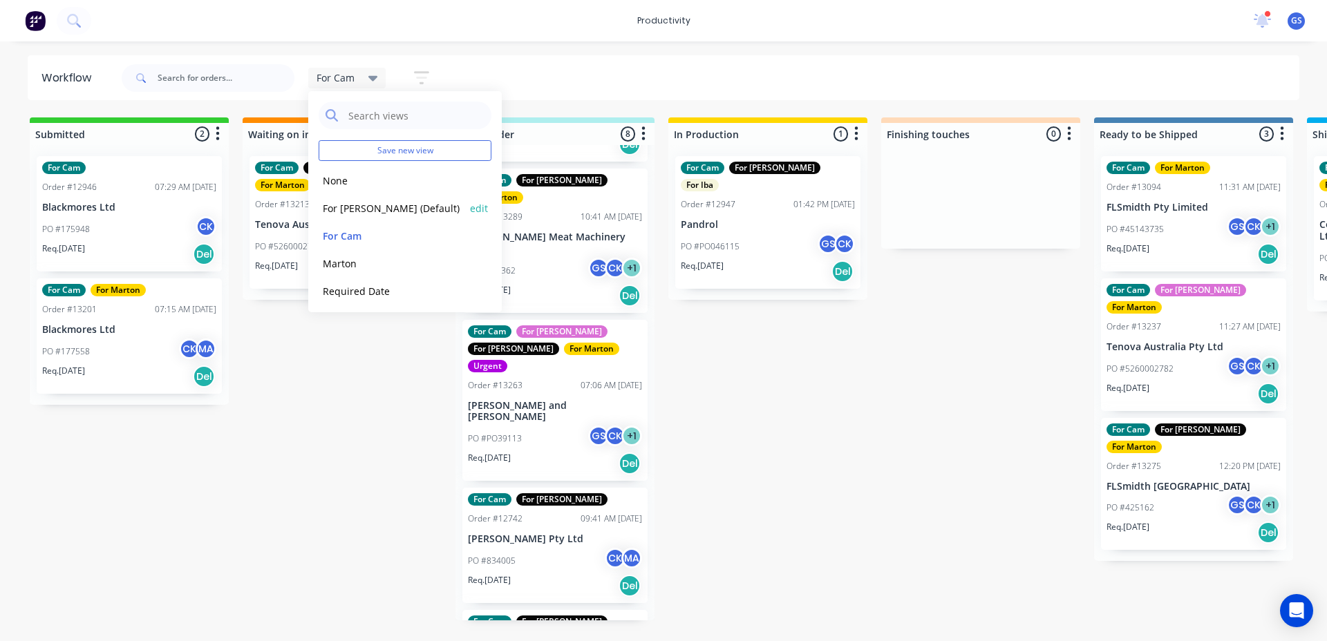
click at [401, 208] on button "For [PERSON_NAME] (Default)" at bounding box center [392, 208] width 147 height 16
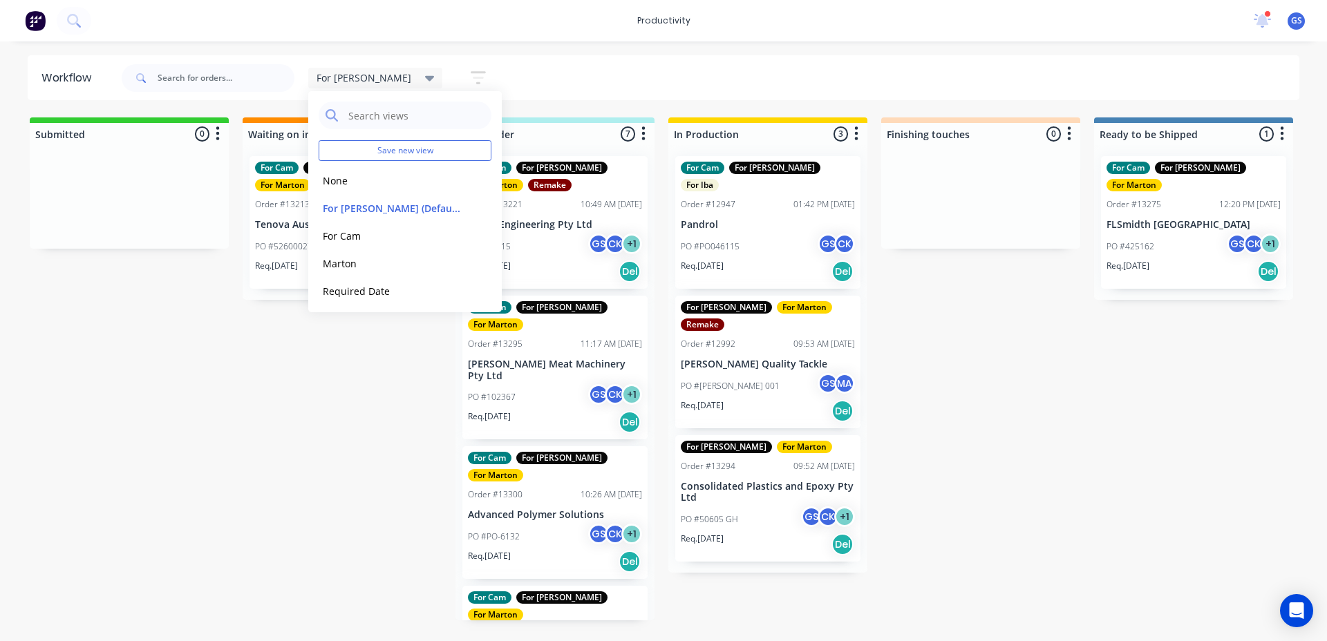
click at [830, 95] on div "For [PERSON_NAME] Save new view None edit For [PERSON_NAME] (Default) edit For …" at bounding box center [709, 77] width 1181 height 41
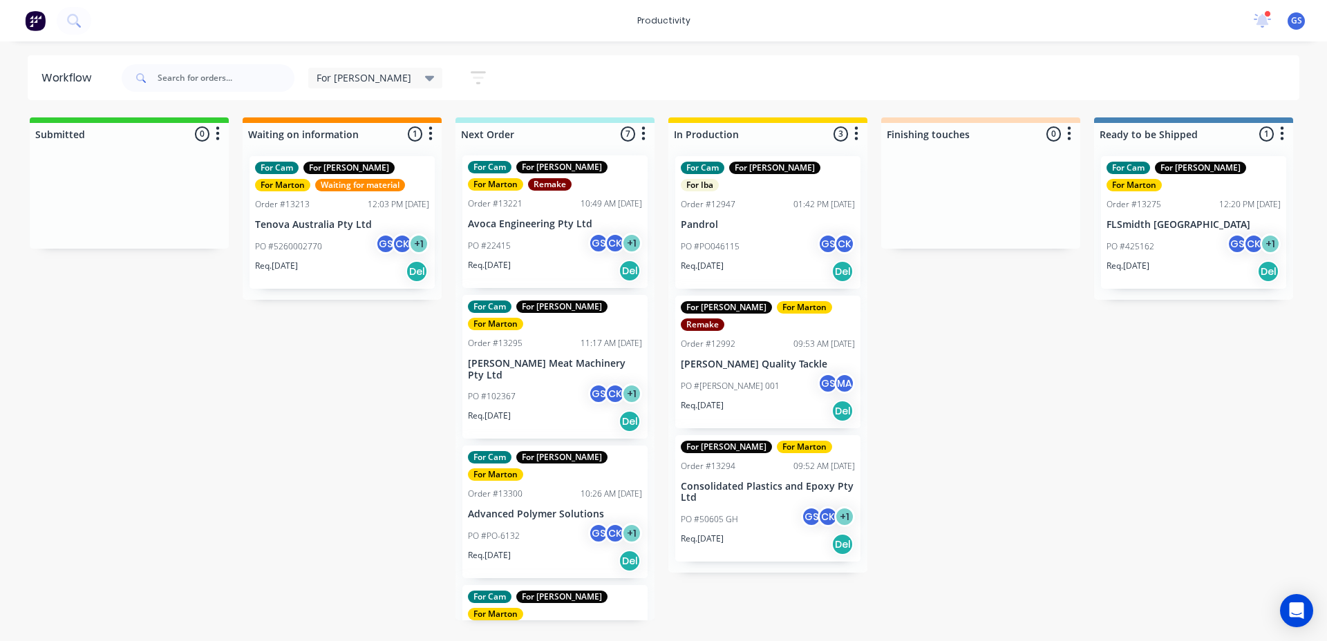
scroll to position [0, 0]
click at [481, 61] on div "For [PERSON_NAME] Save new view None edit For [PERSON_NAME] (Default) edit For …" at bounding box center [709, 77] width 1181 height 41
click at [479, 87] on div "For [PERSON_NAME] Save new view None edit For [PERSON_NAME] (Default) edit For …" at bounding box center [709, 77] width 1181 height 41
drag, startPoint x: 605, startPoint y: 91, endPoint x: 600, endPoint y: 82, distance: 9.3
click at [603, 90] on div "For [PERSON_NAME] Save new view None edit For [PERSON_NAME] (Default) edit For …" at bounding box center [709, 77] width 1181 height 41
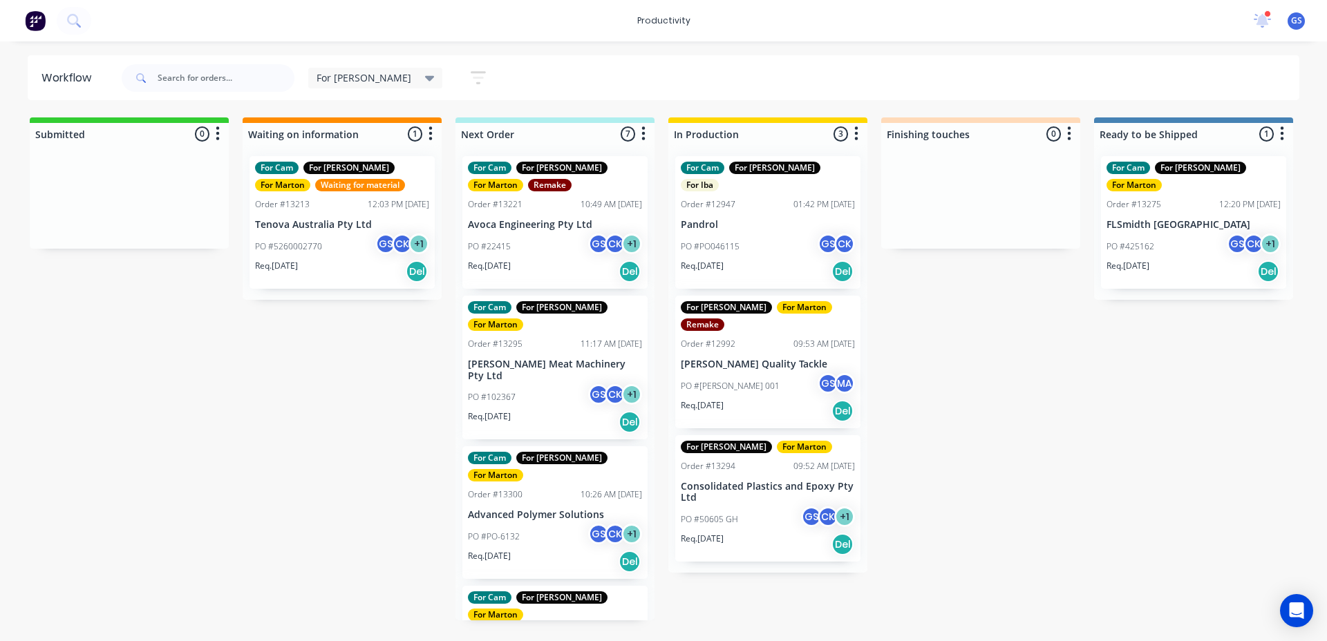
click at [911, 493] on div "Submitted 0 Sort By Created date Required date Order number Customer name Most …" at bounding box center [942, 368] width 1904 height 503
click at [341, 91] on div "For [PERSON_NAME] Save new view None edit For [PERSON_NAME] (Default) edit For …" at bounding box center [310, 77] width 382 height 41
click at [341, 86] on div "For [PERSON_NAME]" at bounding box center [375, 78] width 135 height 21
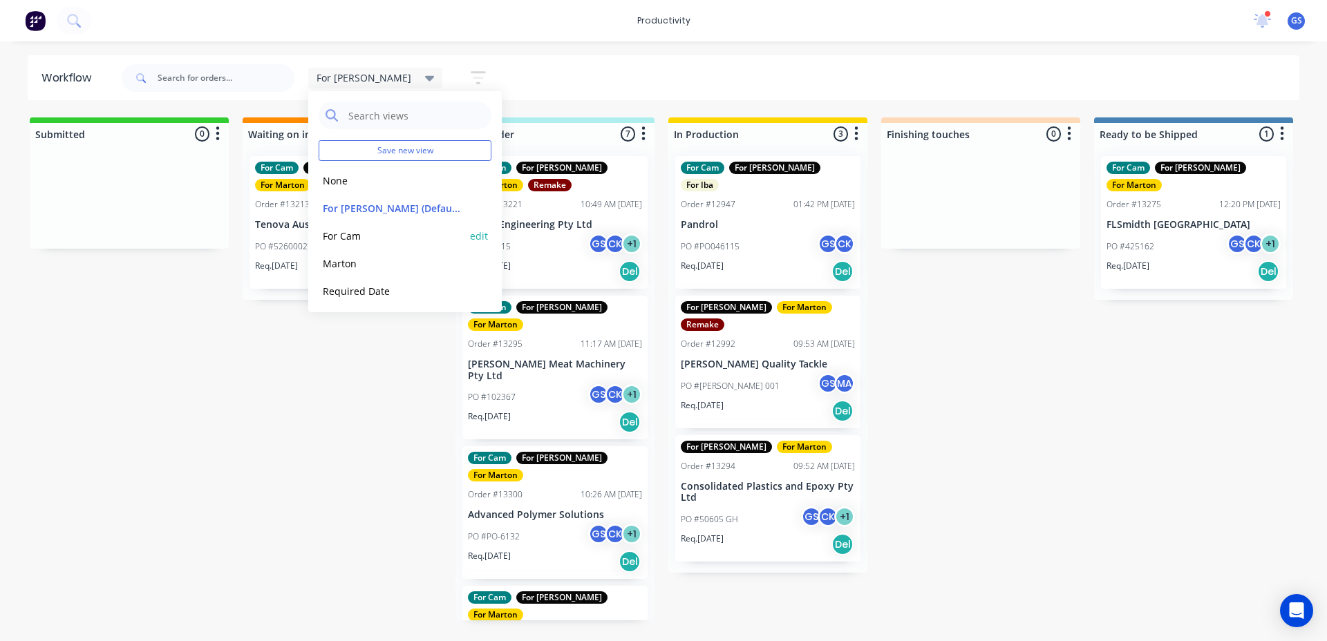
click at [357, 234] on button "For Cam" at bounding box center [392, 236] width 147 height 16
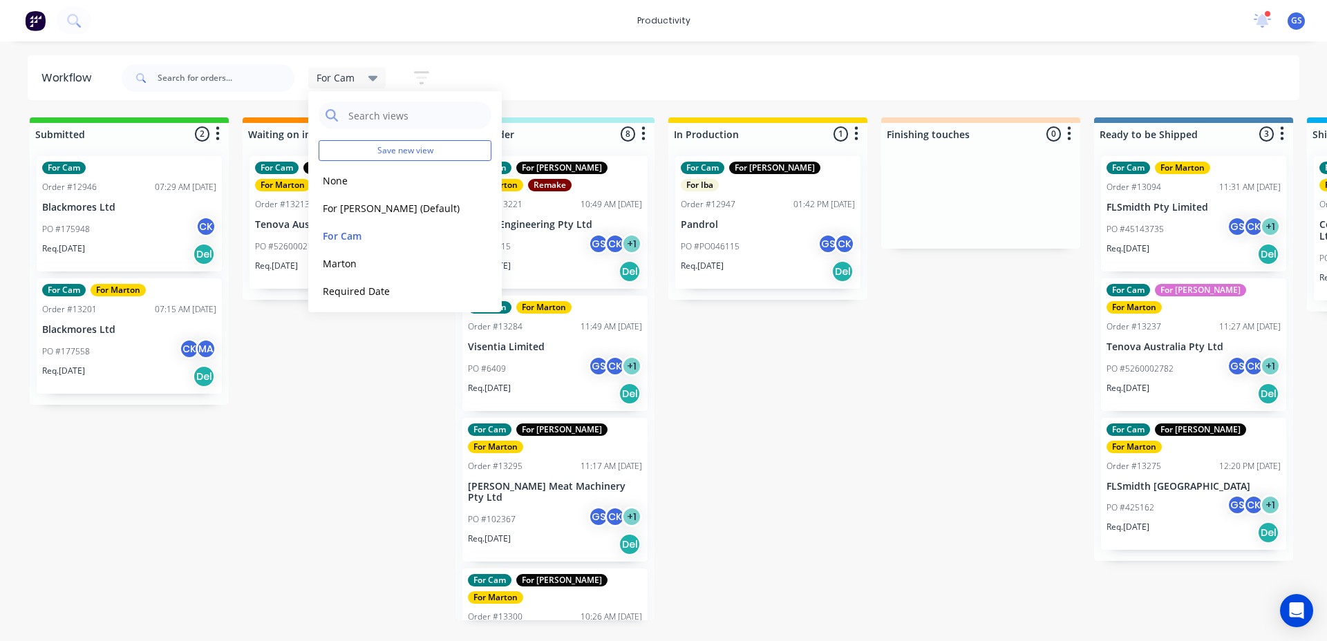
click at [710, 405] on div "Submitted 2 Sort By Created date Required date Order number Customer name Most …" at bounding box center [942, 368] width 1904 height 503
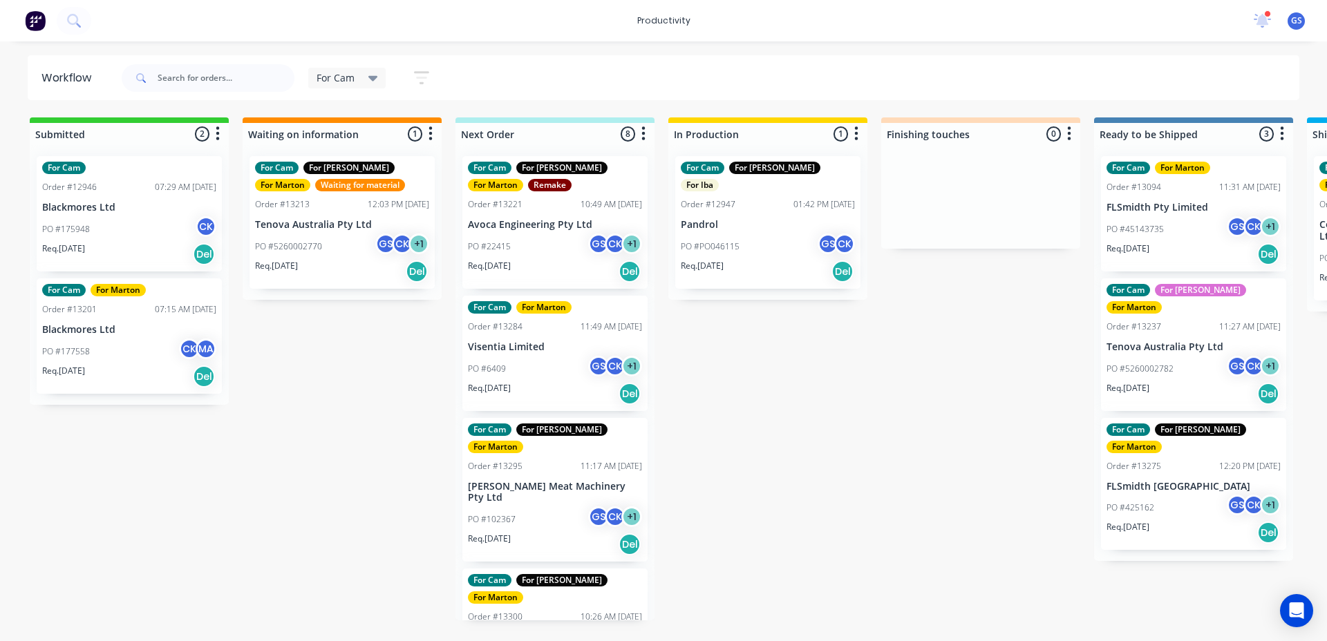
click at [354, 94] on div "For Cam Save new view None edit For [PERSON_NAME] (Default) edit For Cam edit M…" at bounding box center [281, 77] width 325 height 41
click at [350, 80] on span "For Cam" at bounding box center [335, 77] width 38 height 15
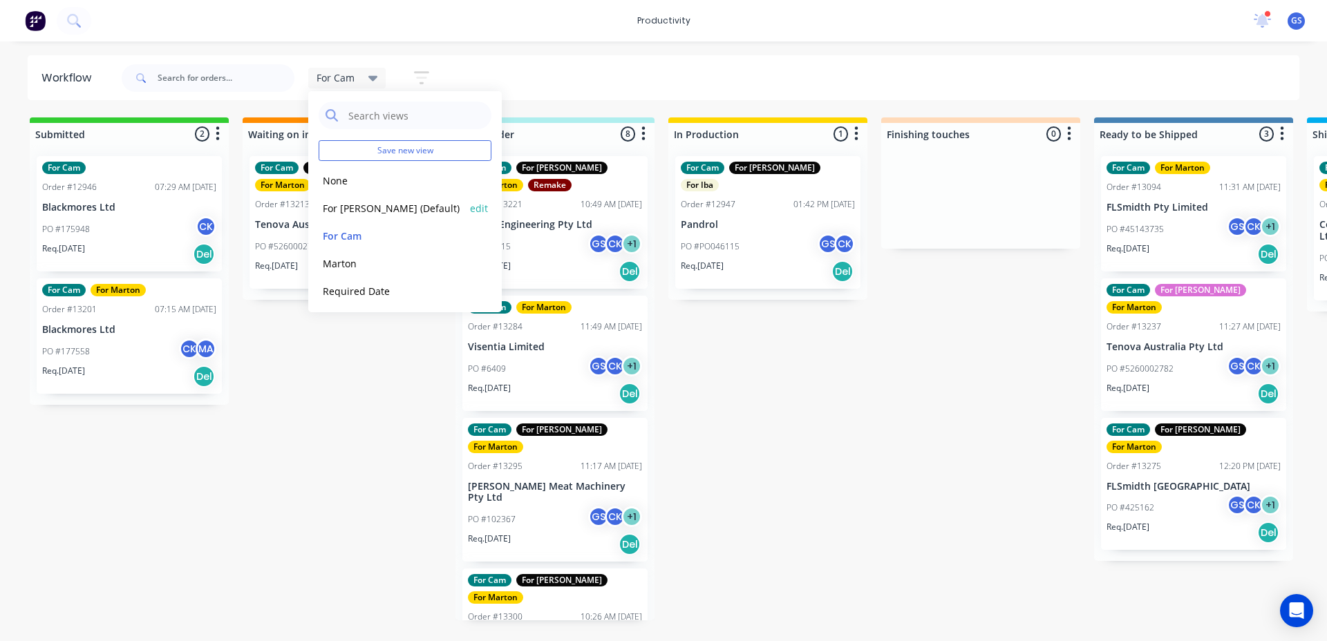
click at [372, 218] on div "For [PERSON_NAME] (Default) edit" at bounding box center [405, 208] width 173 height 28
click at [371, 213] on button "For [PERSON_NAME] (Default)" at bounding box center [392, 208] width 147 height 16
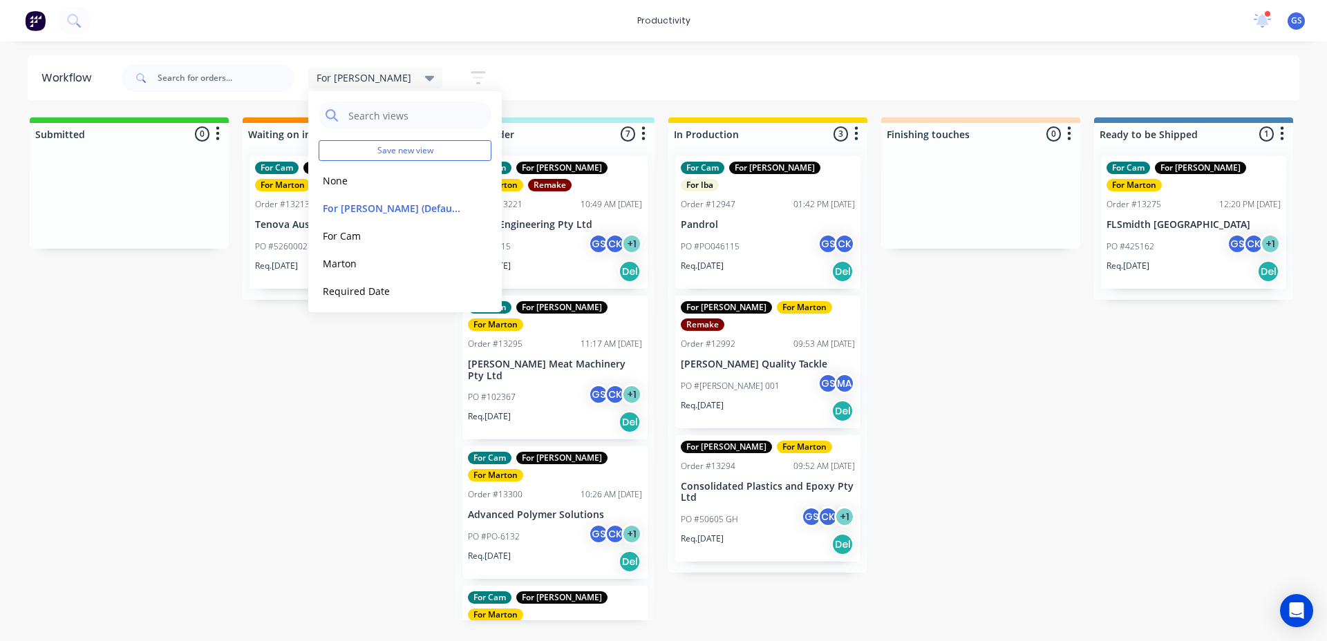
click at [730, 74] on div "For [PERSON_NAME] Save new view None edit For [PERSON_NAME] (Default) edit For …" at bounding box center [709, 77] width 1181 height 41
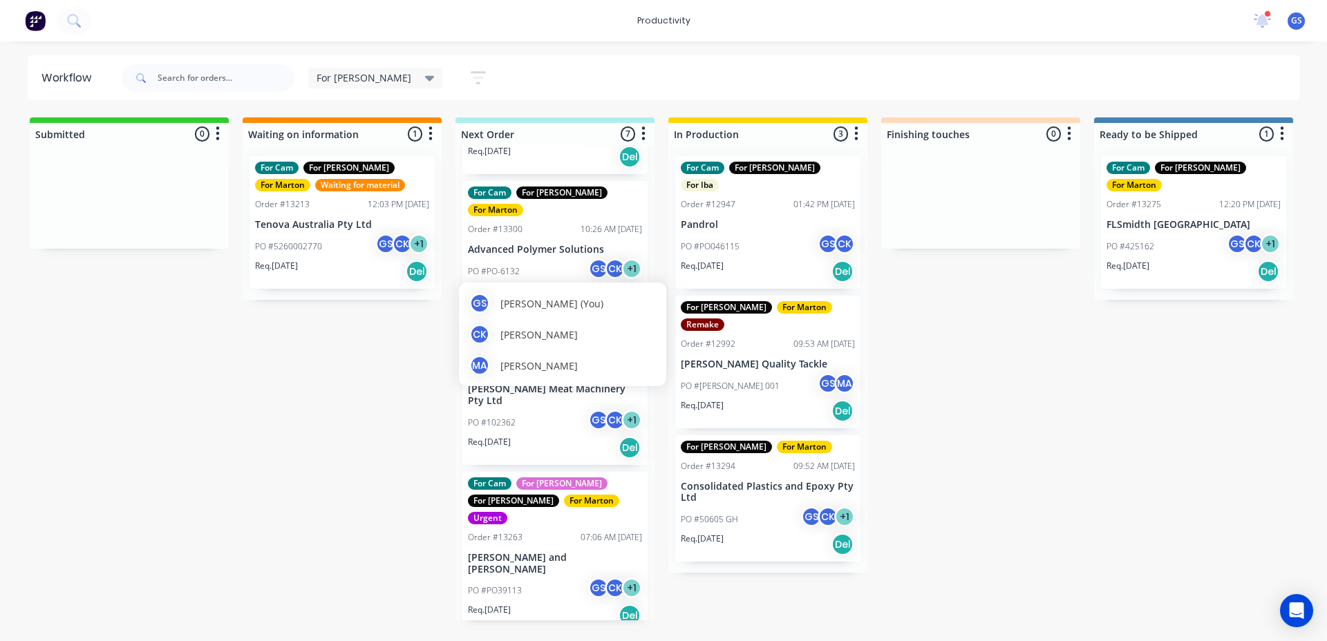
scroll to position [276, 0]
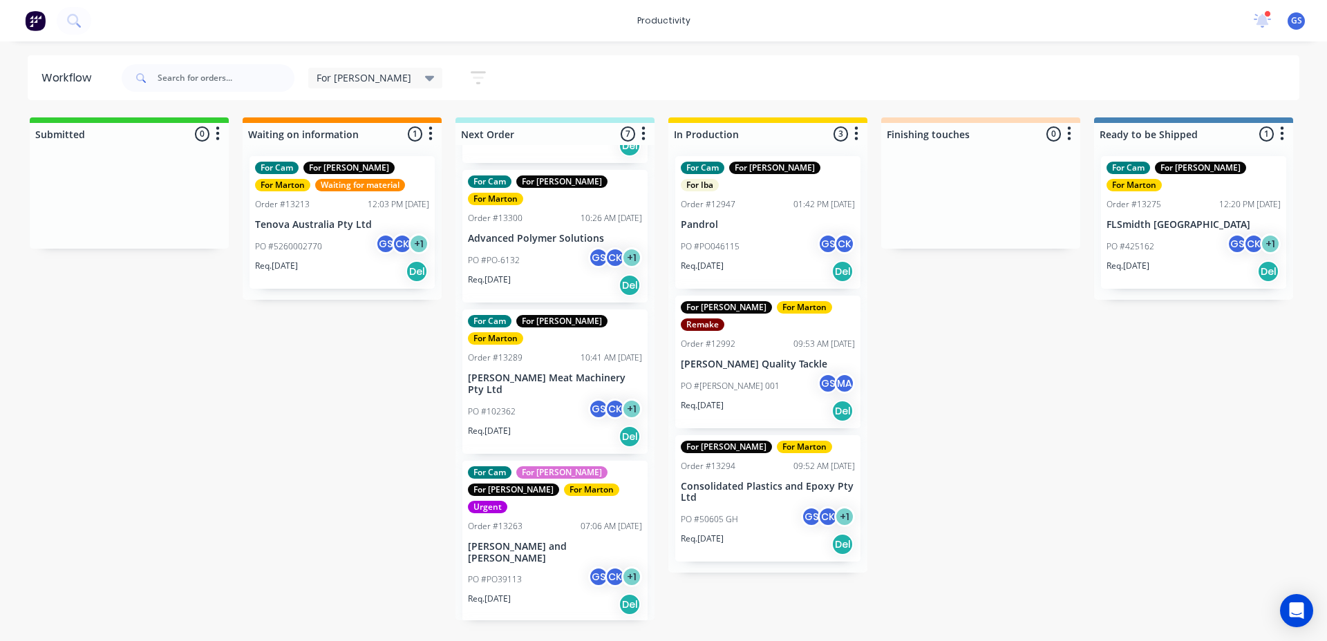
drag, startPoint x: 922, startPoint y: 312, endPoint x: 1023, endPoint y: 465, distance: 183.0
click at [974, 424] on div "Submitted 0 Sort By Created date Required date Order number Customer name Most …" at bounding box center [942, 368] width 1904 height 503
click at [688, 234] on div "PO #PO046115 GS CK" at bounding box center [768, 247] width 174 height 26
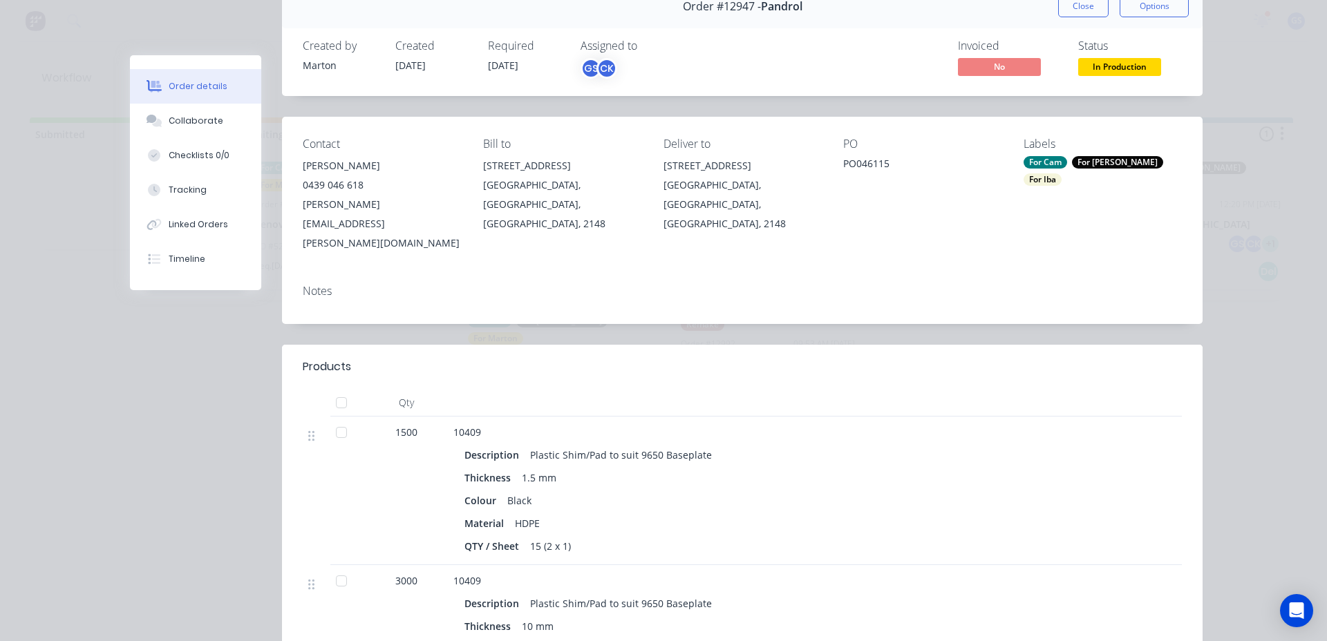
scroll to position [138, 0]
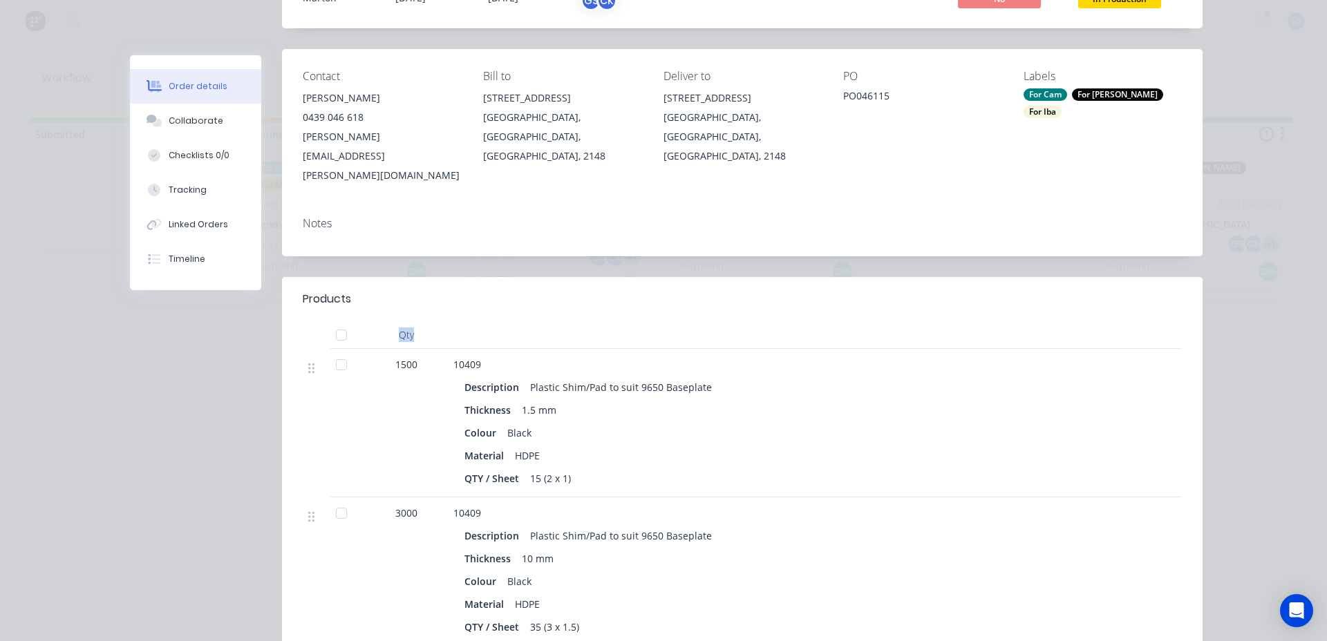
click at [1086, 298] on div "Products Qty 1500 10409 Description Plastic Shim/Pad to suit 9650 Baseplate Thi…" at bounding box center [742, 525] width 920 height 496
click at [907, 377] on div "Description Plastic Shim/Pad to suit 9650 Baseplate" at bounding box center [724, 387] width 520 height 20
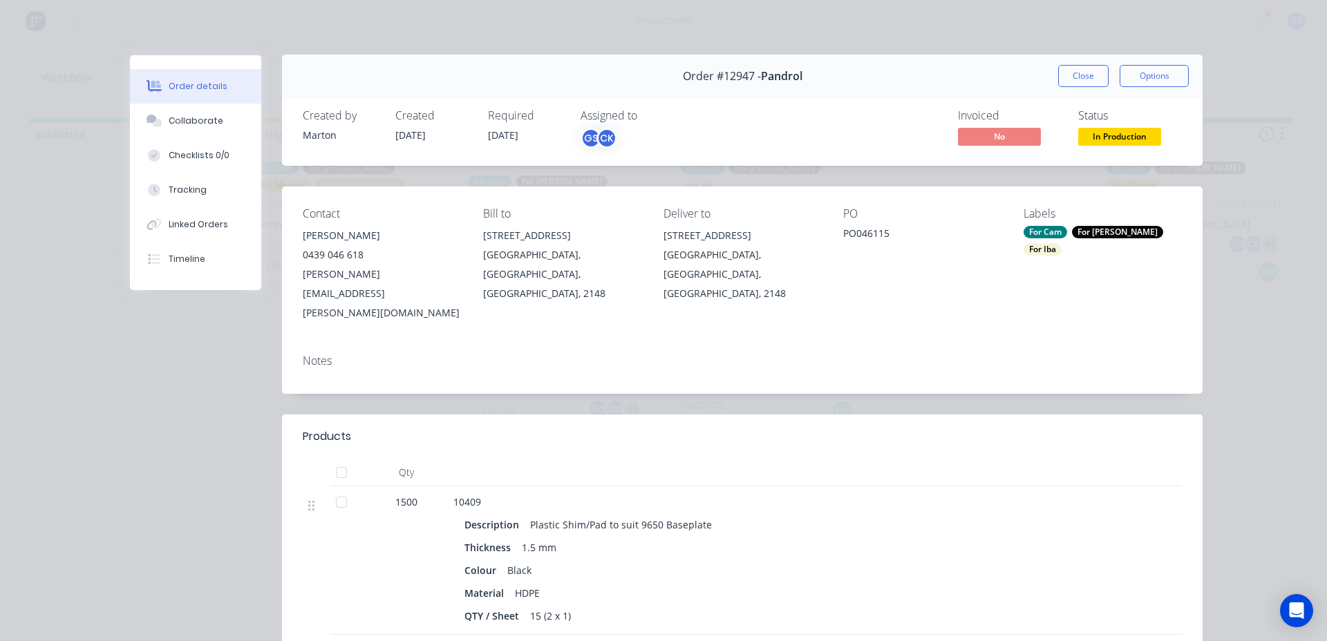
scroll to position [0, 0]
click at [1069, 78] on button "Close" at bounding box center [1083, 77] width 50 height 22
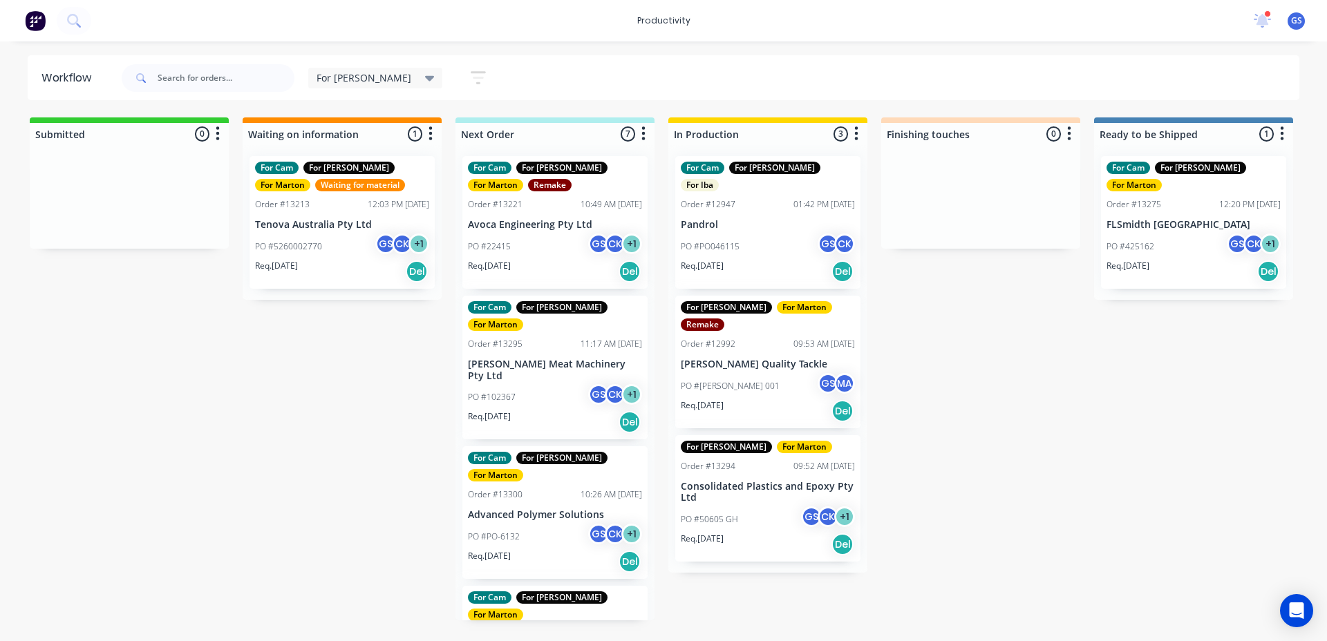
drag, startPoint x: 331, startPoint y: 421, endPoint x: 346, endPoint y: 455, distance: 37.7
click at [354, 466] on div "Submitted 0 Sort By Created date Required date Order number Customer name Most …" at bounding box center [942, 368] width 1904 height 503
drag, startPoint x: 916, startPoint y: 86, endPoint x: 862, endPoint y: 113, distance: 60.3
click at [911, 93] on div "For [PERSON_NAME] Save new view None edit For [PERSON_NAME] (Default) edit For …" at bounding box center [709, 77] width 1181 height 41
drag, startPoint x: 511, startPoint y: 23, endPoint x: 515, endPoint y: 33, distance: 10.5
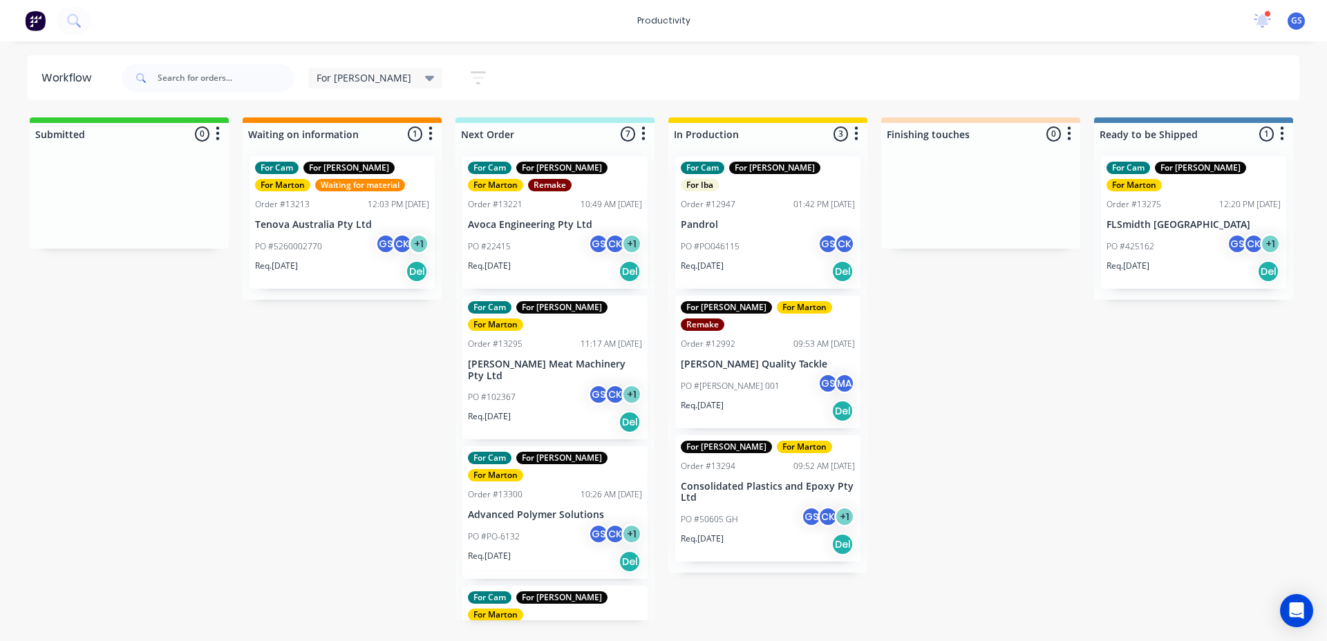
click at [509, 25] on div "productivity productivity Workflow Planner Delivery Scheduling Timesheets 2 new…" at bounding box center [663, 20] width 1327 height 41
